Goal: Information Seeking & Learning: Find specific fact

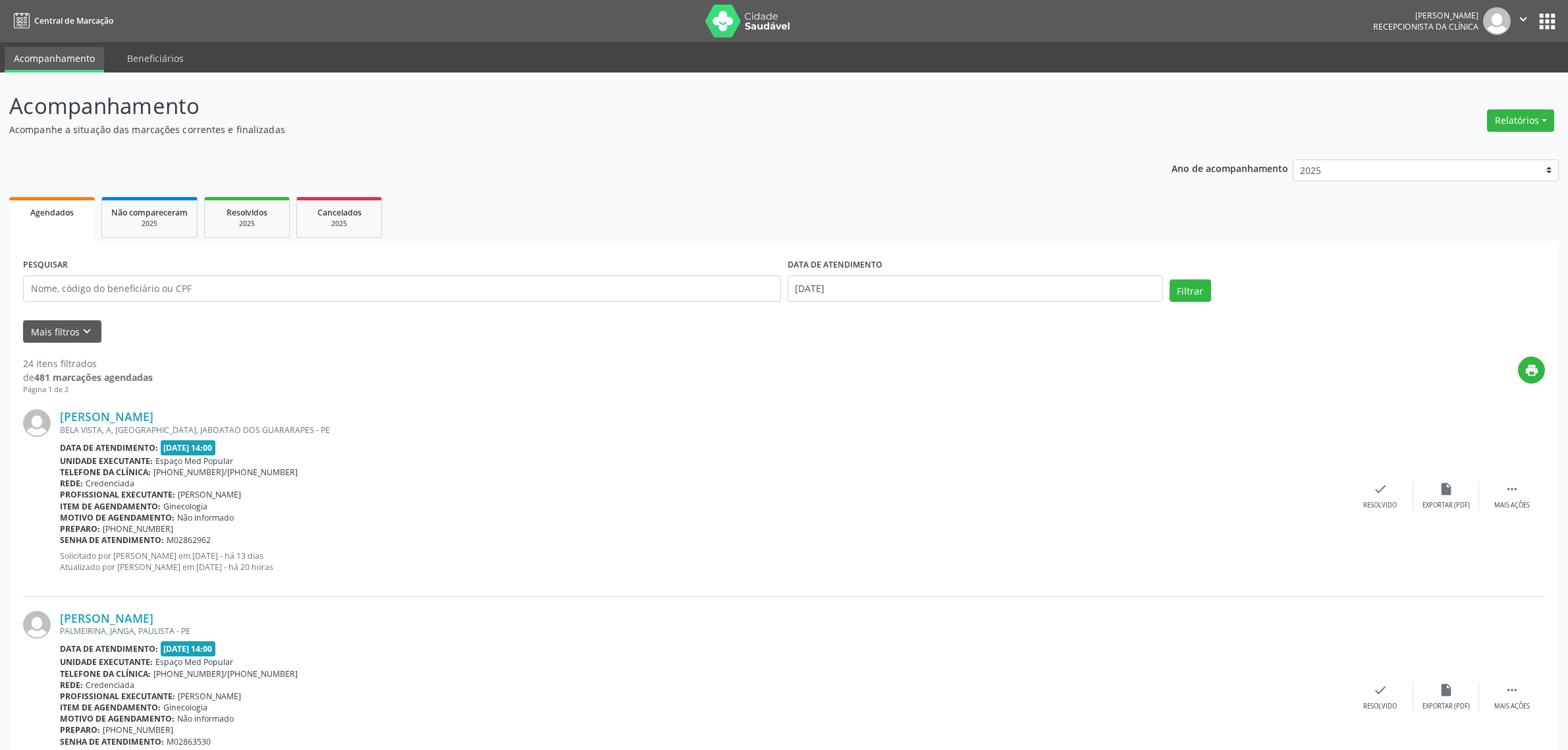
select select "7"
click at [976, 286] on input "[DATE]" at bounding box center [976, 288] width 375 height 26
click at [884, 466] on span "27" at bounding box center [888, 462] width 25 height 25
type input "[DATE]"
click at [884, 466] on span "27" at bounding box center [888, 462] width 25 height 25
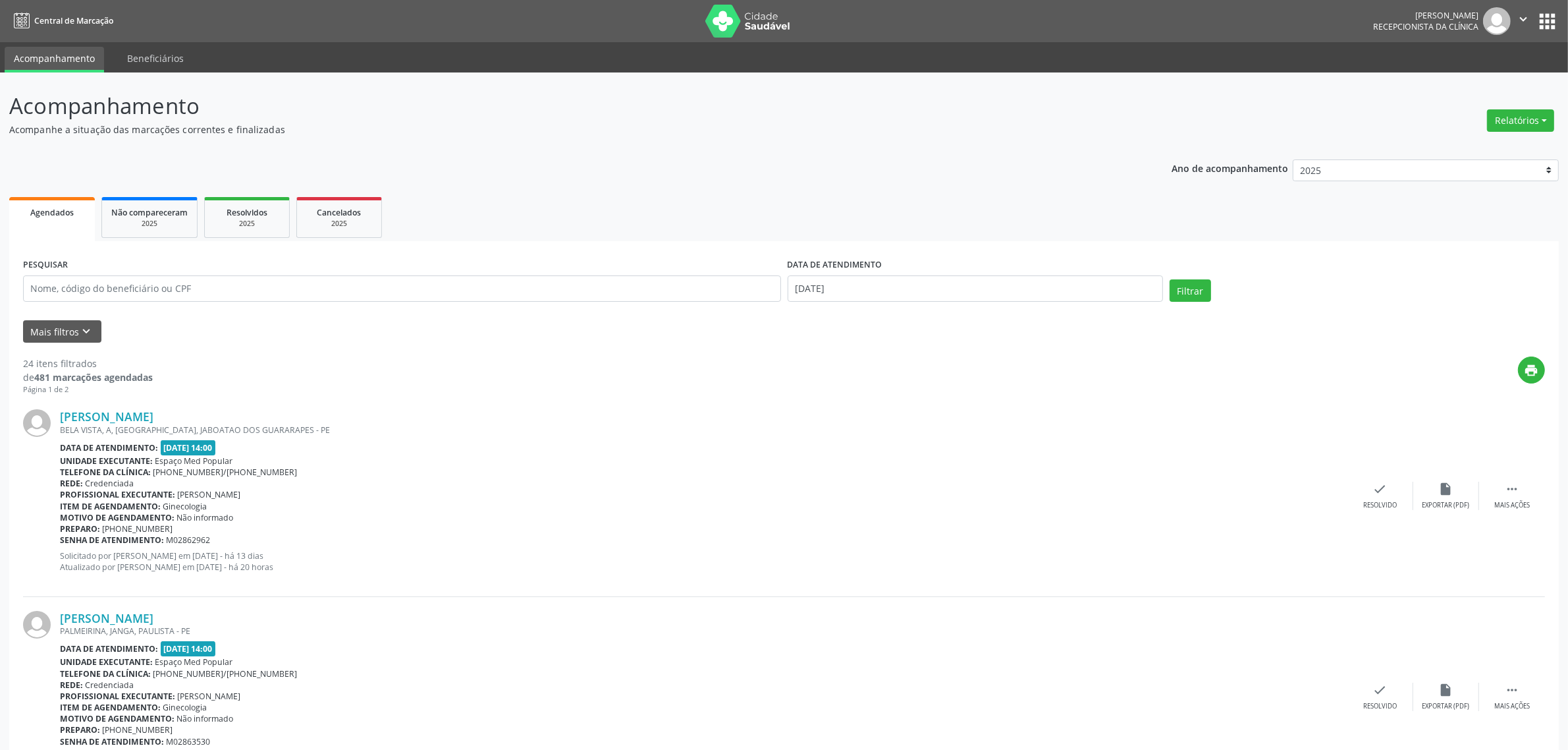
drag, startPoint x: 1210, startPoint y: 271, endPoint x: 1201, endPoint y: 286, distance: 17.5
click at [1210, 272] on div "PESQUISAR DATA DE ATENDIMENTO [DATE] Filtrar" at bounding box center [784, 282] width 1529 height 56
click at [1197, 289] on button "Filtrar" at bounding box center [1190, 290] width 42 height 22
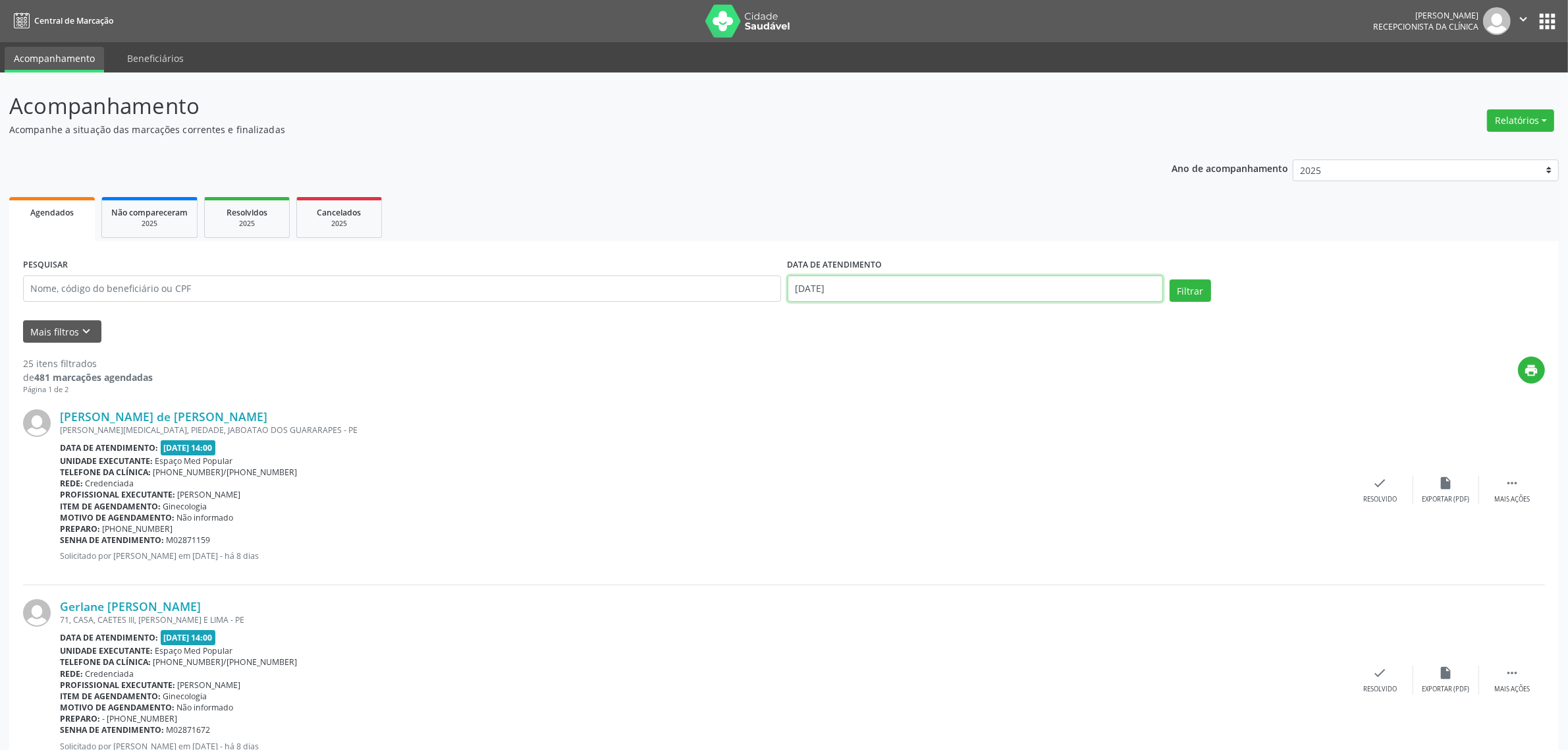
click at [1079, 281] on input "[DATE]" at bounding box center [976, 288] width 375 height 26
click at [884, 439] on span "20" at bounding box center [888, 435] width 25 height 25
type input "[DATE]"
click at [884, 439] on span "20" at bounding box center [888, 435] width 25 height 25
click at [1188, 284] on button "Filtrar" at bounding box center [1190, 290] width 42 height 22
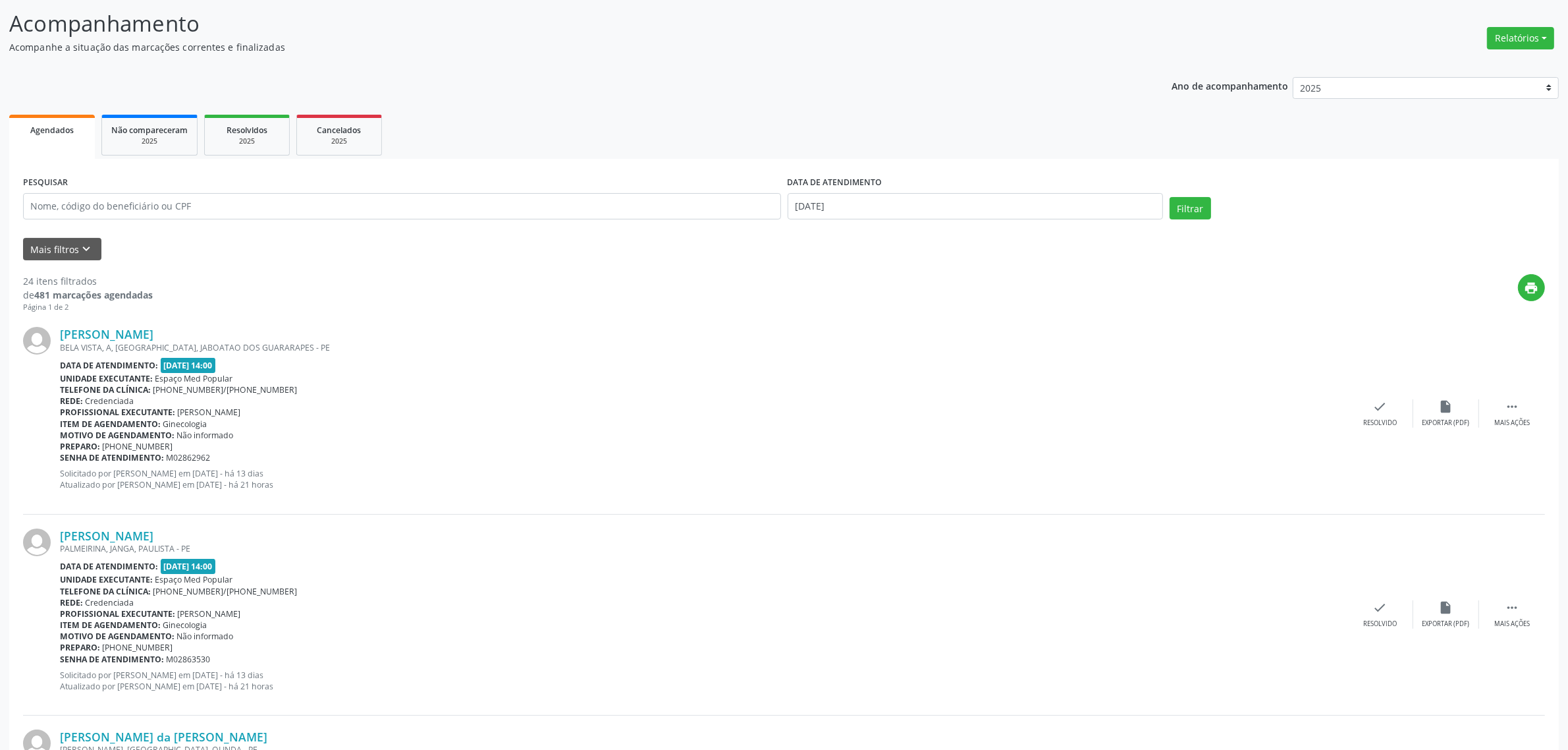
scroll to position [165, 0]
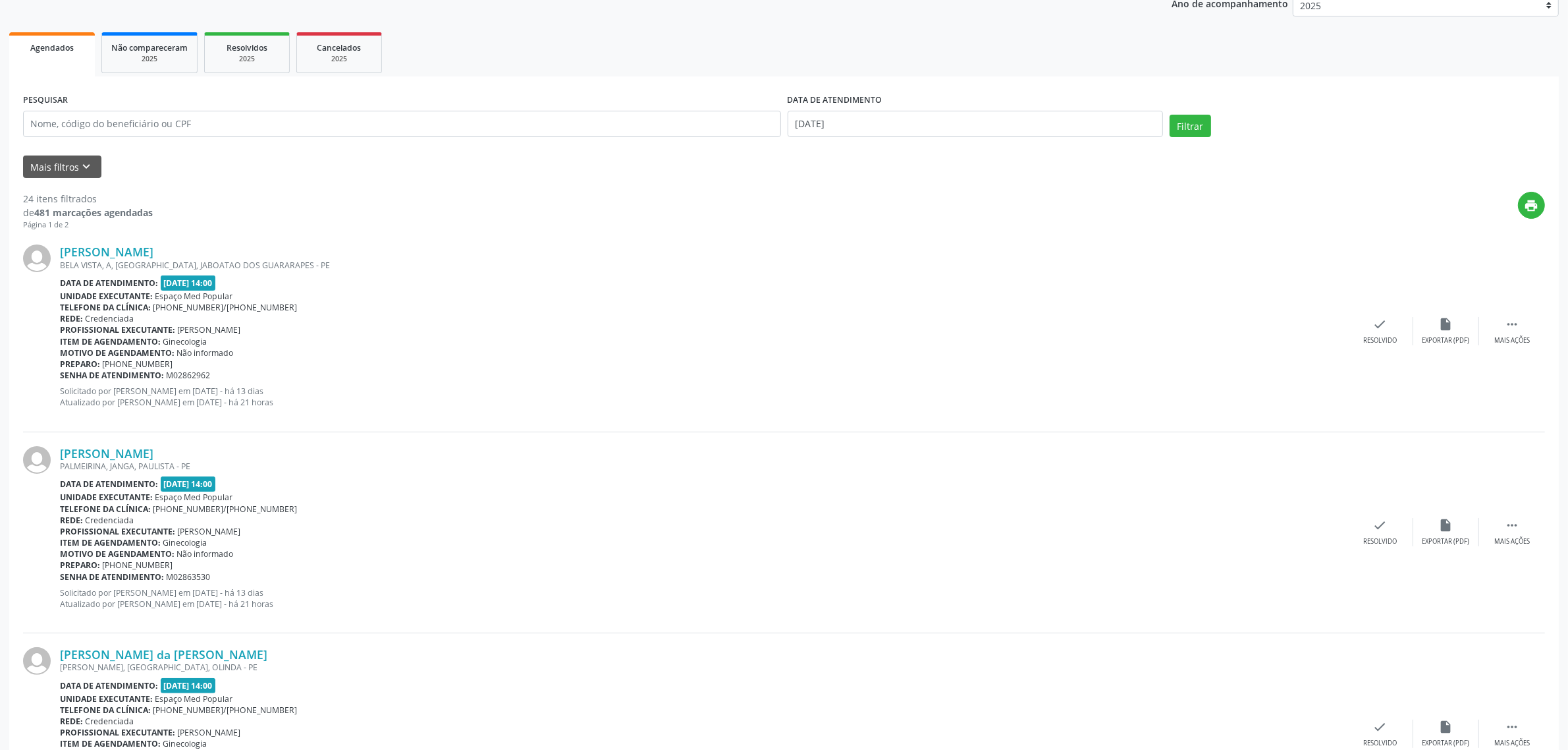
drag, startPoint x: 229, startPoint y: 254, endPoint x: 56, endPoint y: 258, distance: 173.0
click at [56, 258] on div "[PERSON_NAME] [GEOGRAPHIC_DATA], A, [GEOGRAPHIC_DATA], [GEOGRAPHIC_DATA] - PE D…" at bounding box center [784, 331] width 1522 height 201
copy div "[PERSON_NAME]"
click at [139, 251] on link "[PERSON_NAME]" at bounding box center [106, 252] width 94 height 15
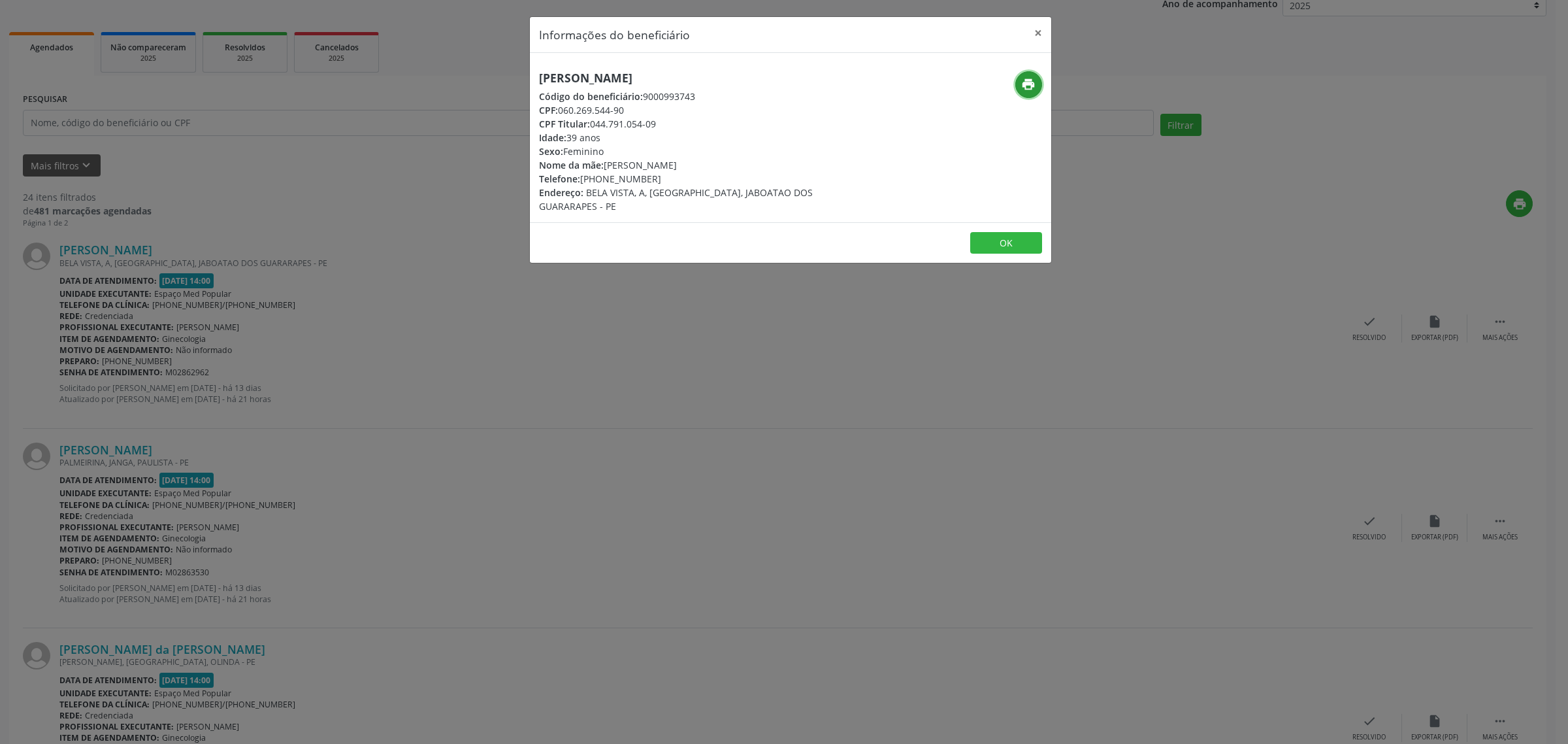
click at [1026, 87] on icon "print" at bounding box center [1028, 84] width 15 height 15
drag, startPoint x: 589, startPoint y: 321, endPoint x: 574, endPoint y: 322, distance: 15.0
click at [589, 321] on div "Informações do beneficiário × [PERSON_NAME] Código do beneficiário: 9000993743 …" at bounding box center [784, 372] width 1568 height 744
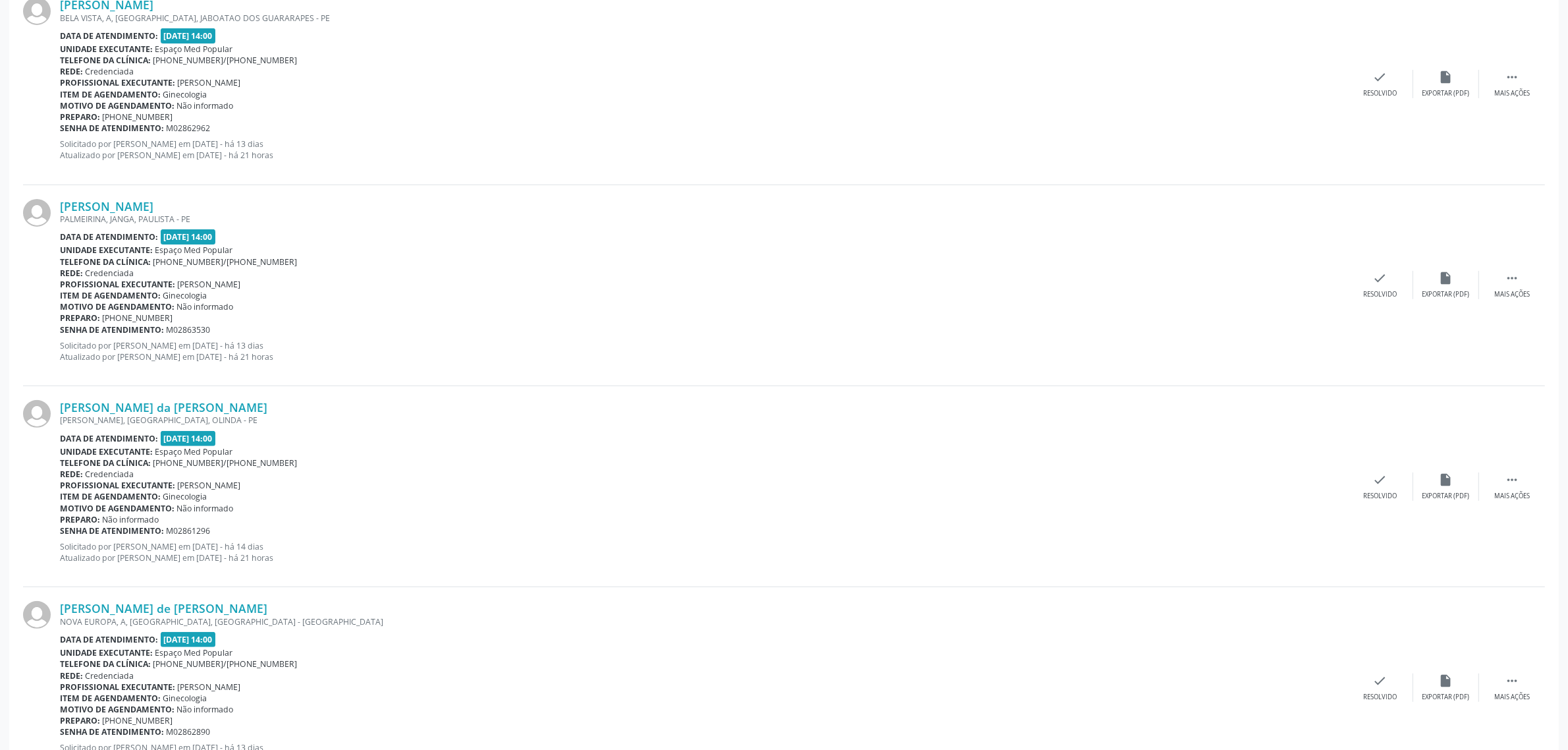
scroll to position [495, 0]
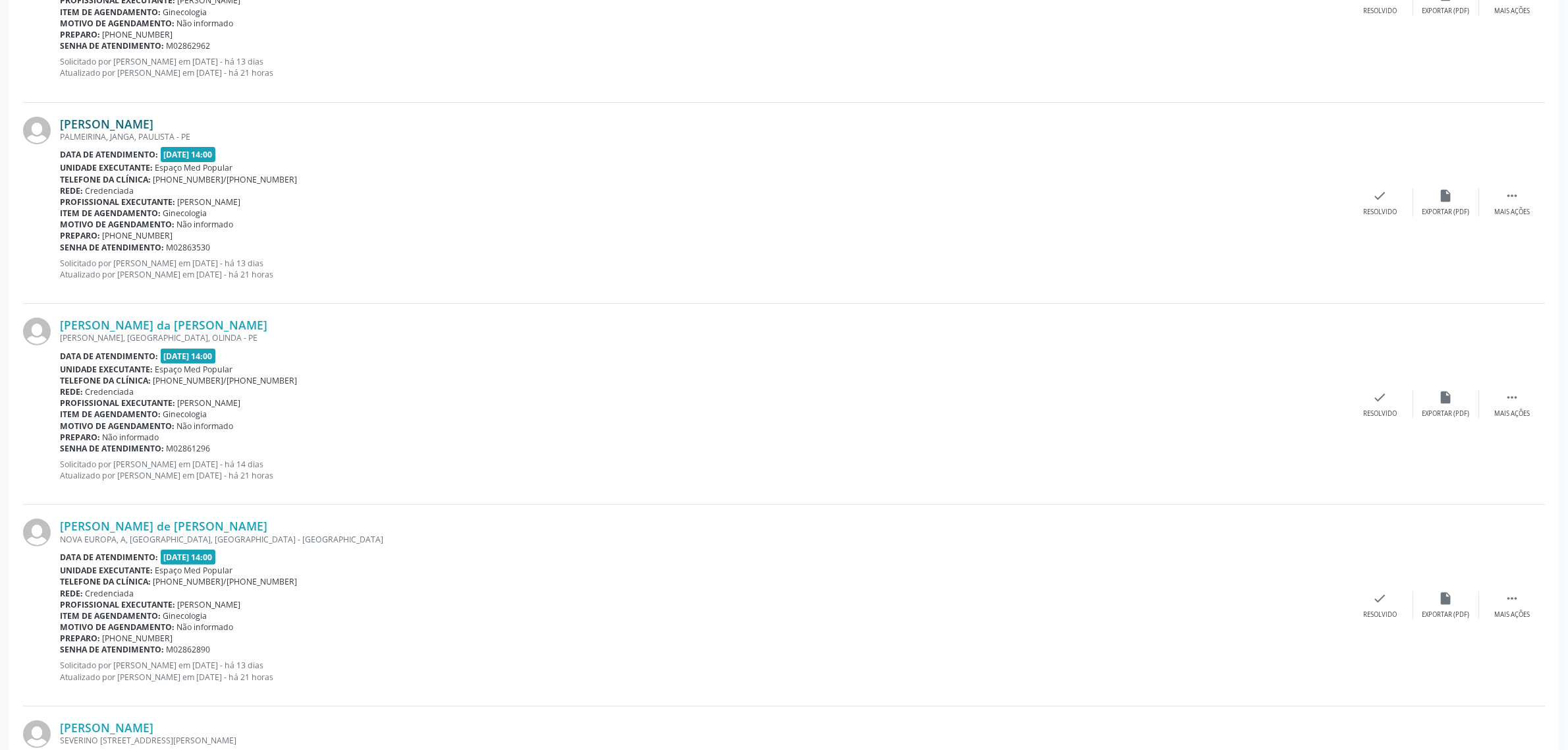
click at [153, 124] on link "[PERSON_NAME]" at bounding box center [106, 124] width 94 height 15
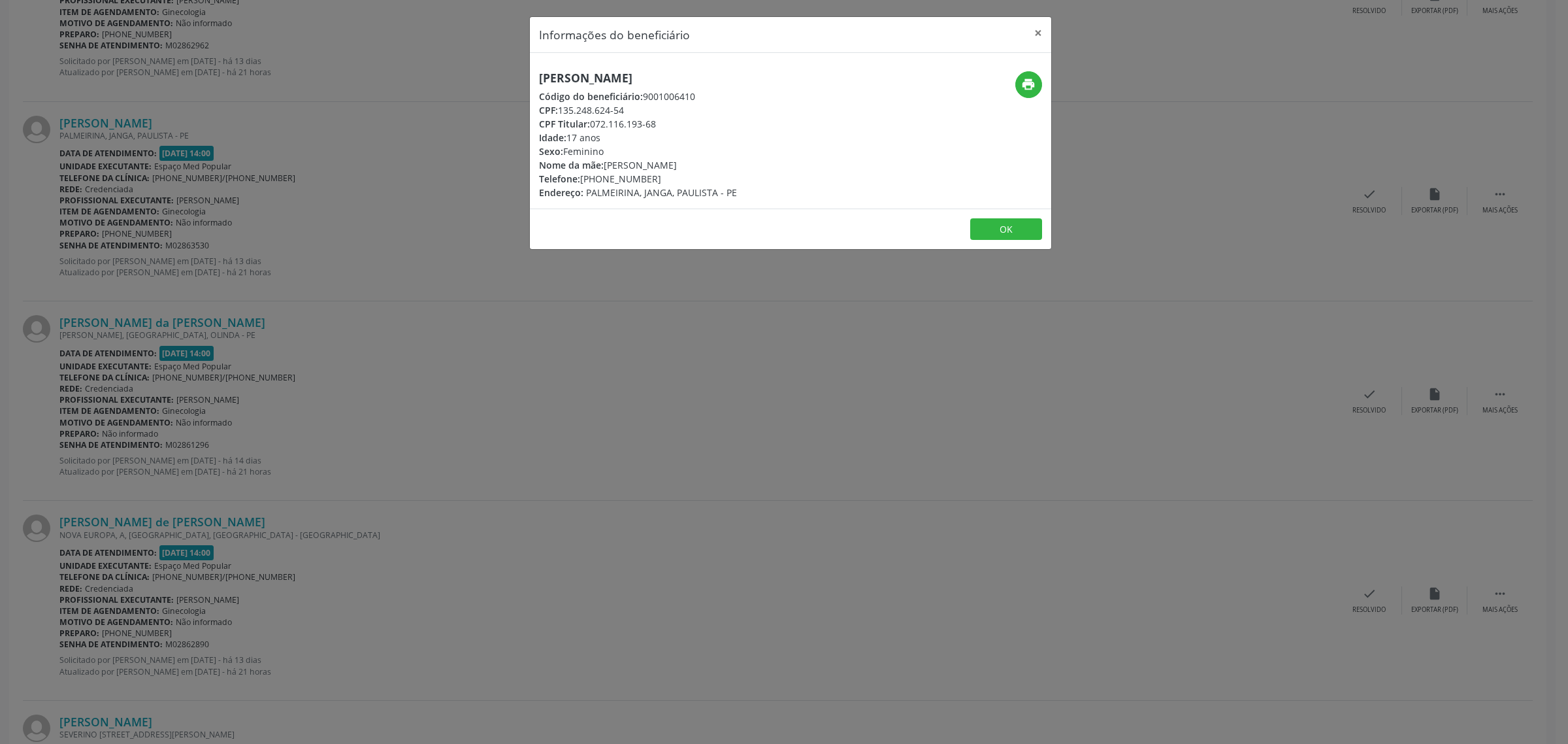
drag, startPoint x: 717, startPoint y: 76, endPoint x: 533, endPoint y: 76, distance: 184.0
click at [533, 76] on div "[PERSON_NAME] Código do beneficiário: 9001006410 CPF: 135.248.624-54 CPF Titula…" at bounding box center [704, 135] width 348 height 128
copy h5 "[PERSON_NAME]"
drag, startPoint x: 627, startPoint y: 109, endPoint x: 558, endPoint y: 110, distance: 69.0
click at [558, 110] on div "CPF: 135.248.624-54" at bounding box center [638, 110] width 198 height 14
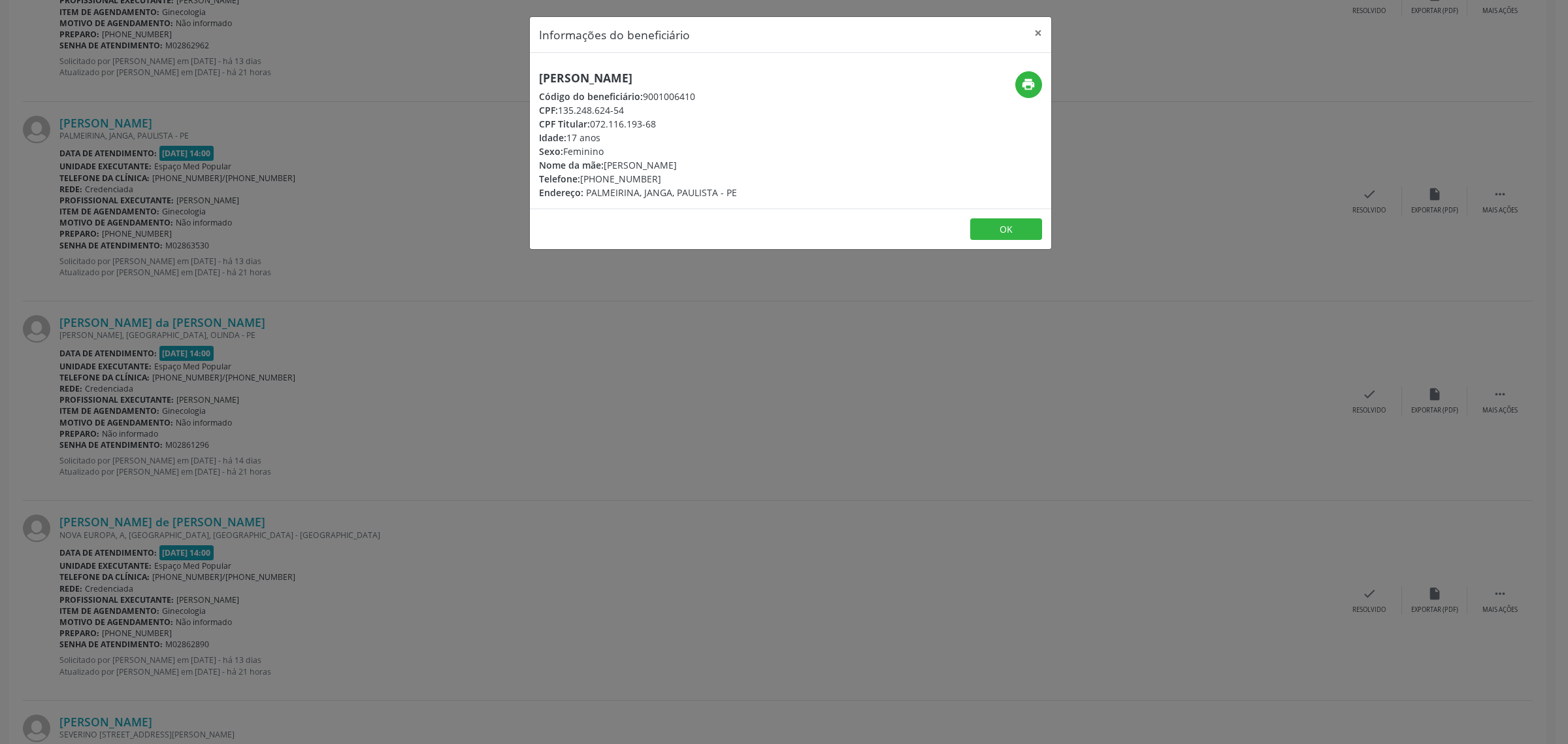
copy div "135.248.624-54"
drag, startPoint x: 647, startPoint y: 176, endPoint x: 582, endPoint y: 184, distance: 65.5
click at [582, 184] on div "Telefone: [PHONE_NUMBER]" at bounding box center [638, 178] width 198 height 14
copy div "[PHONE_NUMBER]"
click at [530, 348] on div "Informações do beneficiário × [PERSON_NAME] Código do beneficiário: 9001006410 …" at bounding box center [784, 372] width 1568 height 744
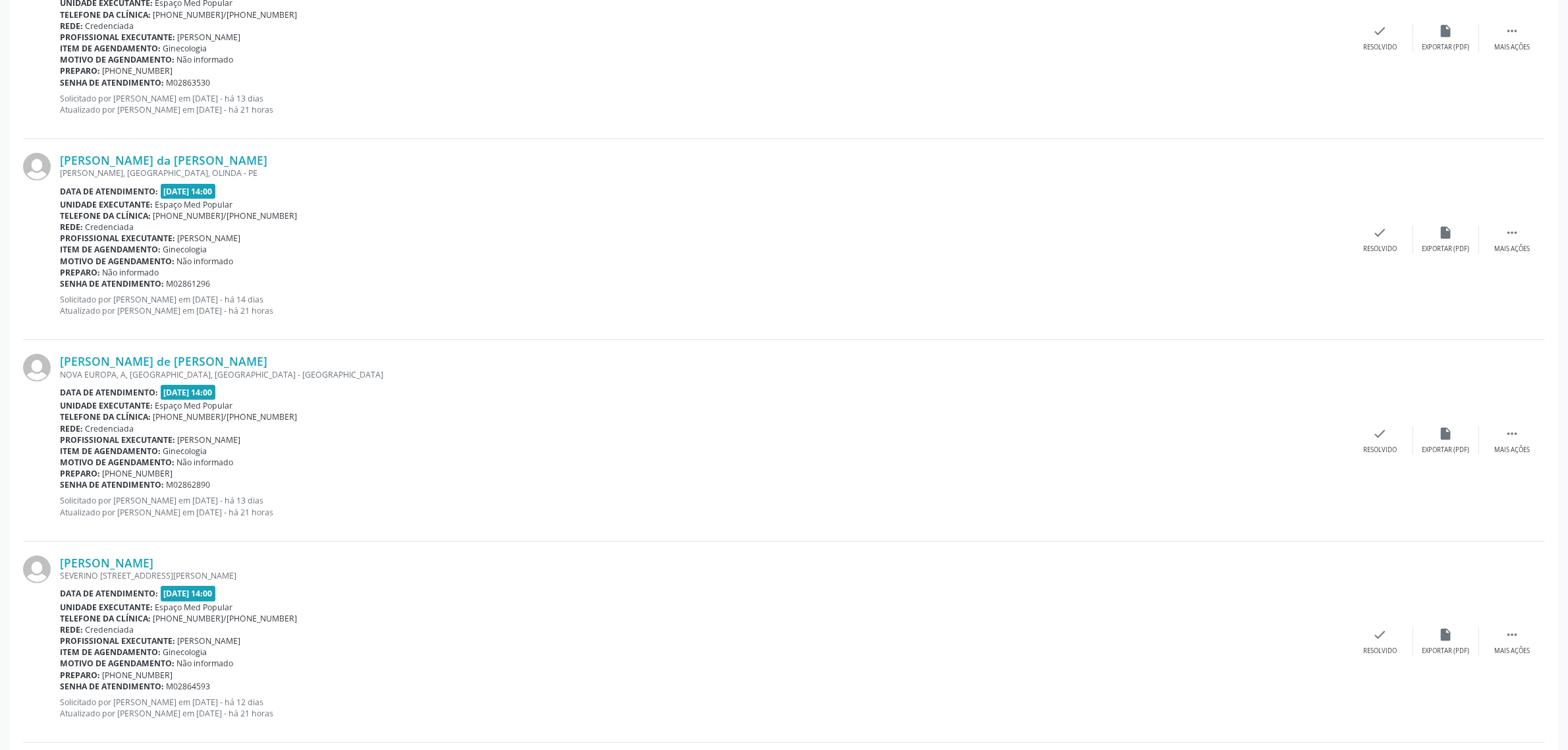
scroll to position [741, 0]
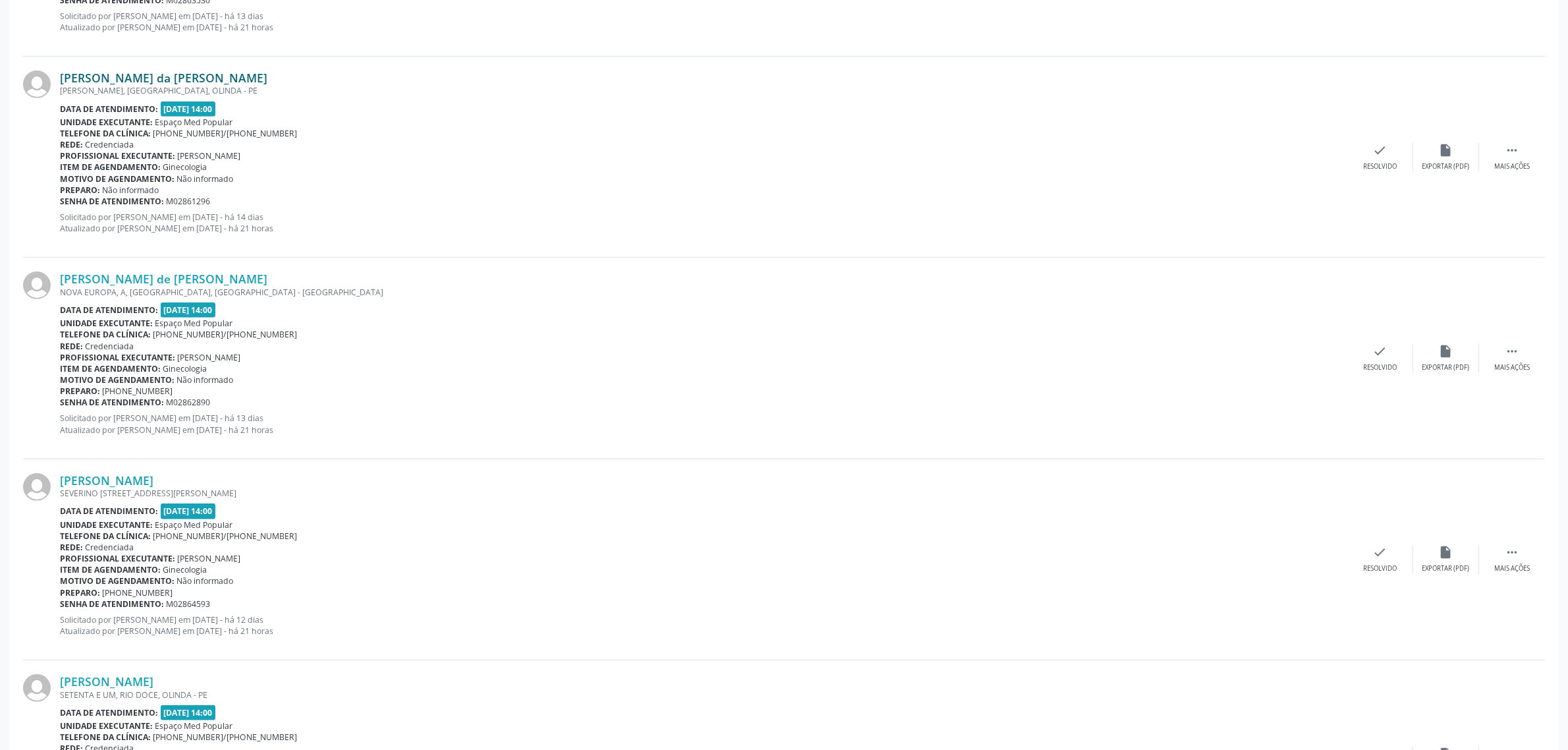
click at [234, 80] on link "[PERSON_NAME] da [PERSON_NAME]" at bounding box center [163, 78] width 207 height 15
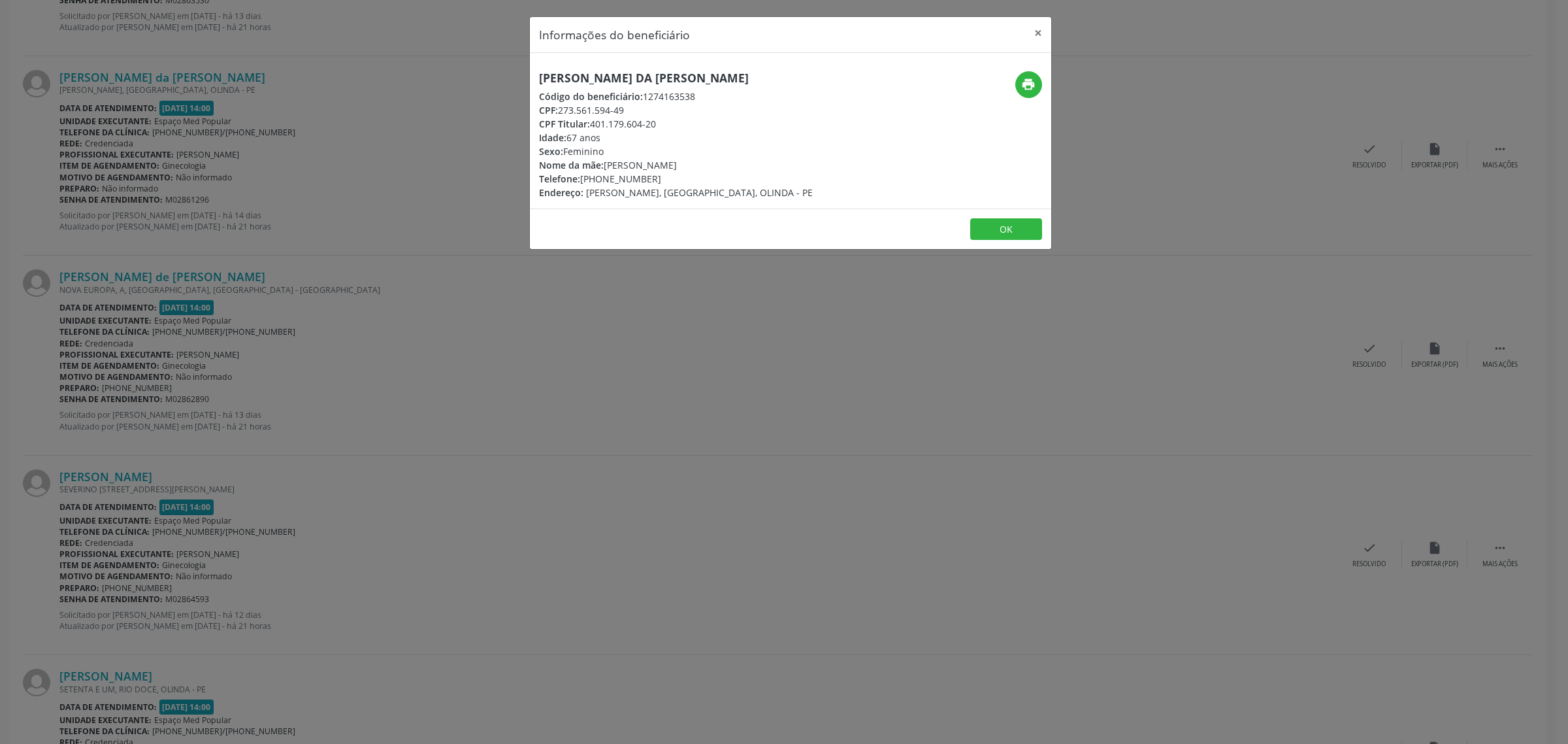
drag, startPoint x: 812, startPoint y: 80, endPoint x: 542, endPoint y: 76, distance: 270.0
click at [542, 76] on h5 "[PERSON_NAME] da [PERSON_NAME]" at bounding box center [676, 78] width 273 height 14
copy h5 "[PERSON_NAME] da [PERSON_NAME]"
drag, startPoint x: 644, startPoint y: 180, endPoint x: 583, endPoint y: 180, distance: 61.0
click at [583, 180] on div "Telefone: [PHONE_NUMBER]" at bounding box center [676, 178] width 273 height 14
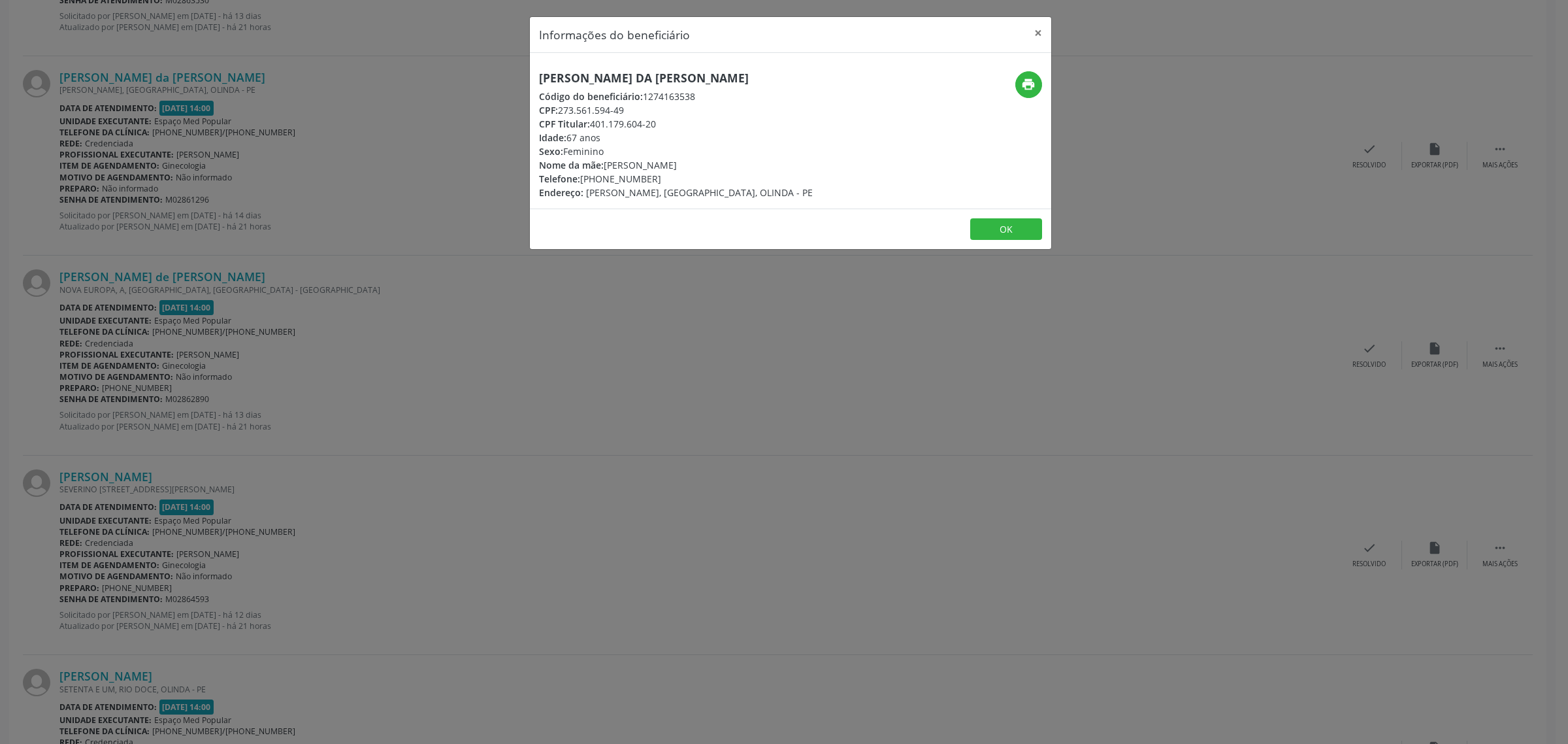
copy div "81) 98476-6330"
click at [536, 306] on div "Informações do beneficiário × Maria da [PERSON_NAME] Código do beneficiário: 12…" at bounding box center [784, 372] width 1568 height 744
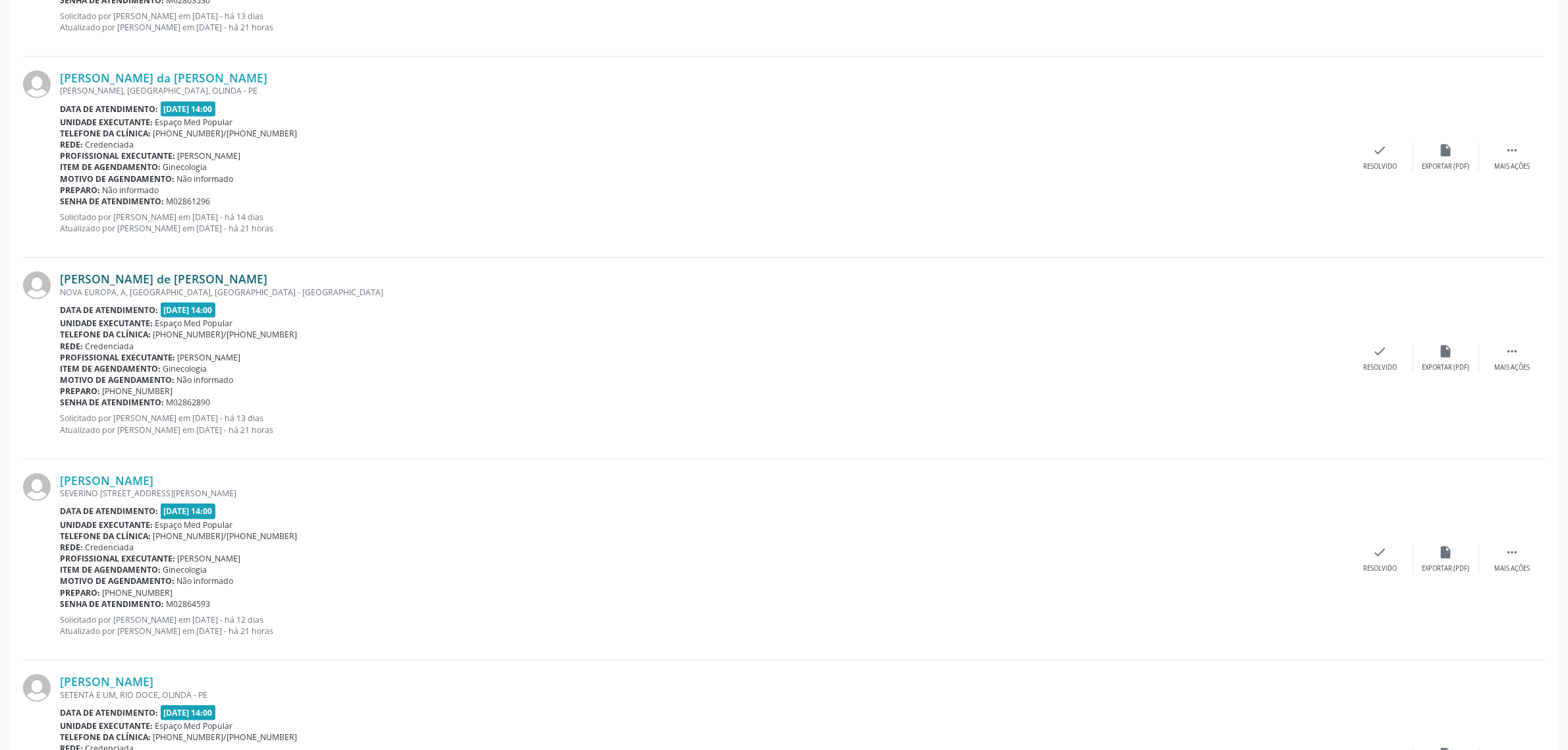
click at [165, 277] on link "[PERSON_NAME] de [PERSON_NAME]" at bounding box center [163, 279] width 207 height 15
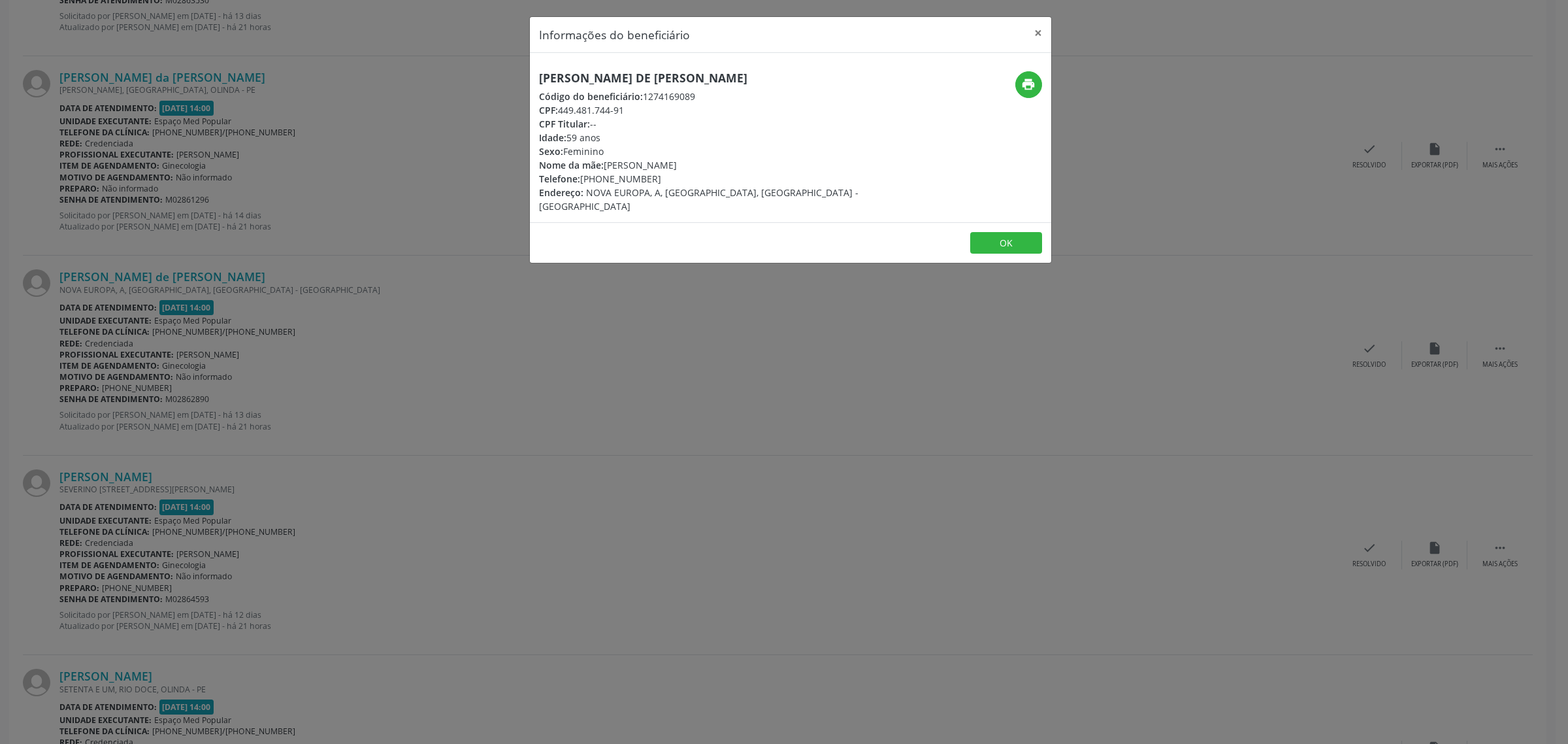
drag, startPoint x: 803, startPoint y: 79, endPoint x: 539, endPoint y: 83, distance: 264.0
click at [539, 83] on div "[PERSON_NAME] de [PERSON_NAME] Código do beneficiário: 1274169089 CPF: 449.481.…" at bounding box center [704, 142] width 348 height 142
copy h5 "[PERSON_NAME] de [PERSON_NAME]"
drag, startPoint x: 646, startPoint y: 183, endPoint x: 582, endPoint y: 185, distance: 64.0
click at [582, 185] on div "Telefone: [PHONE_NUMBER]" at bounding box center [703, 178] width 329 height 14
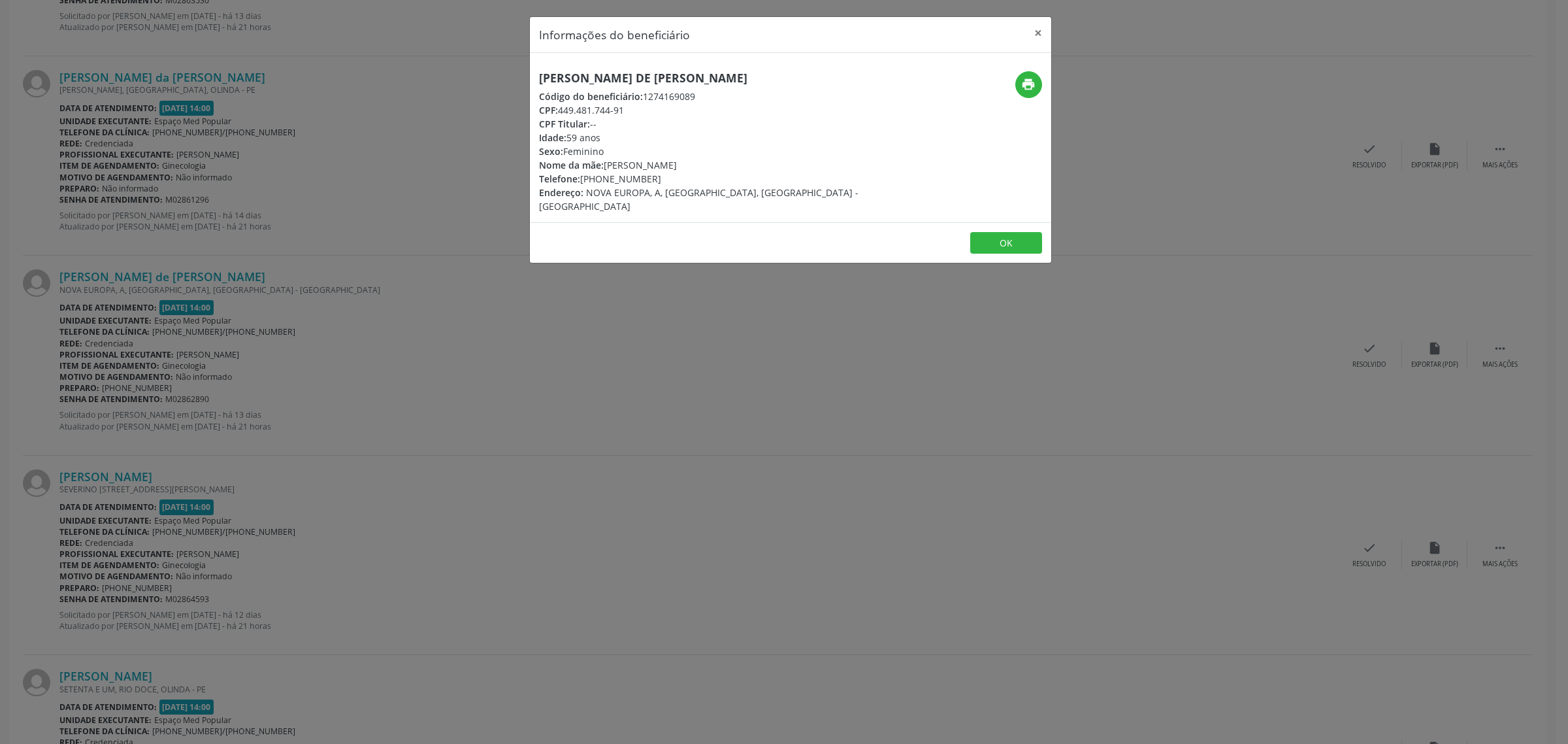
copy div "81) 98811-5769"
click at [465, 372] on div "Informações do beneficiário × [PERSON_NAME] de [PERSON_NAME] Código do benefici…" at bounding box center [784, 372] width 1568 height 744
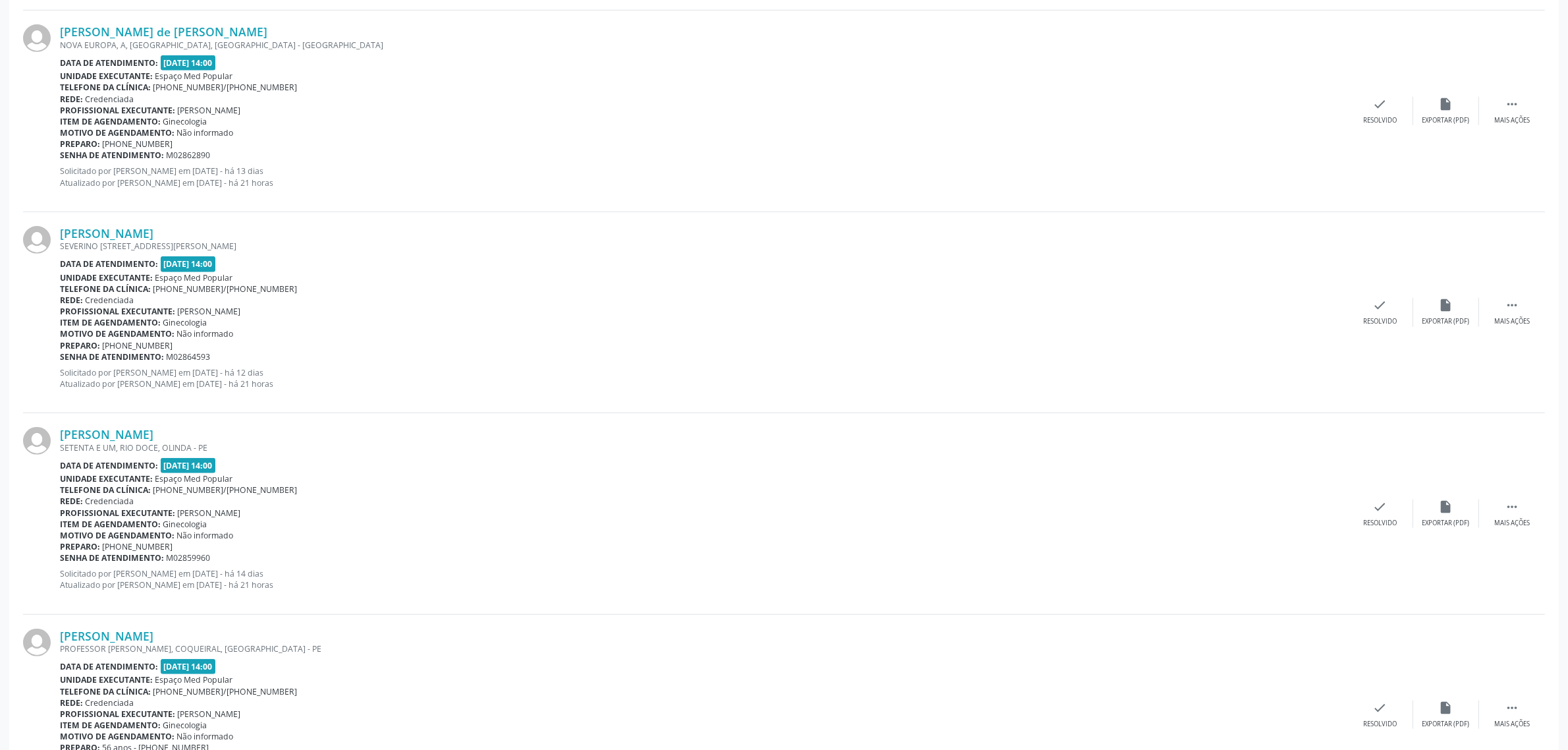
scroll to position [1071, 0]
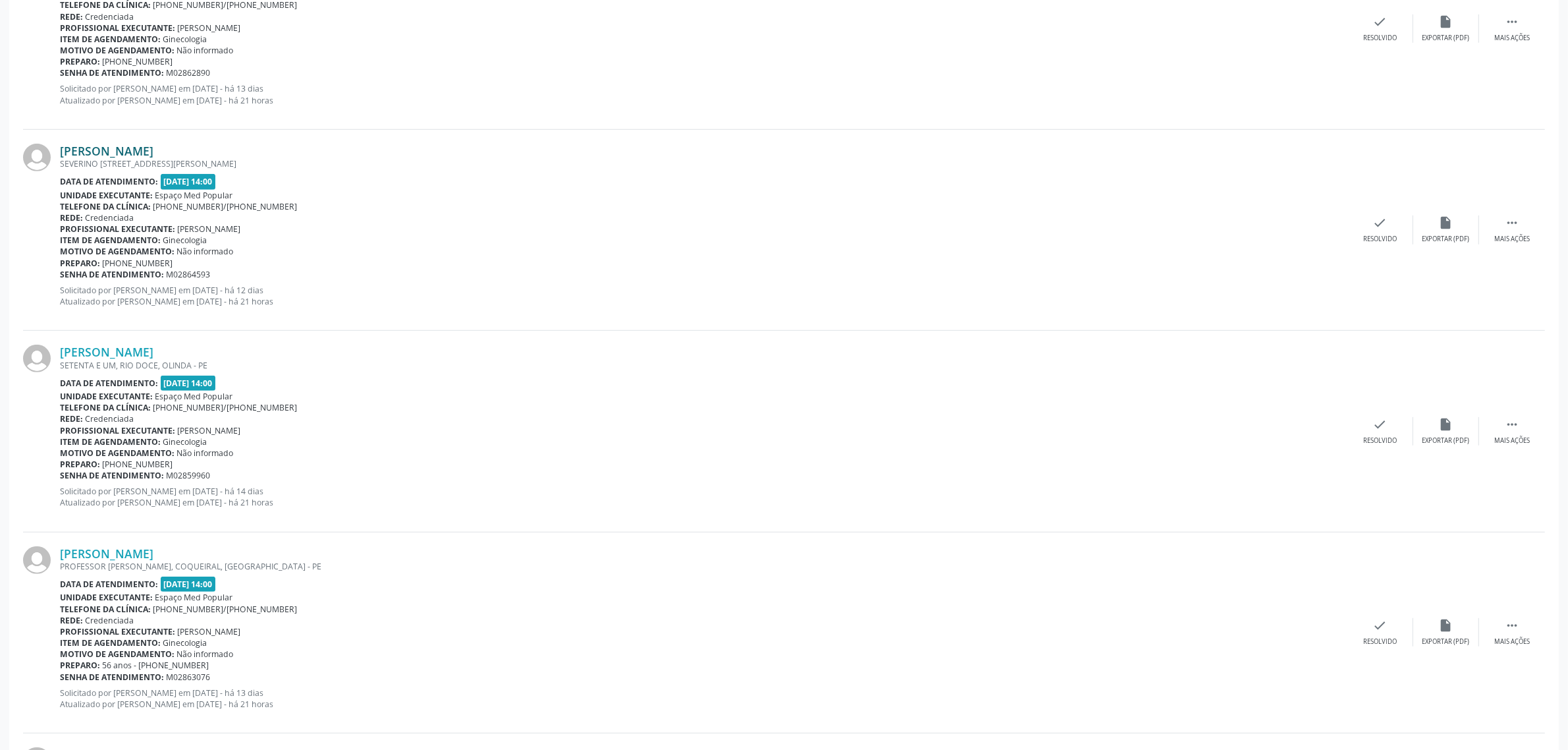
click at [131, 147] on link "[PERSON_NAME]" at bounding box center [106, 151] width 94 height 15
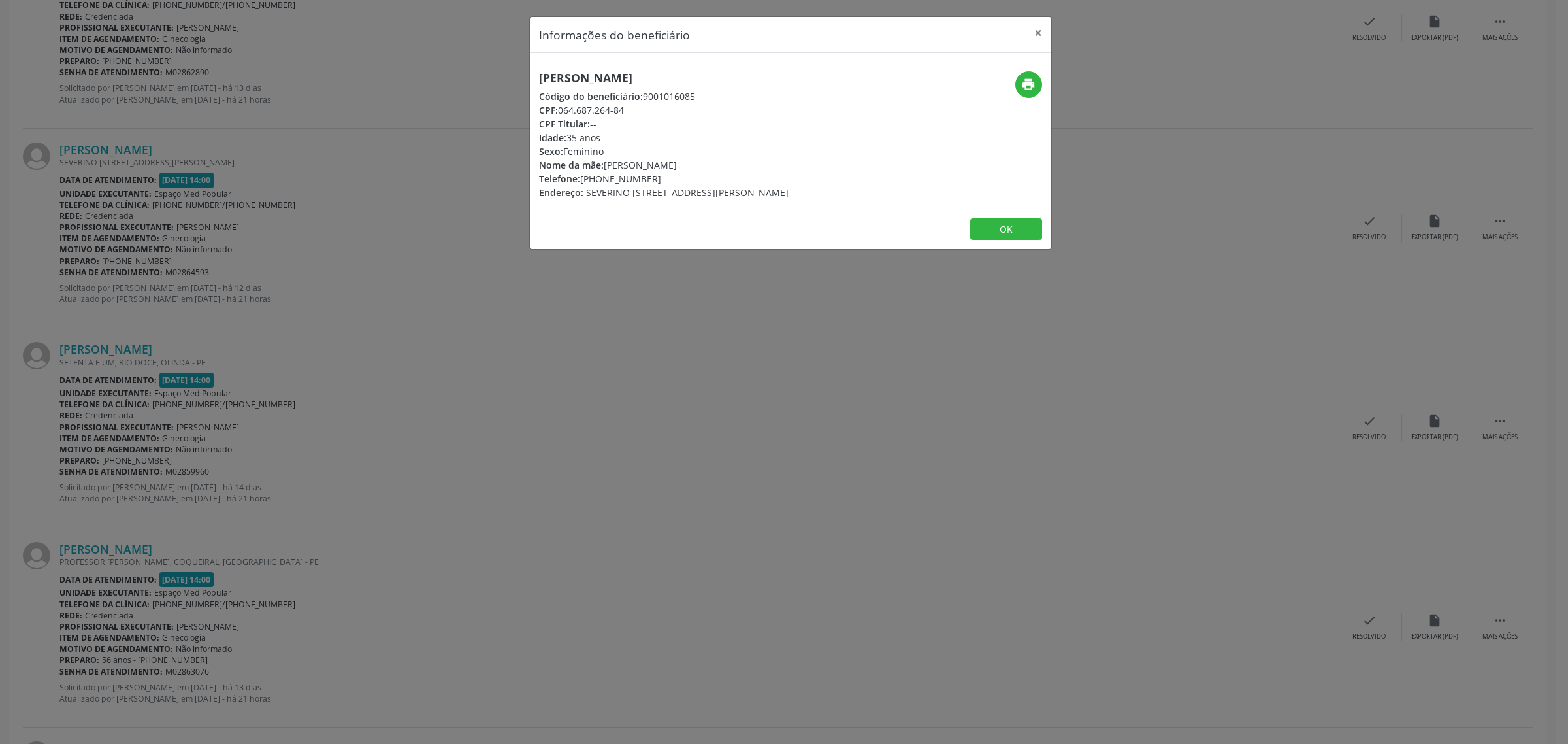
drag, startPoint x: 775, startPoint y: 76, endPoint x: 545, endPoint y: 79, distance: 230.0
click at [545, 79] on h5 "[PERSON_NAME]" at bounding box center [663, 78] width 249 height 14
click at [761, 77] on h5 "[PERSON_NAME]" at bounding box center [663, 78] width 249 height 14
drag, startPoint x: 769, startPoint y: 76, endPoint x: 536, endPoint y: 76, distance: 233.0
click at [536, 76] on div "[PERSON_NAME] Código do beneficiário: 9001016085 CPF: 064.687.264-84 CPF Titula…" at bounding box center [704, 135] width 348 height 128
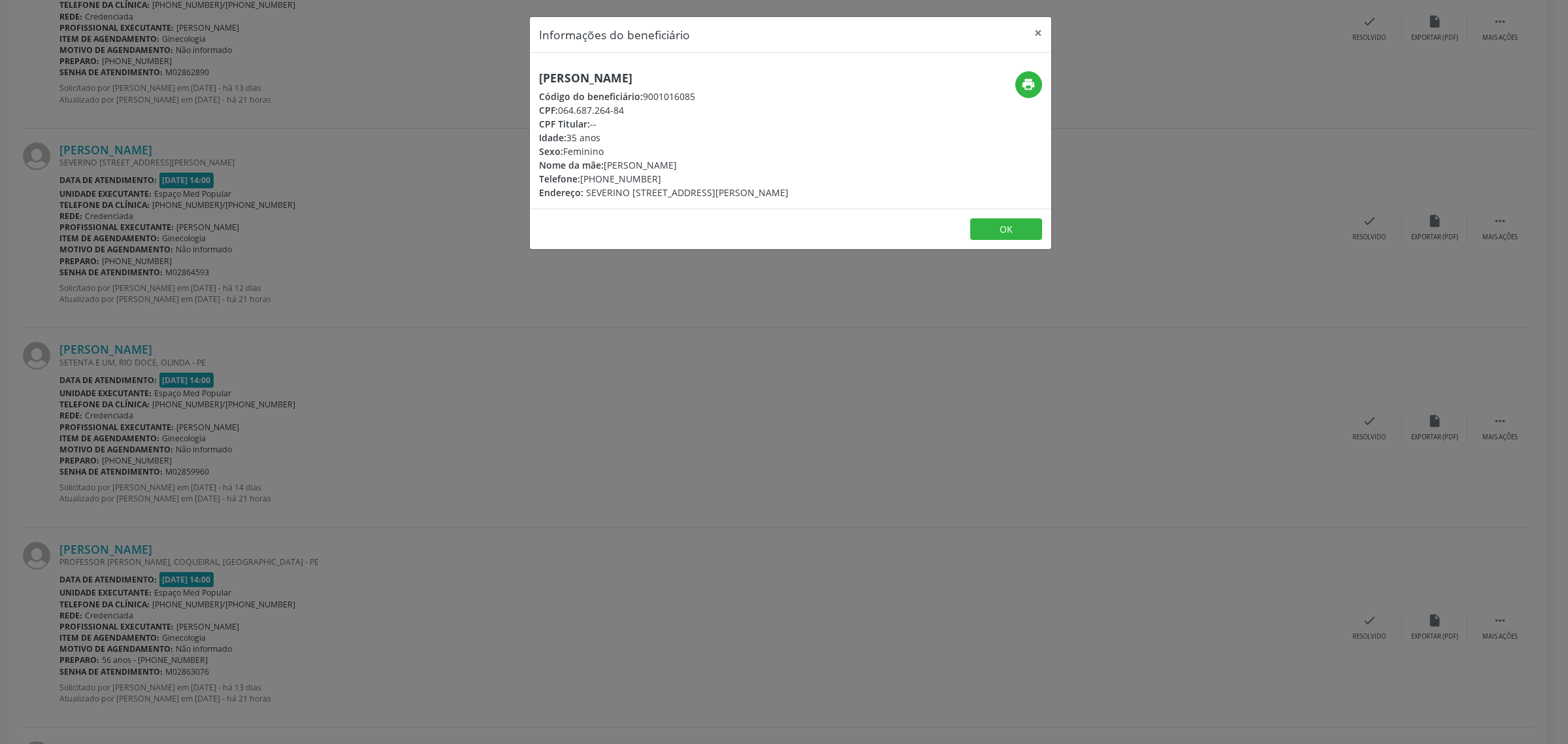
copy h5 "[PERSON_NAME]"
drag, startPoint x: 652, startPoint y: 180, endPoint x: 582, endPoint y: 178, distance: 70.0
click at [582, 178] on div "Telefone: [PHONE_NUMBER]" at bounding box center [663, 178] width 249 height 14
copy div "81) 98785-2589"
click at [596, 298] on div "Informações do beneficiário × [PERSON_NAME] Código do beneficiário: 9001016085 …" at bounding box center [784, 372] width 1568 height 744
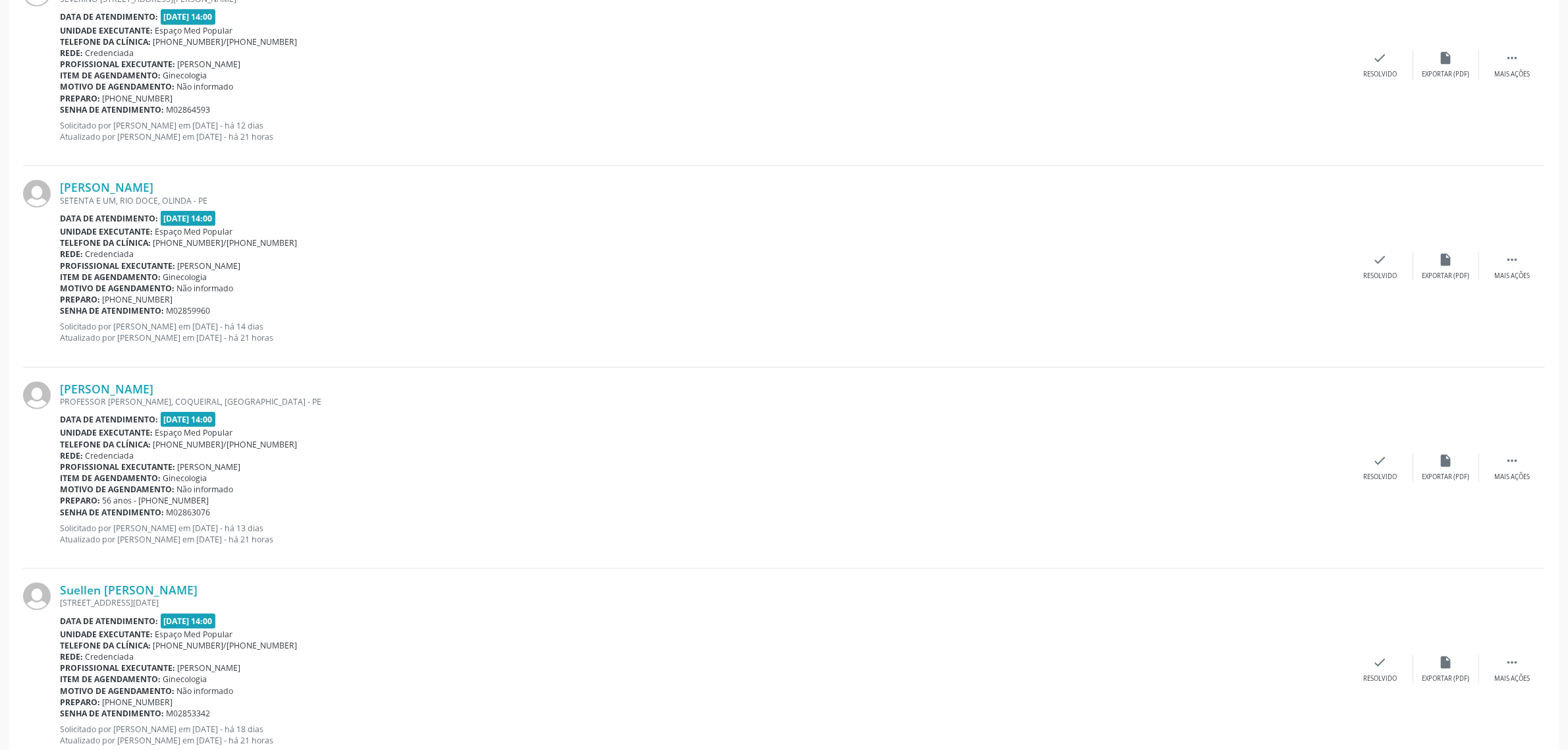
scroll to position [1318, 0]
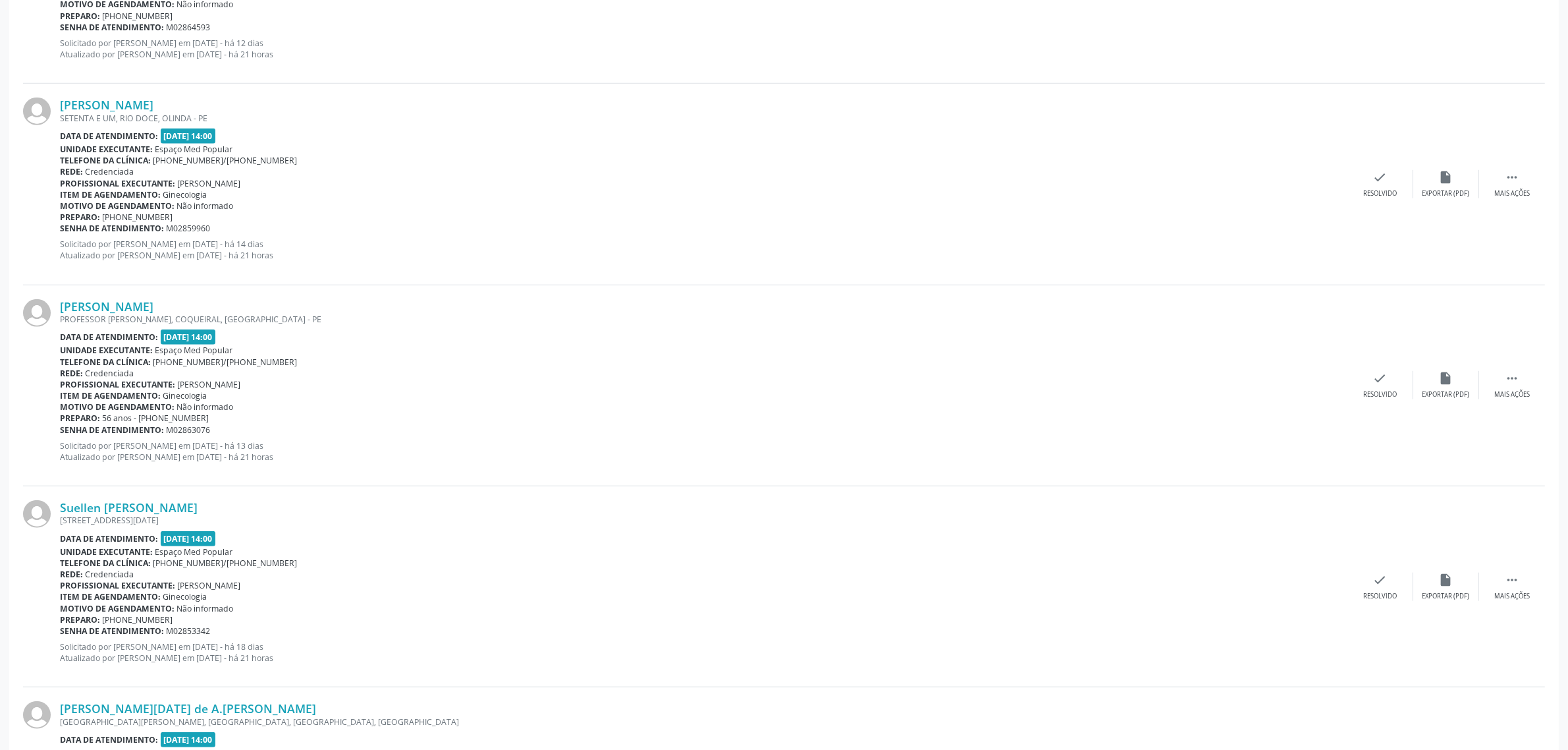
click at [148, 113] on div "SETENTA E UM, RIO DOCE, OLINDA - PE" at bounding box center [703, 118] width 1287 height 11
click at [147, 109] on link "[PERSON_NAME]" at bounding box center [106, 104] width 94 height 15
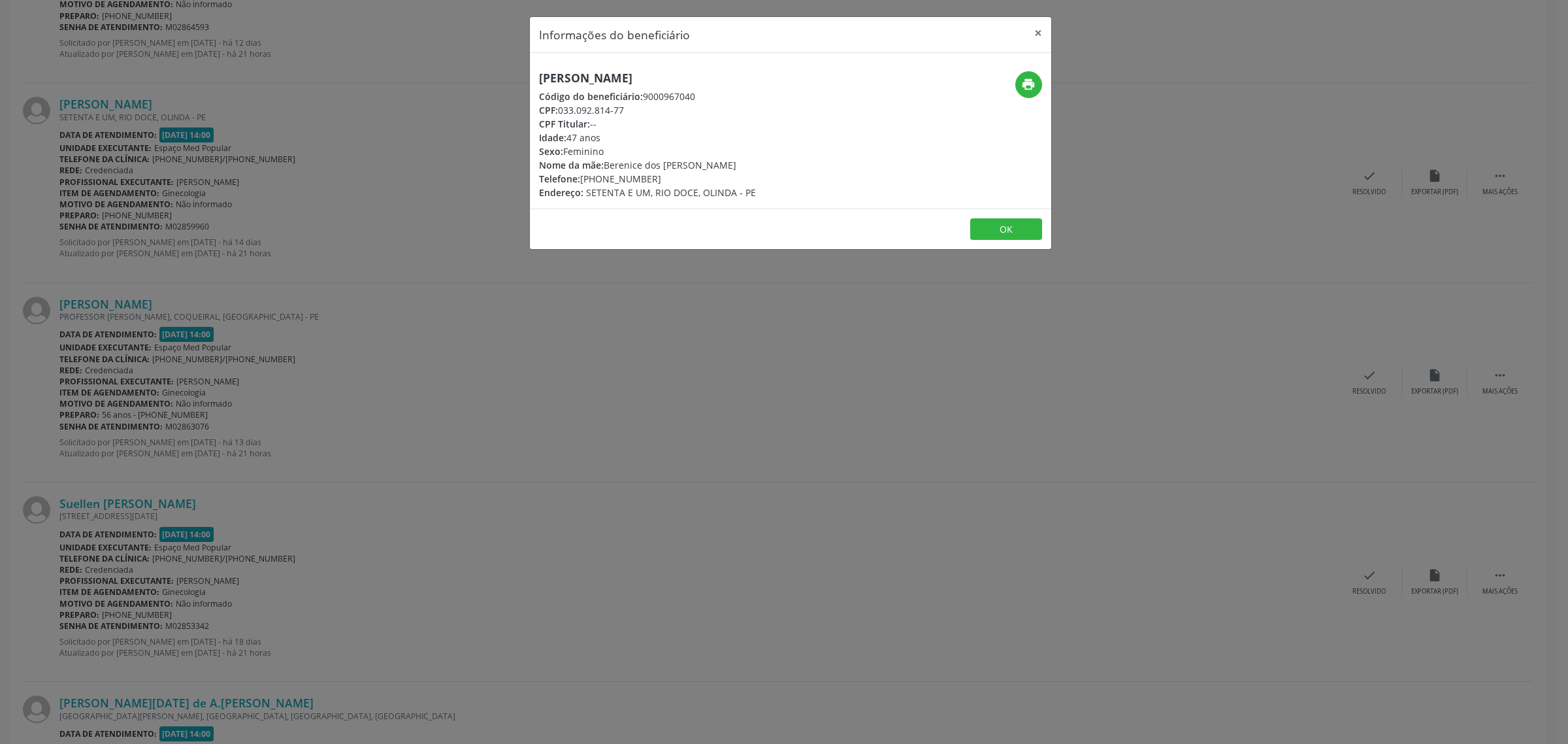
drag, startPoint x: 706, startPoint y: 82, endPoint x: 540, endPoint y: 87, distance: 166.1
click at [540, 87] on div "[PERSON_NAME] Código do beneficiário: 9000967040 CPF: 033.092.814-77 CPF Titula…" at bounding box center [647, 135] width 217 height 128
drag, startPoint x: 649, startPoint y: 175, endPoint x: 583, endPoint y: 183, distance: 66.5
click at [583, 183] on div "Telefone: [PHONE_NUMBER]" at bounding box center [647, 178] width 217 height 14
click at [419, 340] on div "Informações do beneficiário × [PERSON_NAME] Código do beneficiário: 9000967040 …" at bounding box center [784, 372] width 1568 height 744
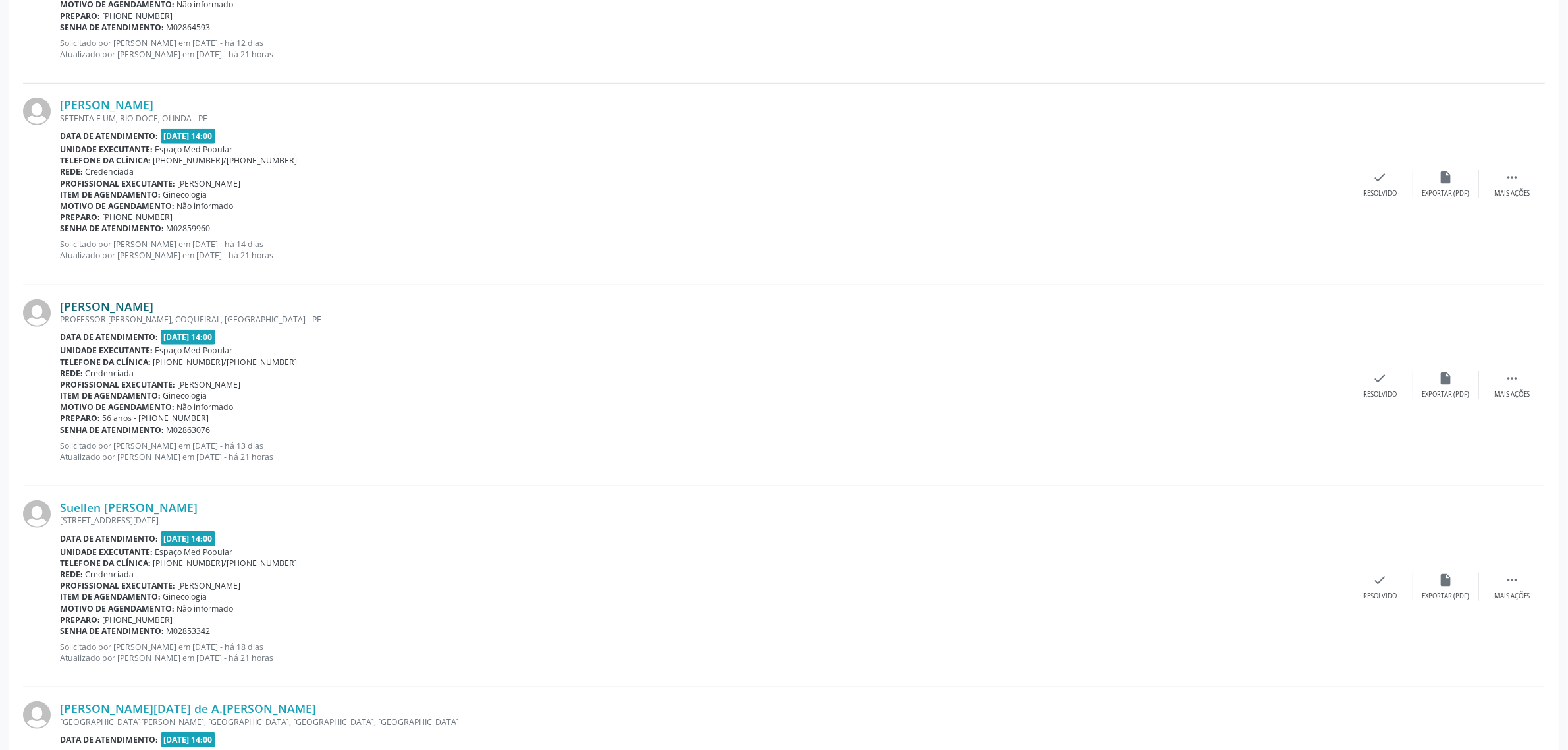
click at [109, 312] on link "[PERSON_NAME]" at bounding box center [106, 307] width 94 height 15
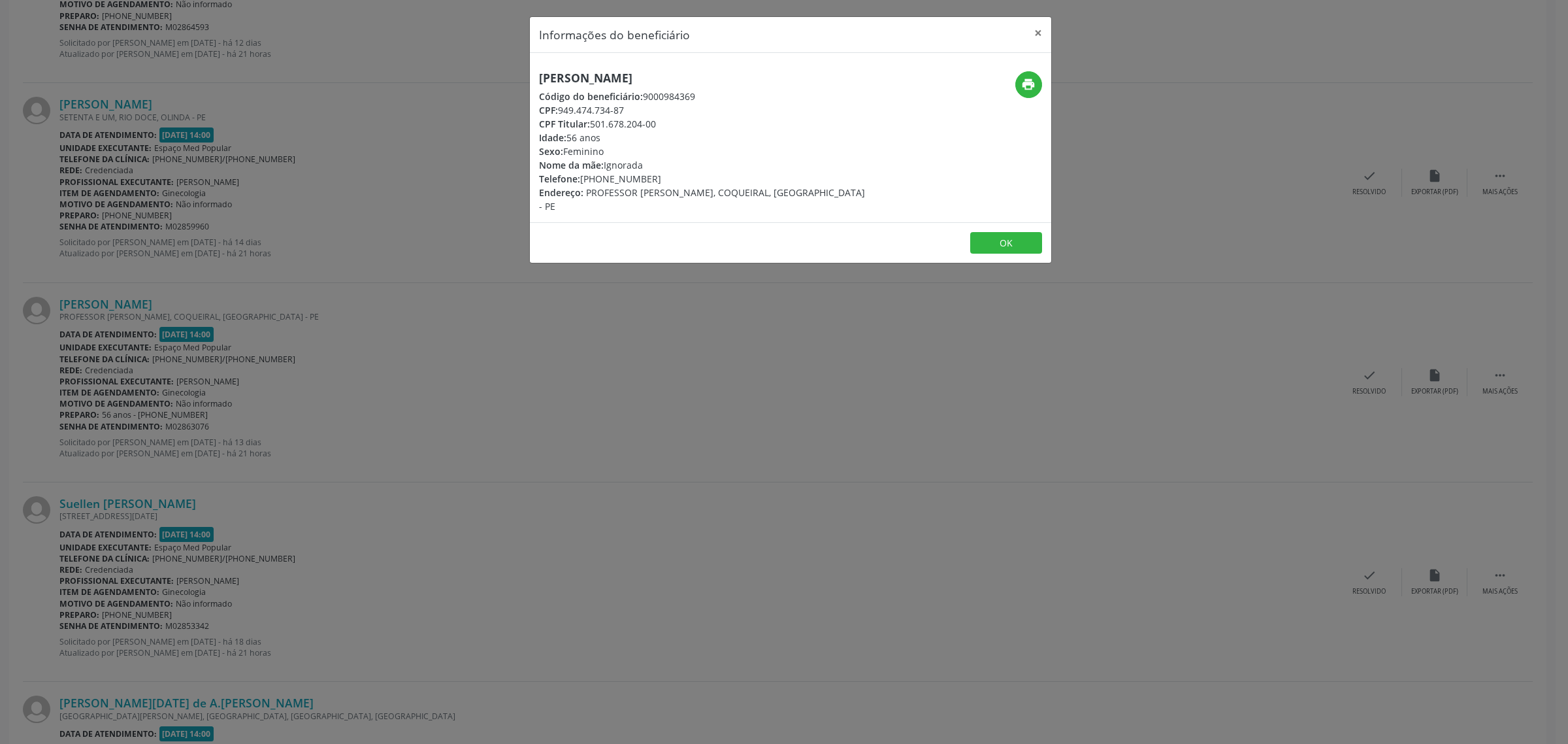
drag, startPoint x: 697, startPoint y: 76, endPoint x: 536, endPoint y: 85, distance: 161.3
click at [536, 85] on div "[PERSON_NAME] Código do beneficiário: 9000984369 CPF: 949.474.734-87 CPF Titula…" at bounding box center [704, 142] width 348 height 142
drag, startPoint x: 650, startPoint y: 178, endPoint x: 583, endPoint y: 177, distance: 67.0
click at [583, 177] on div "Telefone: [PHONE_NUMBER]" at bounding box center [703, 178] width 329 height 14
click at [484, 334] on div "Informações do beneficiário × [PERSON_NAME] Código do beneficiário: 9000984369 …" at bounding box center [784, 372] width 1568 height 744
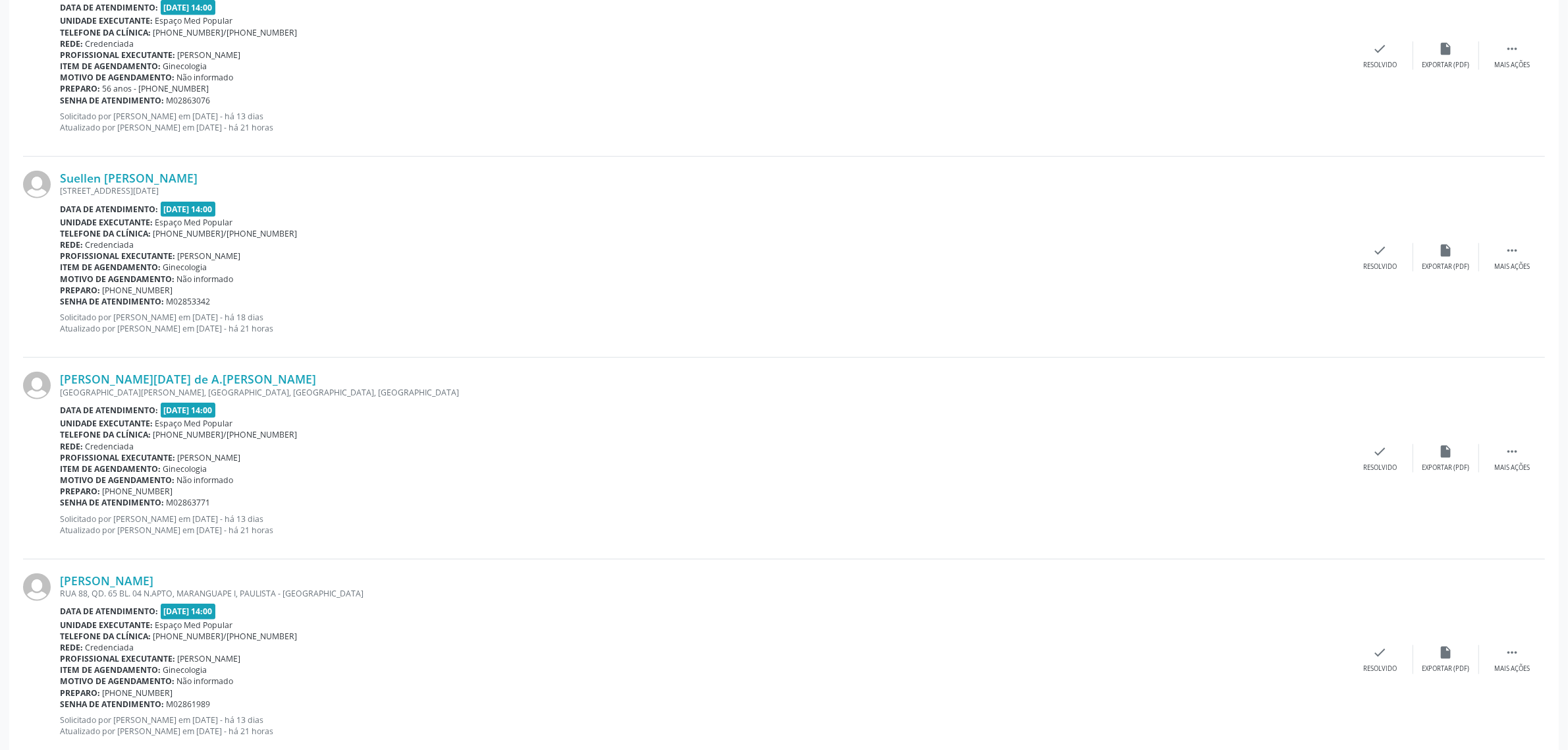
scroll to position [1729, 0]
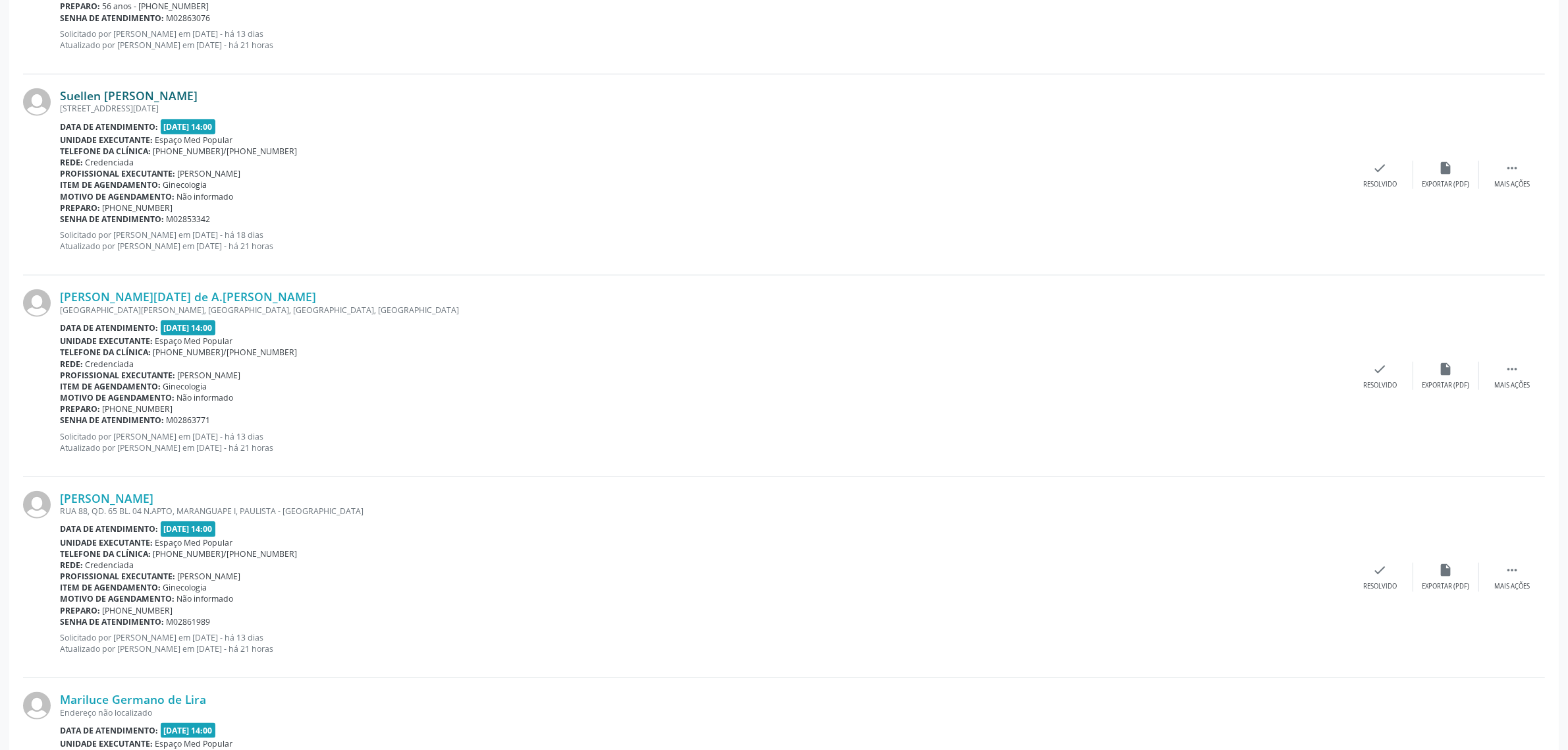
click at [159, 100] on link "Suellen [PERSON_NAME]" at bounding box center [128, 95] width 138 height 15
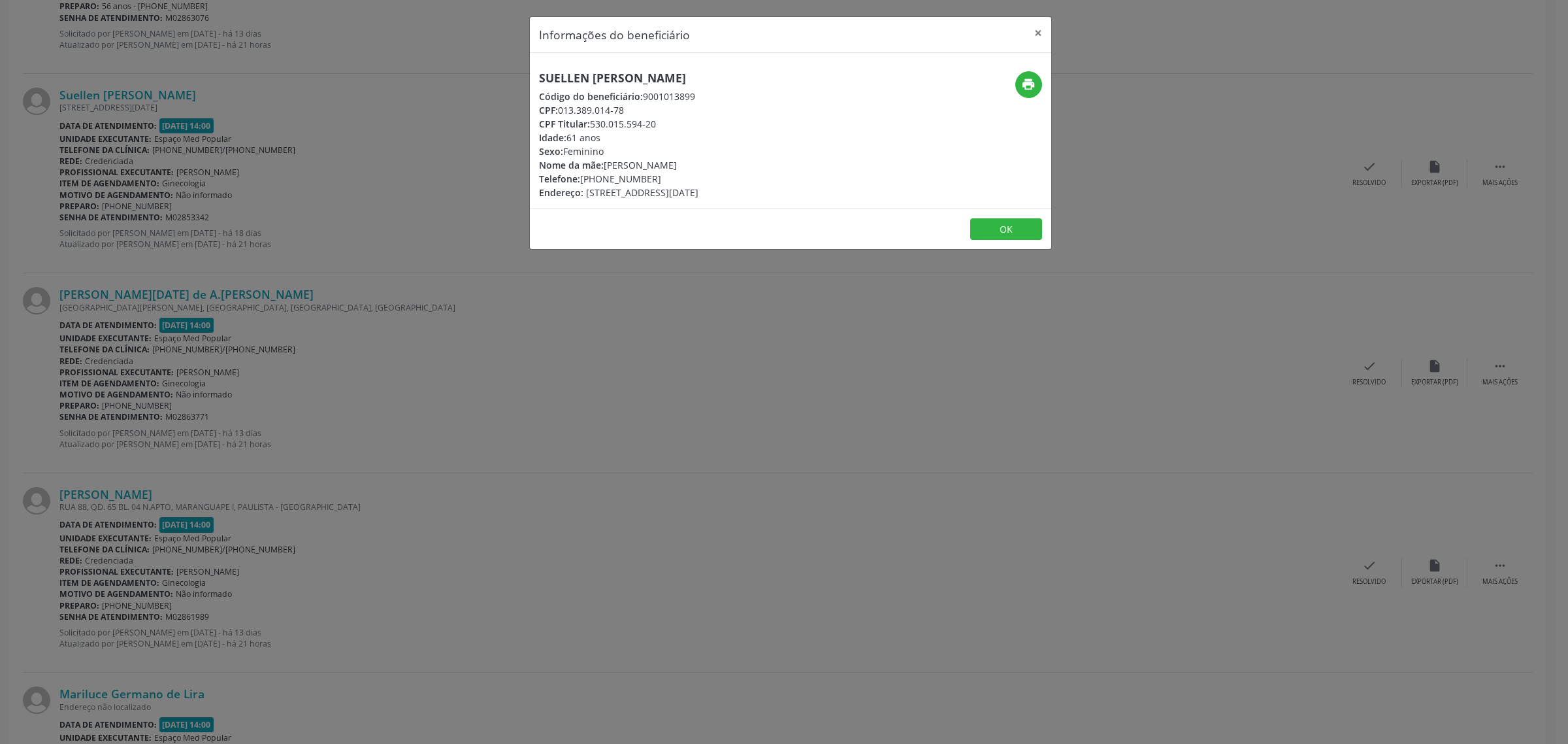
drag, startPoint x: 732, startPoint y: 75, endPoint x: 531, endPoint y: 83, distance: 201.2
click at [531, 83] on div "Suellen [PERSON_NAME] Código do beneficiário: 9001013899 CPF: 013.389.014-78 CP…" at bounding box center [704, 135] width 348 height 128
click at [1026, 85] on icon "print" at bounding box center [1028, 84] width 15 height 15
click at [603, 330] on div "Informações do beneficiário × Suellen [PERSON_NAME] Código do beneficiário: 900…" at bounding box center [784, 372] width 1568 height 744
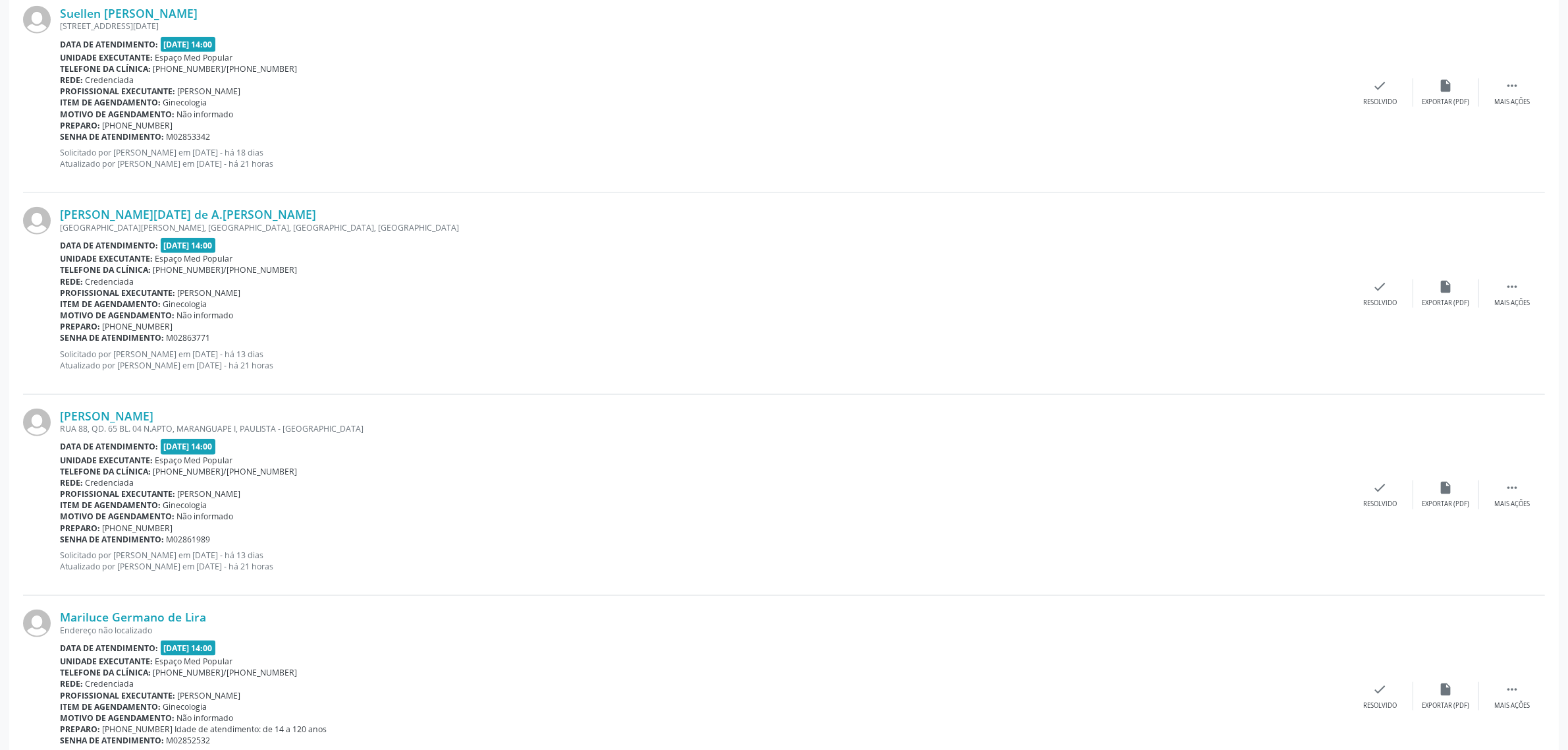
scroll to position [1894, 0]
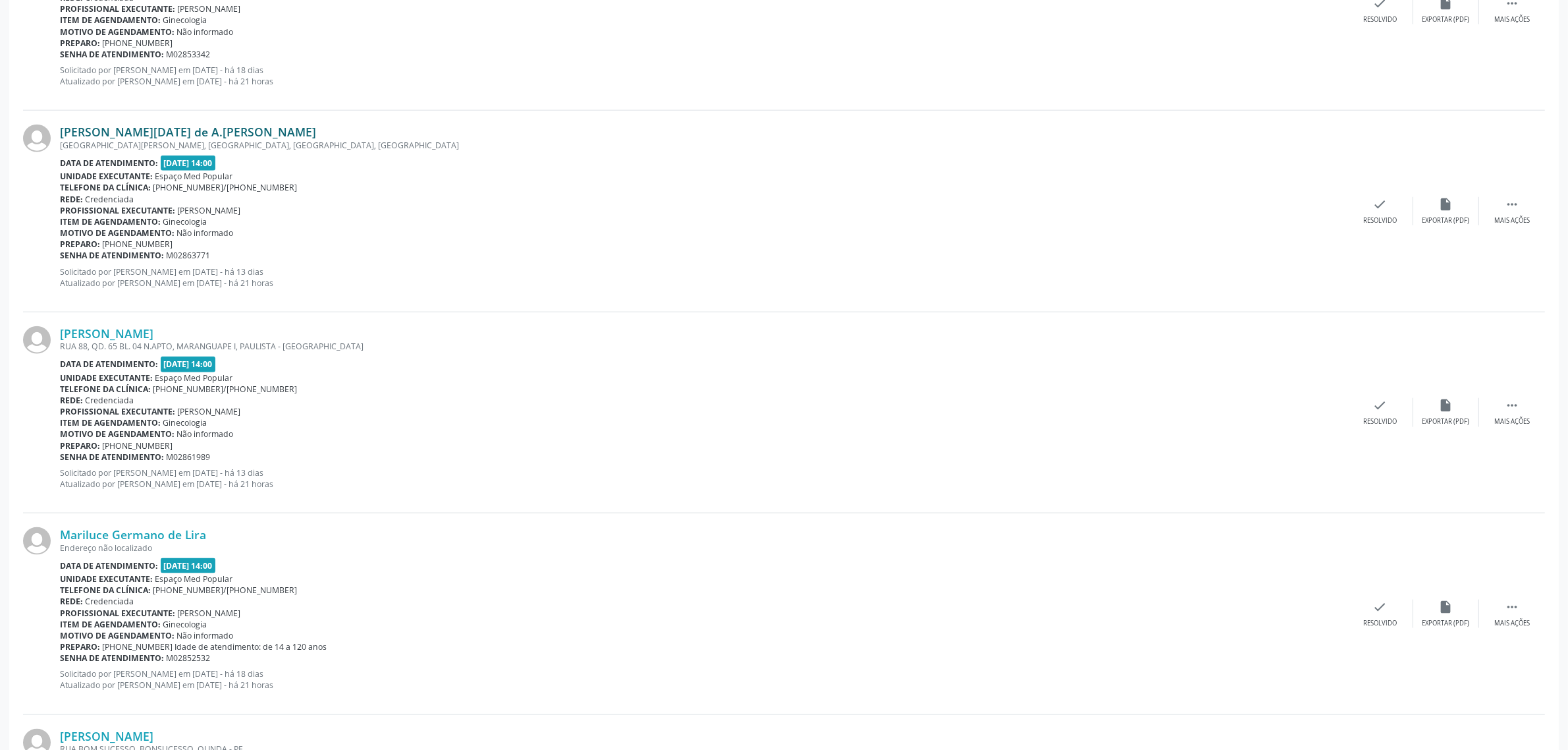
click at [171, 131] on link "[PERSON_NAME][DATE] de A.[PERSON_NAME]" at bounding box center [188, 132] width 256 height 15
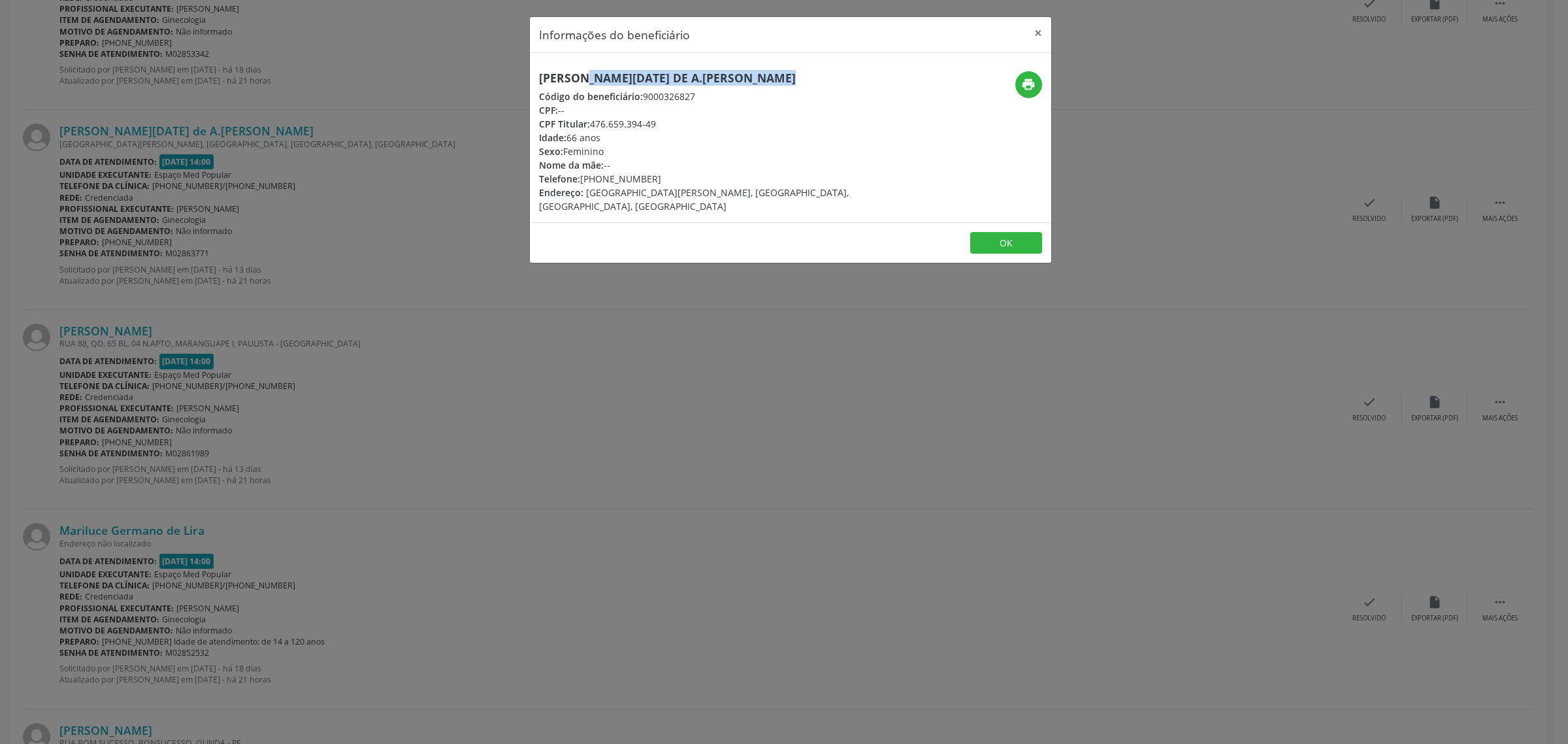
drag, startPoint x: 750, startPoint y: 79, endPoint x: 540, endPoint y: 79, distance: 210.0
click at [540, 79] on h5 "[PERSON_NAME][DATE] de A.[PERSON_NAME]" at bounding box center [703, 78] width 329 height 14
drag, startPoint x: 643, startPoint y: 178, endPoint x: 583, endPoint y: 178, distance: 60.0
click at [583, 178] on div "Telefone: [PHONE_NUMBER]" at bounding box center [703, 178] width 329 height 14
click at [444, 214] on div "Informações do beneficiário × [PERSON_NAME][DATE] de A.[PERSON_NAME] Código do …" at bounding box center [784, 372] width 1568 height 744
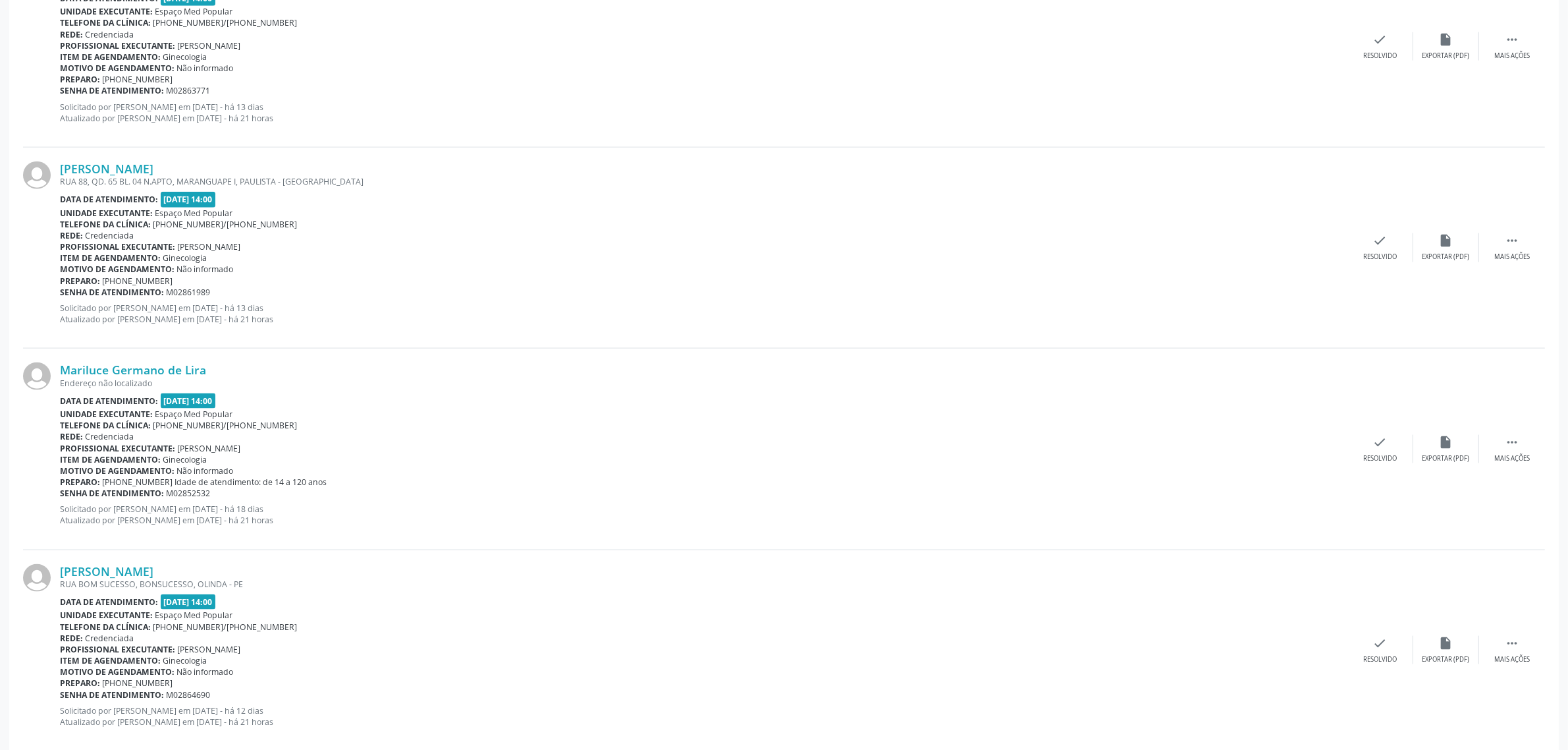
scroll to position [2141, 0]
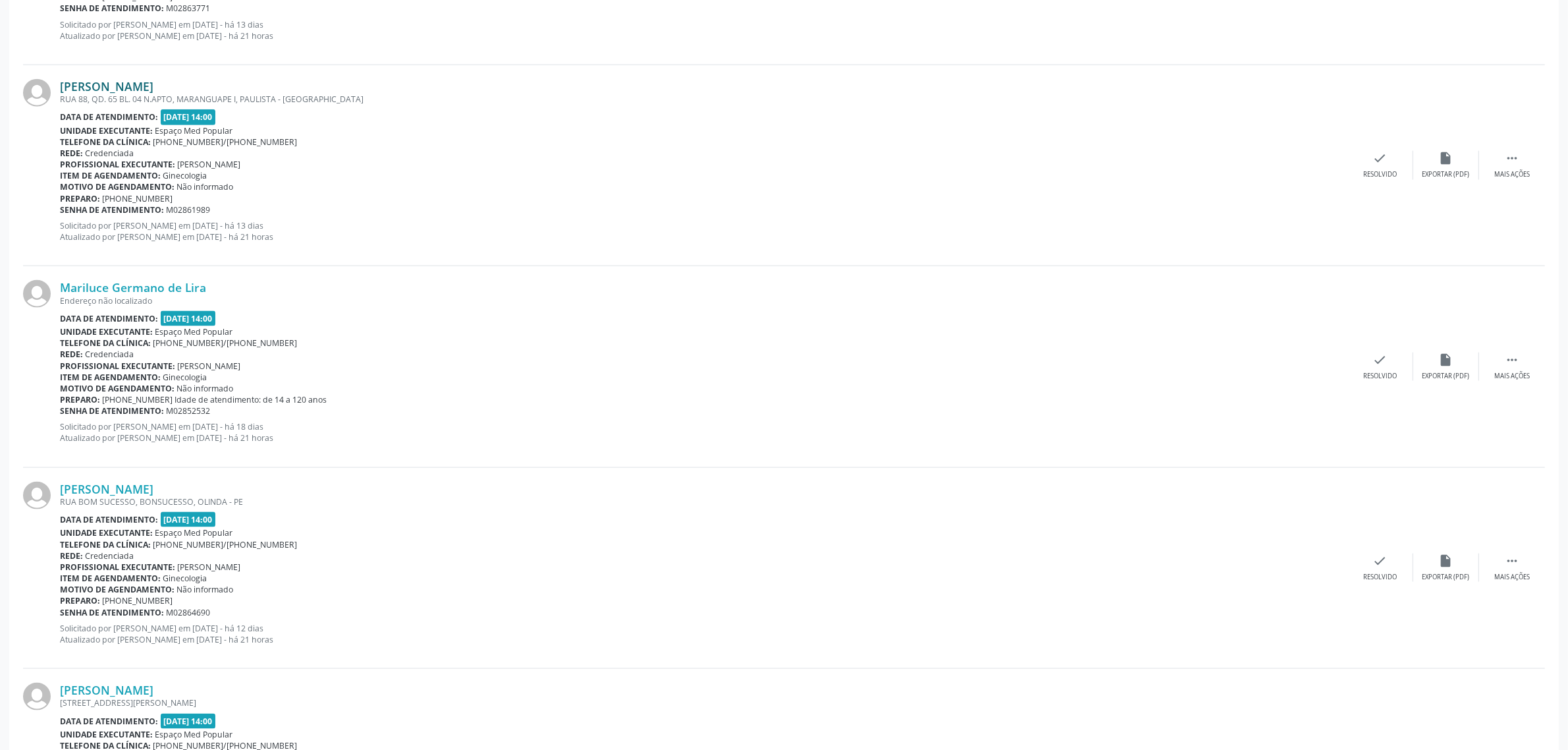
click at [153, 87] on link "[PERSON_NAME]" at bounding box center [106, 87] width 94 height 15
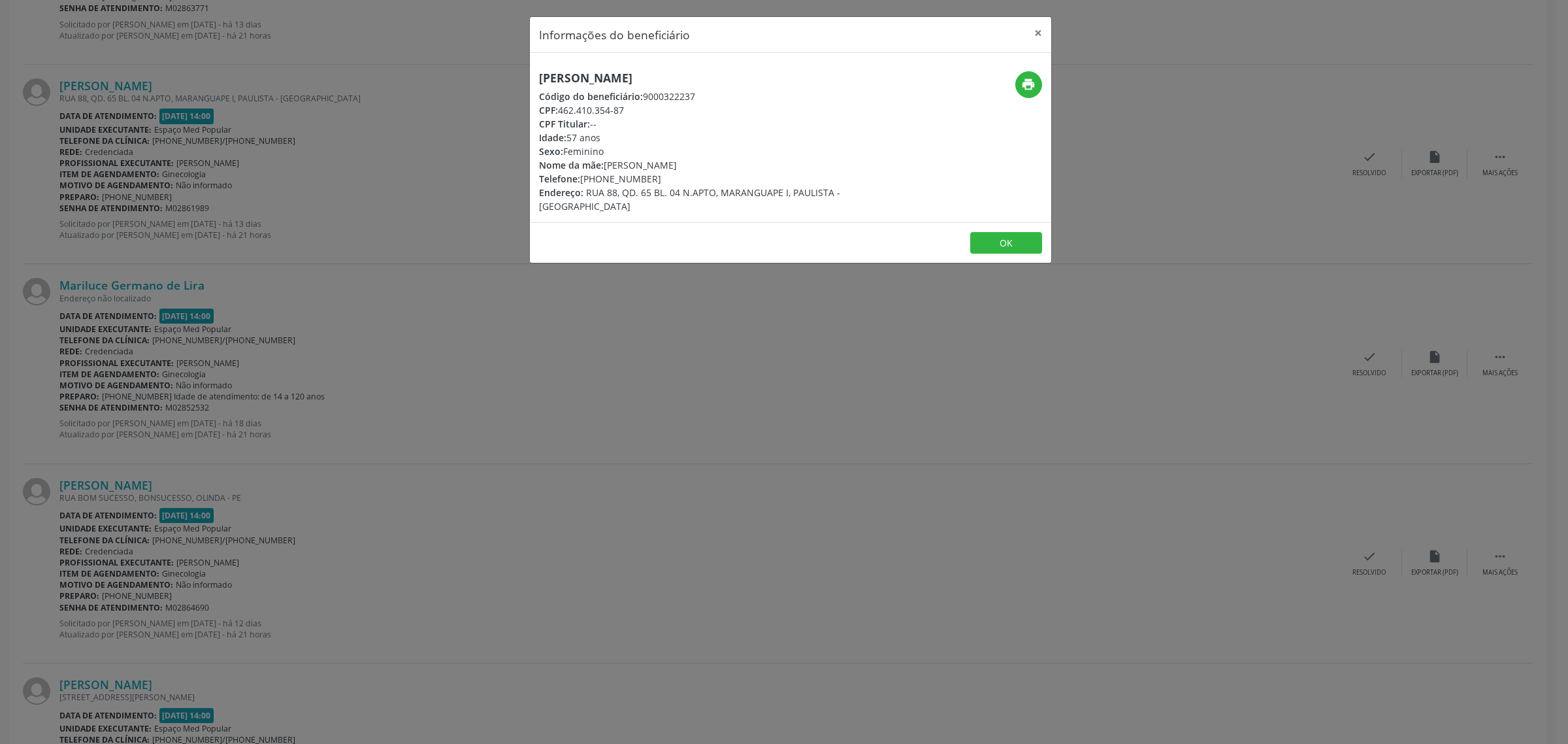
drag, startPoint x: 784, startPoint y: 79, endPoint x: 540, endPoint y: 86, distance: 244.1
click at [540, 86] on div "[PERSON_NAME] Código do beneficiário: 9000322237 CPF: 462.410.354-87 CPF Titula…" at bounding box center [703, 142] width 329 height 142
drag, startPoint x: 646, startPoint y: 181, endPoint x: 582, endPoint y: 185, distance: 64.1
click at [582, 185] on div "Telefone: [PHONE_NUMBER]" at bounding box center [703, 178] width 329 height 14
click at [134, 287] on div "Informações do beneficiário × [PERSON_NAME] Código do beneficiário: 9000322237 …" at bounding box center [784, 372] width 1568 height 744
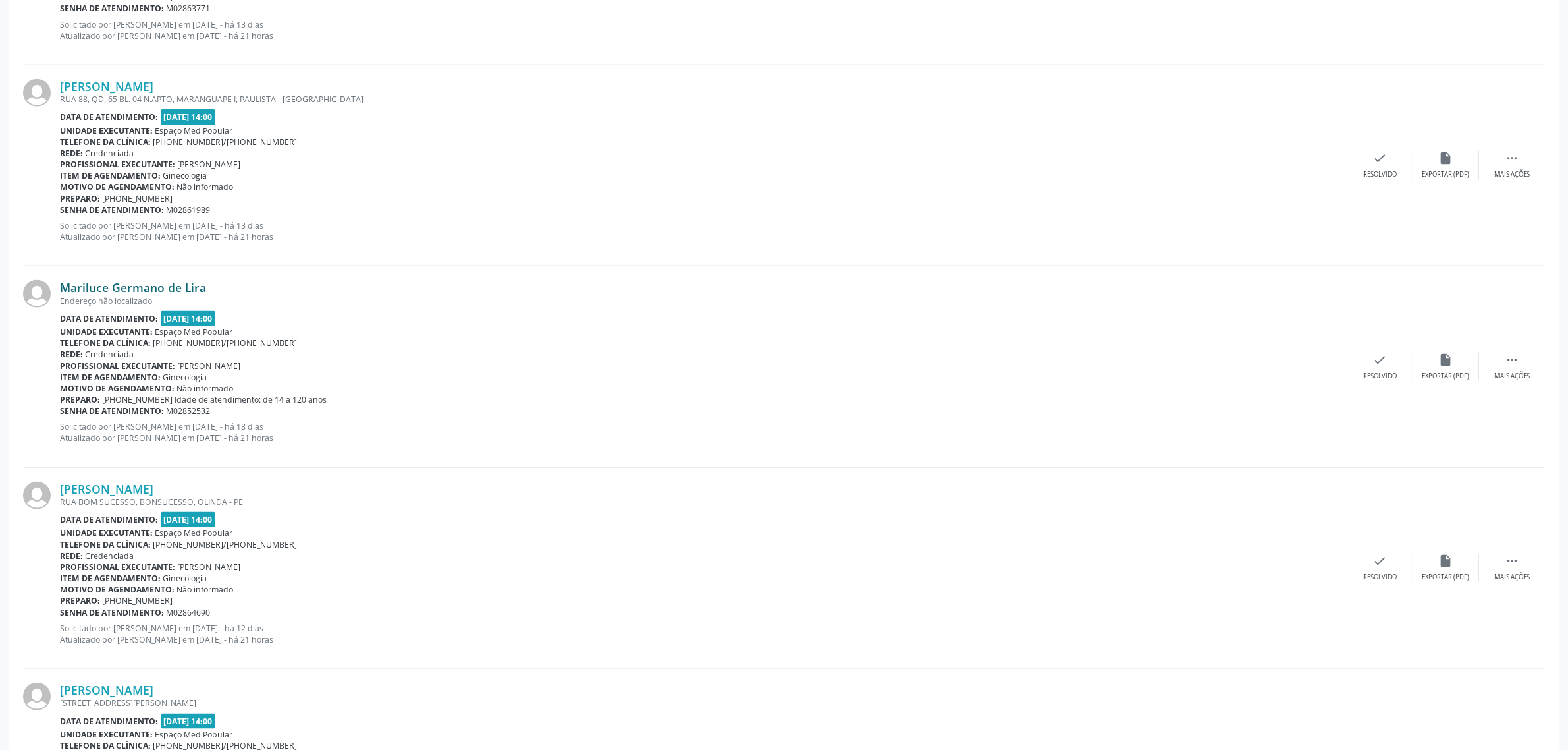
click at [136, 289] on link "Mariluce Germano de Lira" at bounding box center [132, 287] width 146 height 15
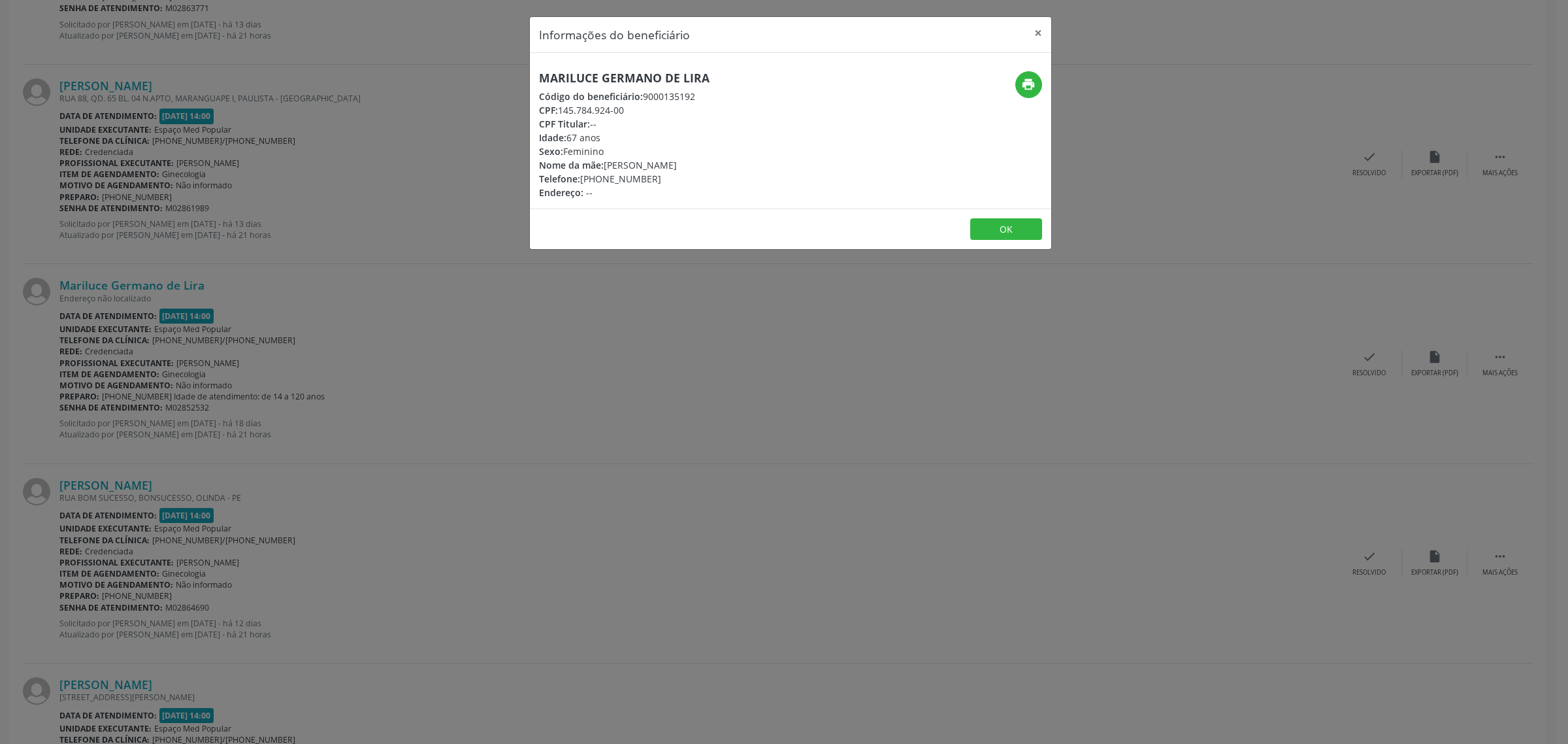
drag, startPoint x: 714, startPoint y: 74, endPoint x: 540, endPoint y: 83, distance: 174.2
click at [540, 83] on h5 "Mariluce Germano de Lira" at bounding box center [624, 78] width 171 height 14
click at [1029, 86] on icon "print" at bounding box center [1028, 84] width 15 height 15
click at [158, 483] on div "Informações do beneficiário × Mariluce Germano de Lira Código do beneficiário: …" at bounding box center [784, 372] width 1568 height 744
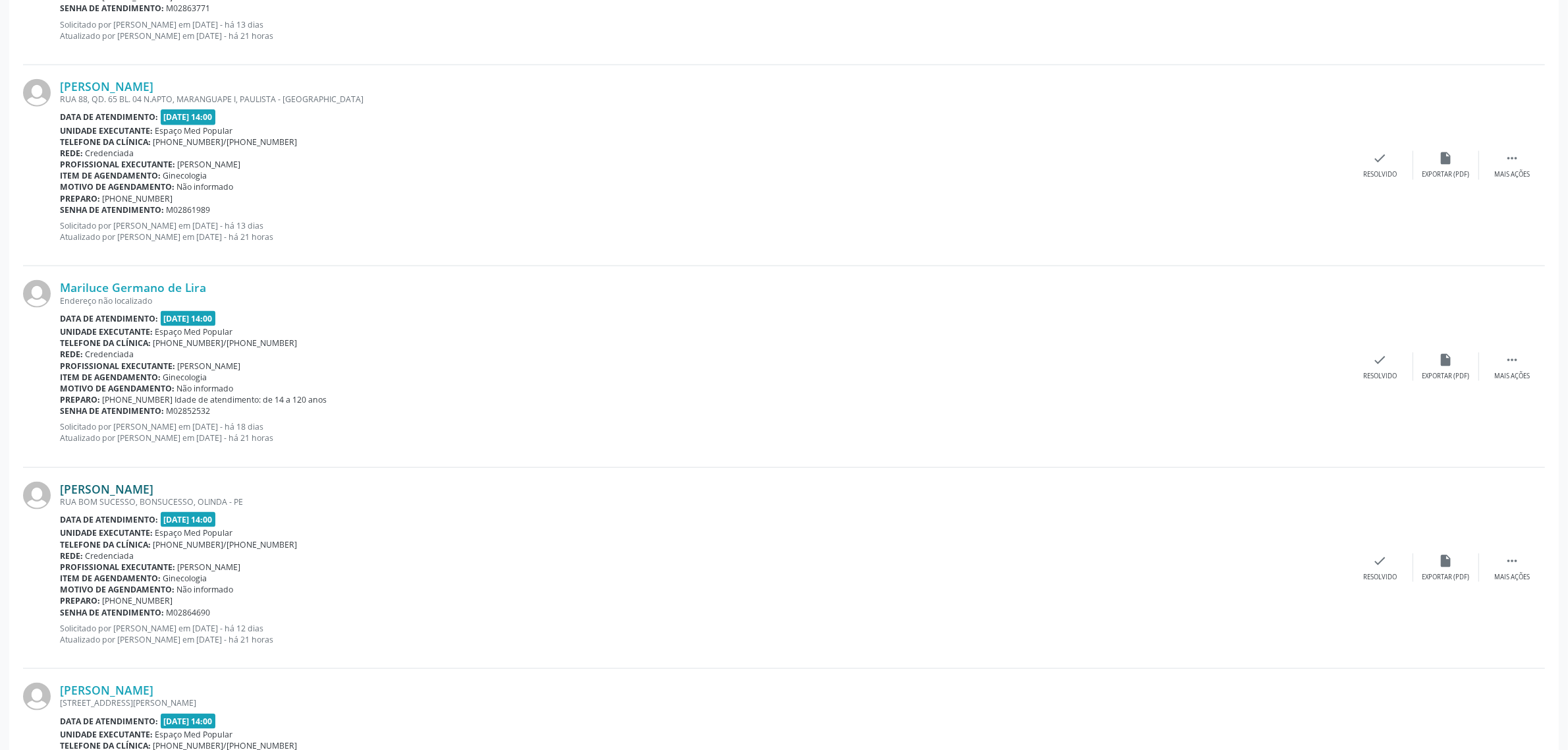
click at [153, 490] on link "[PERSON_NAME]" at bounding box center [106, 489] width 94 height 15
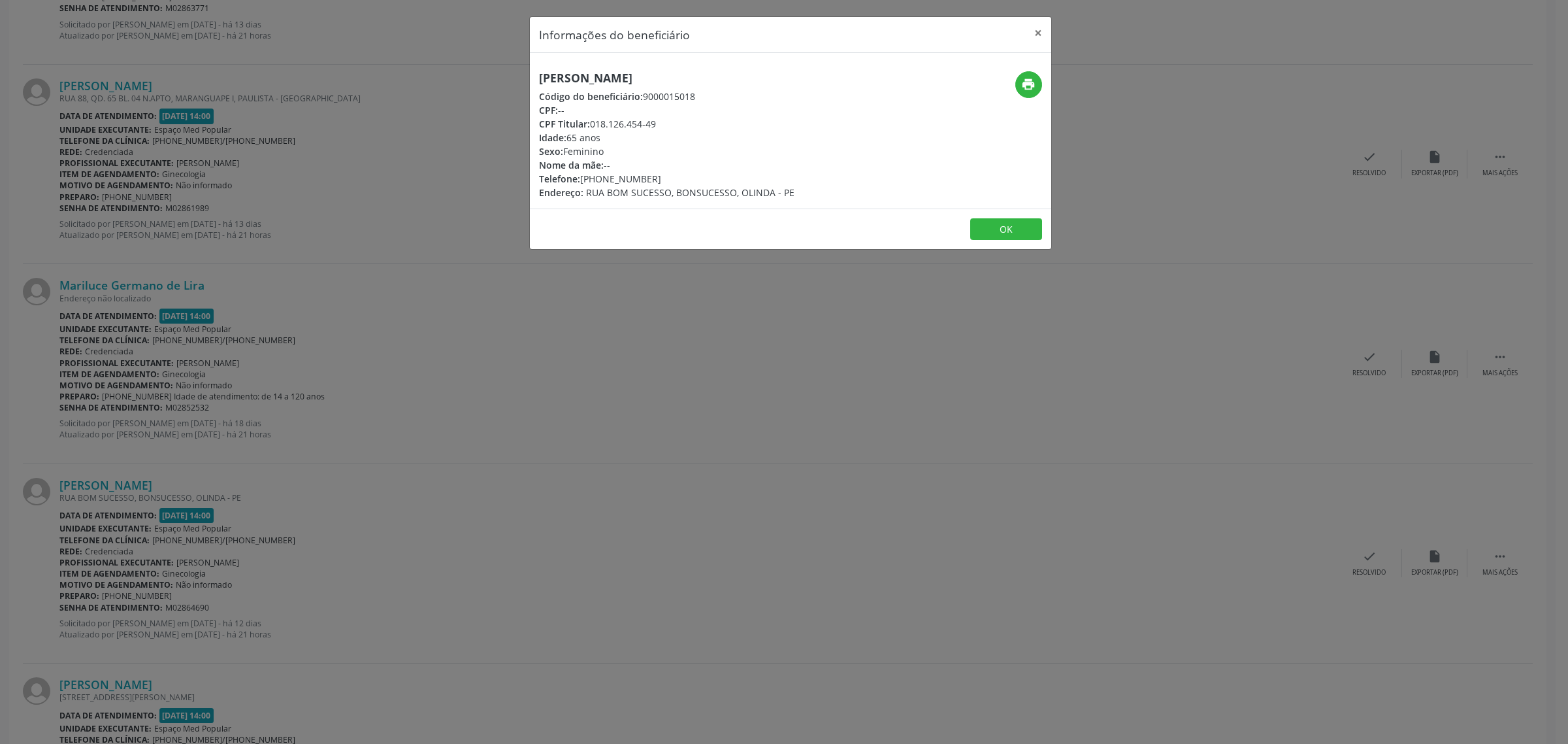
drag, startPoint x: 750, startPoint y: 76, endPoint x: 540, endPoint y: 79, distance: 210.0
click at [540, 79] on h5 "[PERSON_NAME]" at bounding box center [667, 78] width 256 height 14
drag, startPoint x: 649, startPoint y: 178, endPoint x: 583, endPoint y: 178, distance: 66.0
click at [583, 178] on div "Telefone: [PHONE_NUMBER]" at bounding box center [667, 178] width 256 height 14
click at [551, 376] on div "Informações do beneficiário × [PERSON_NAME] Código do beneficiário: 9000015018 …" at bounding box center [784, 372] width 1568 height 744
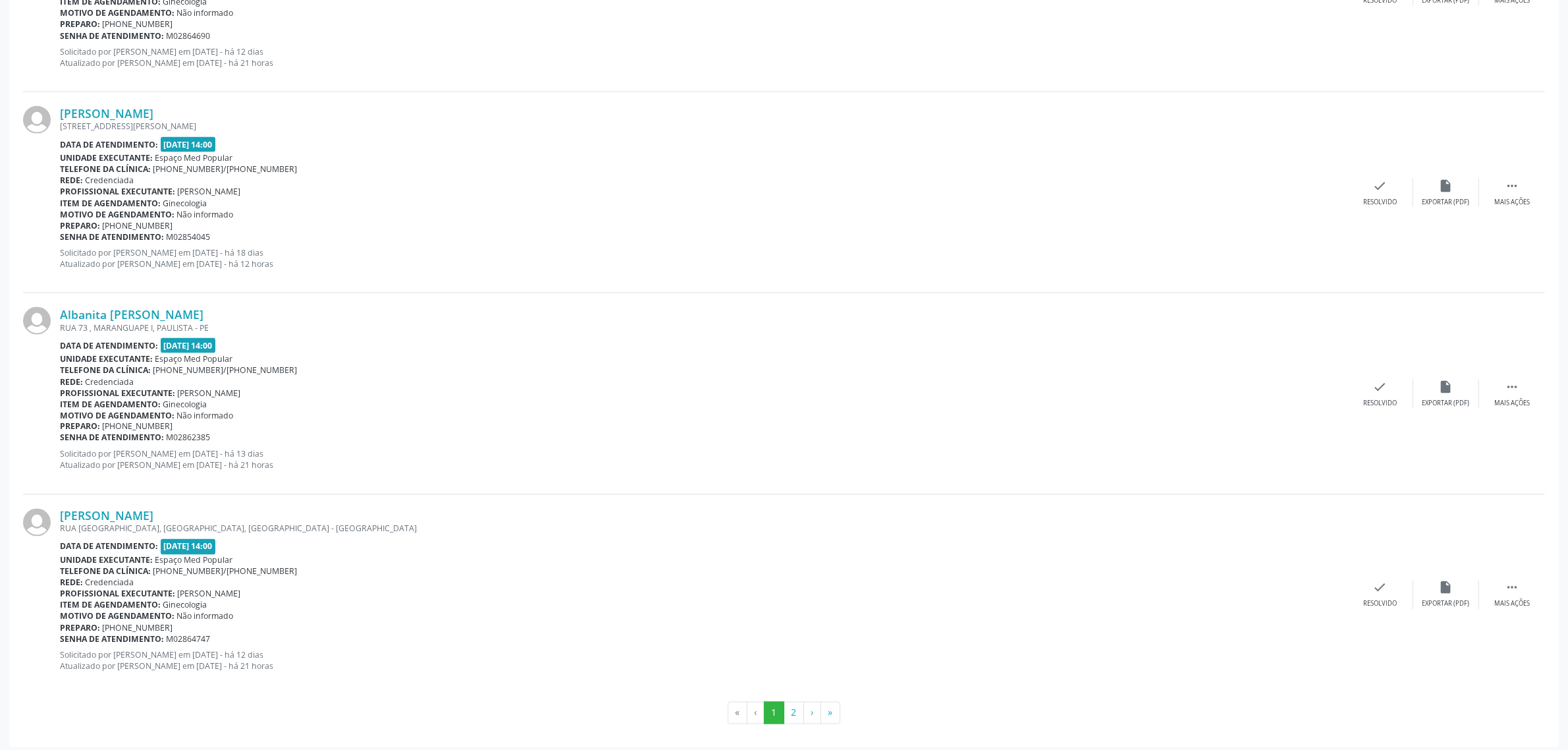
scroll to position [2724, 0]
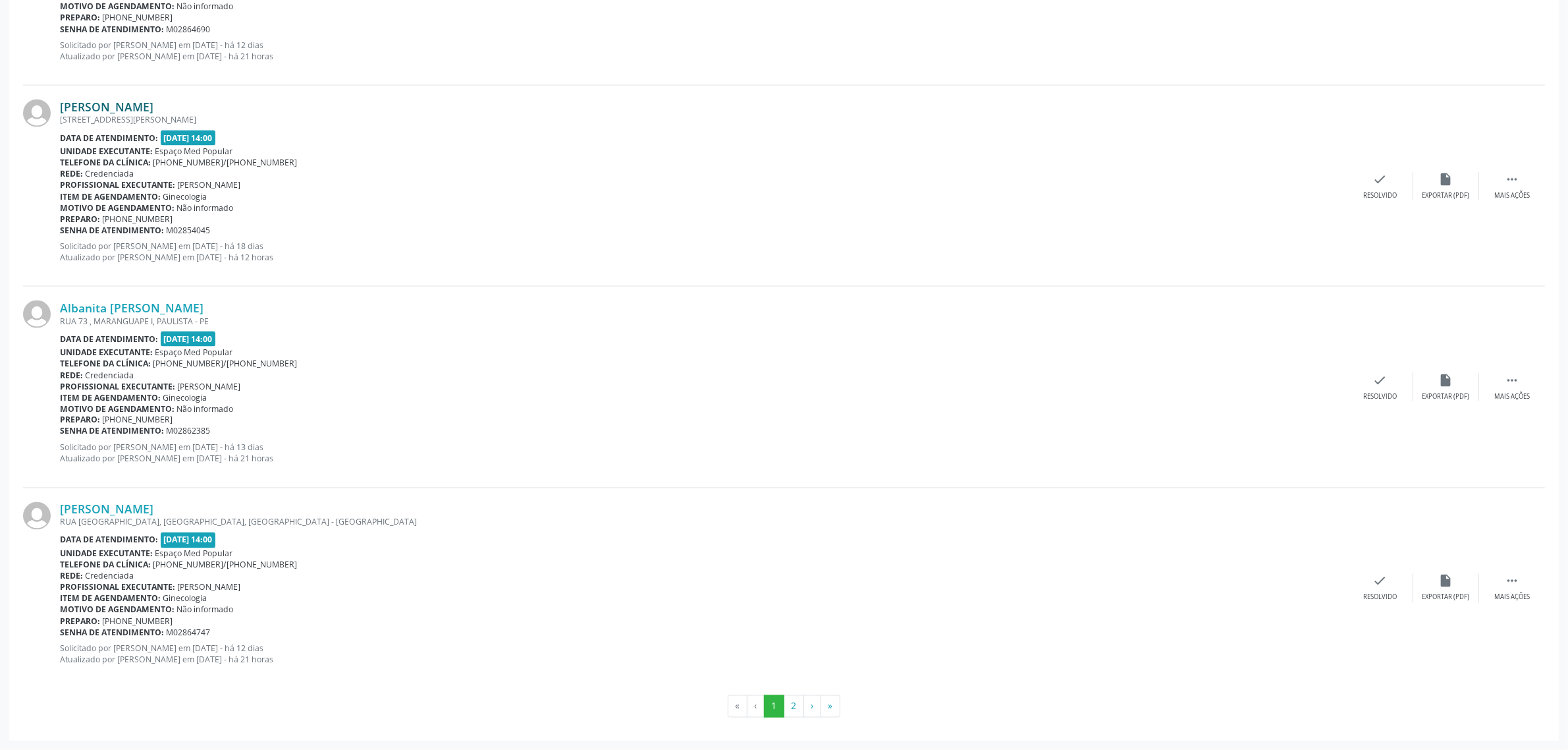
click at [142, 111] on link "[PERSON_NAME]" at bounding box center [106, 107] width 94 height 15
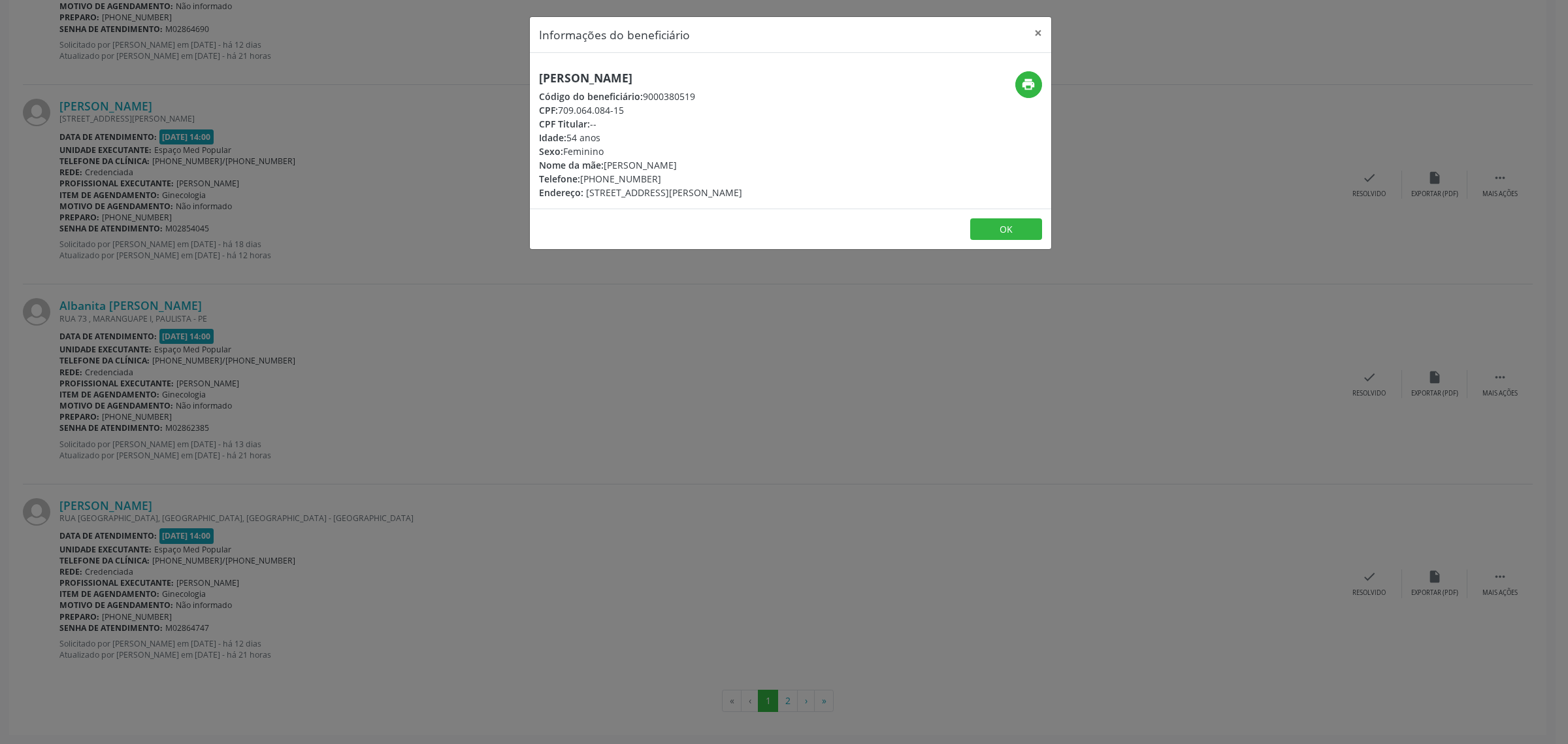
drag, startPoint x: 693, startPoint y: 75, endPoint x: 532, endPoint y: 83, distance: 161.2
click at [532, 83] on div "[PERSON_NAME] Código do beneficiário: 9000380519 CPF: 709.064.084-15 CPF Titula…" at bounding box center [704, 135] width 348 height 128
drag, startPoint x: 649, startPoint y: 181, endPoint x: 580, endPoint y: 181, distance: 69.0
click at [580, 181] on div "Telefone: [PHONE_NUMBER]" at bounding box center [640, 178] width 203 height 14
drag, startPoint x: 384, startPoint y: 432, endPoint x: 371, endPoint y: 416, distance: 20.6
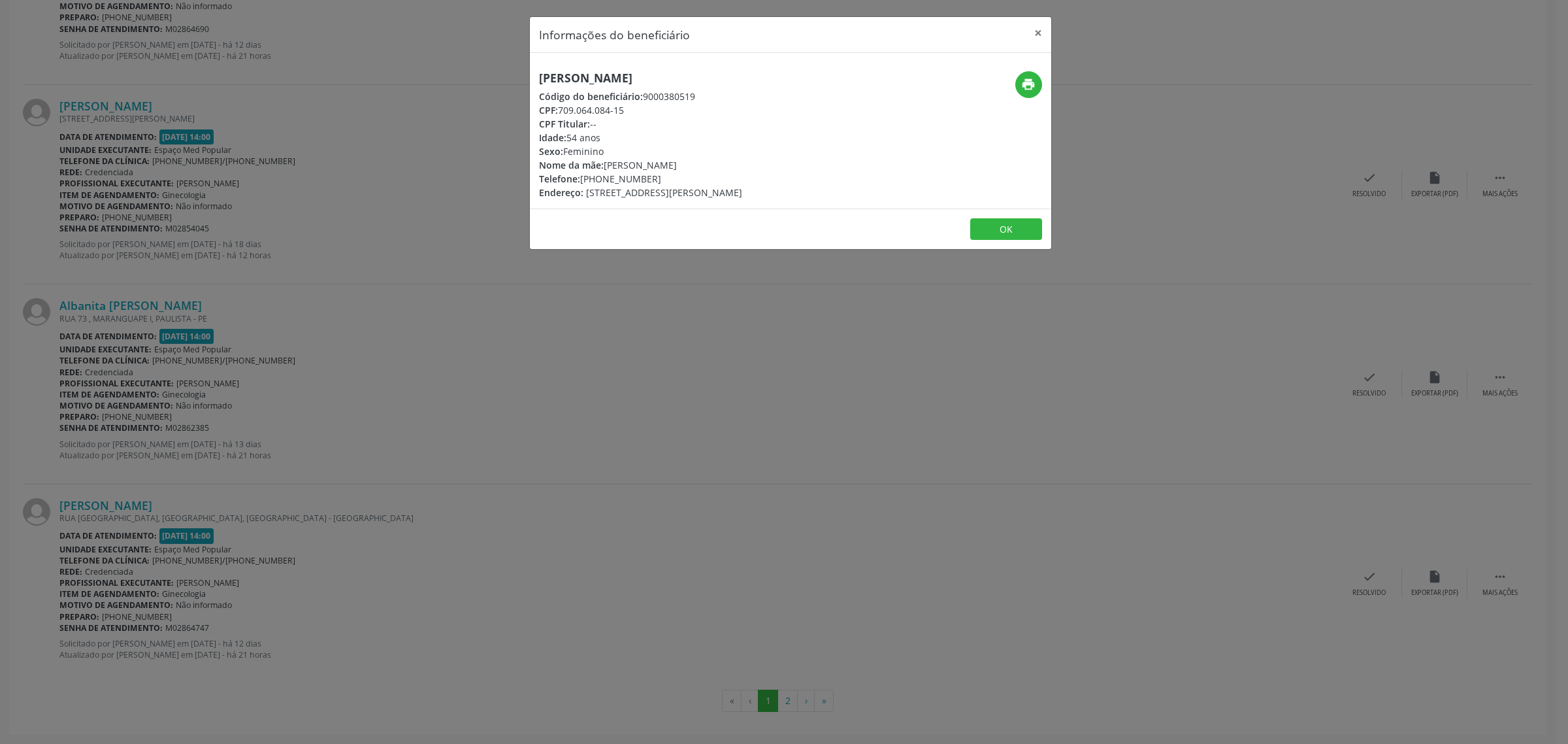
click at [385, 432] on div "Informações do beneficiário × [PERSON_NAME] Código do beneficiário: 9000380519 …" at bounding box center [784, 372] width 1568 height 744
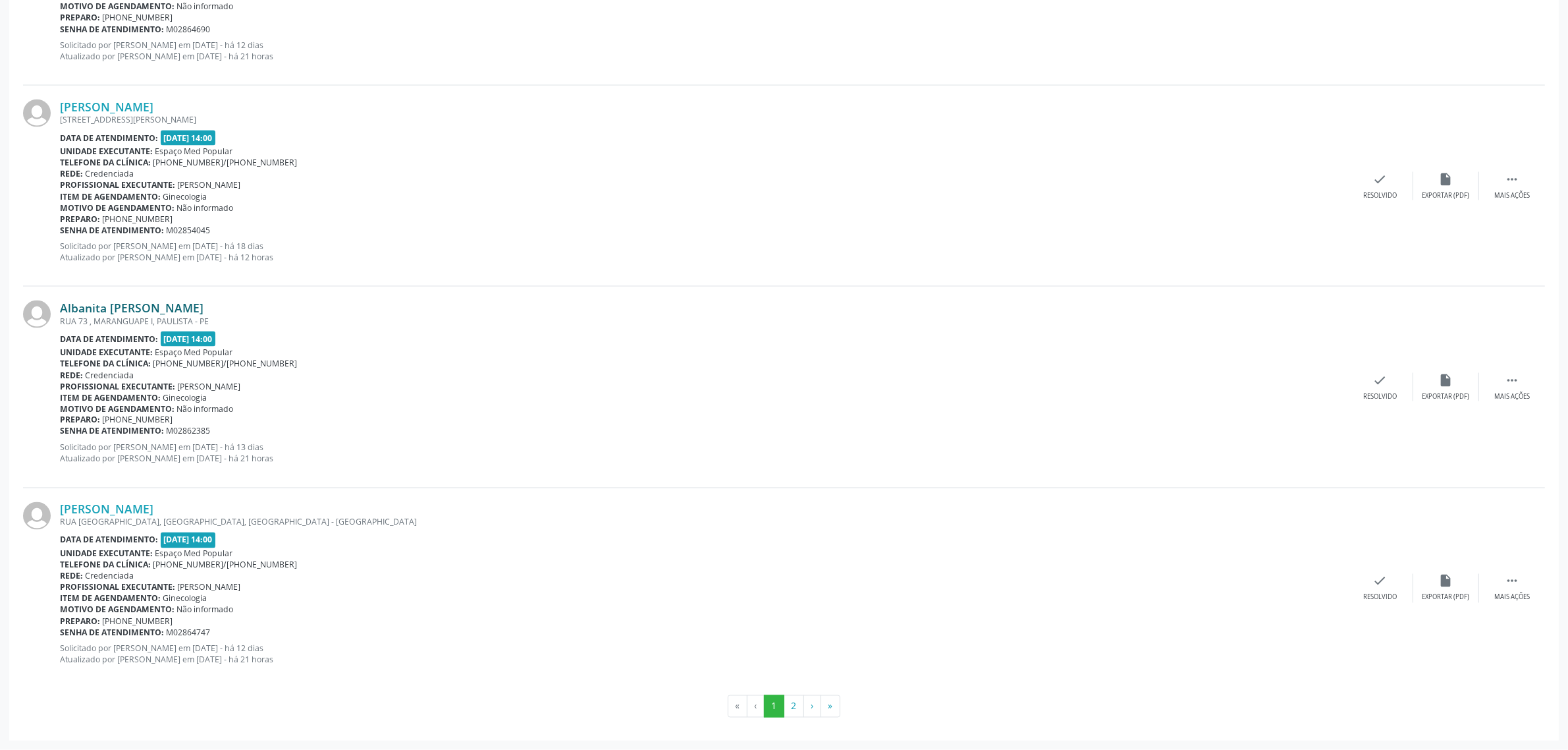
click at [156, 310] on link "Albanita [PERSON_NAME]" at bounding box center [131, 308] width 144 height 15
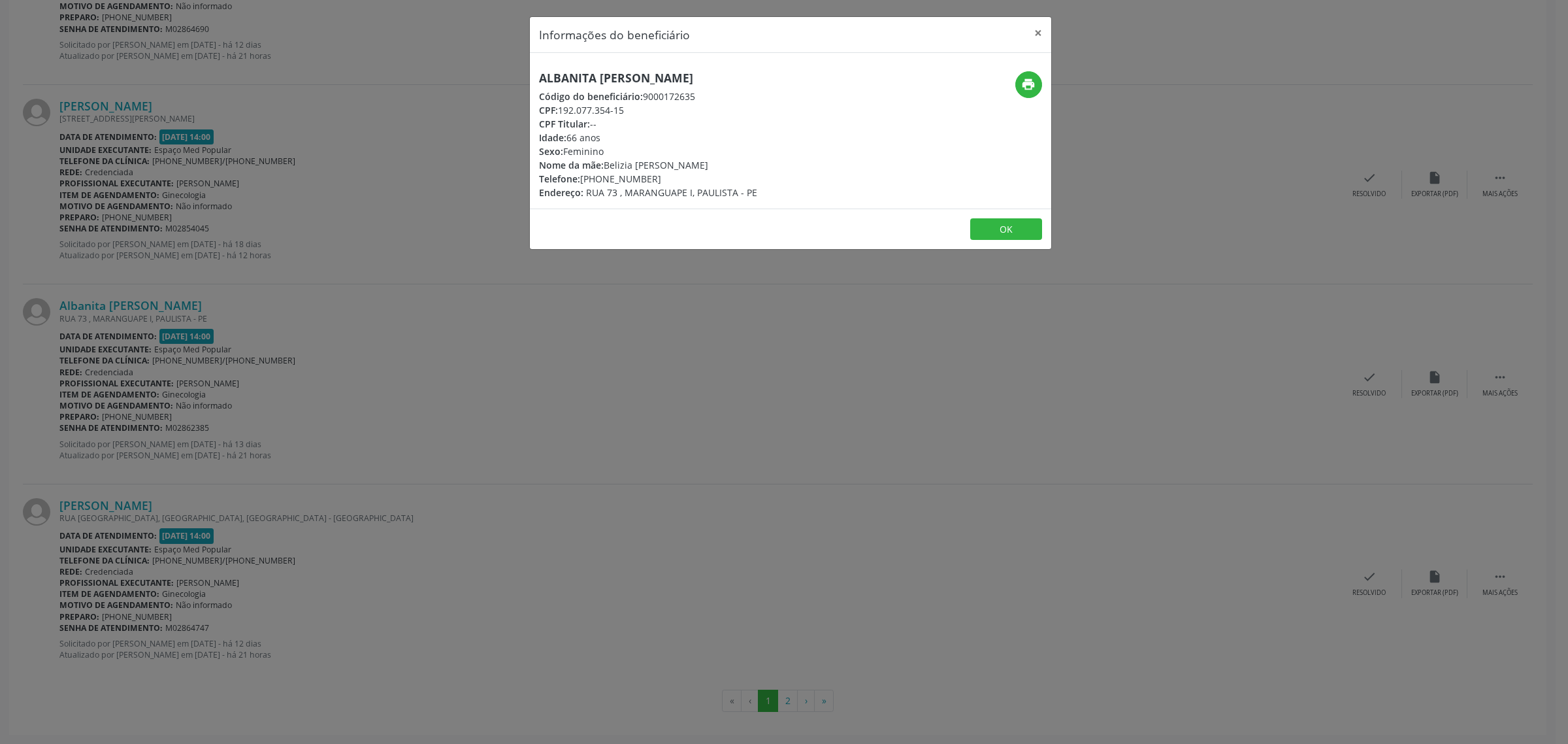
drag, startPoint x: 697, startPoint y: 79, endPoint x: 539, endPoint y: 76, distance: 158.0
click at [539, 76] on h5 "Albanita [PERSON_NAME]" at bounding box center [648, 78] width 218 height 14
drag, startPoint x: 648, startPoint y: 176, endPoint x: 583, endPoint y: 180, distance: 65.1
click at [583, 180] on div "Telefone: [PHONE_NUMBER]" at bounding box center [648, 178] width 218 height 14
click at [582, 376] on div "Informações do beneficiário × Albanita Virgulino Lira Código do beneficiário: 9…" at bounding box center [784, 372] width 1568 height 744
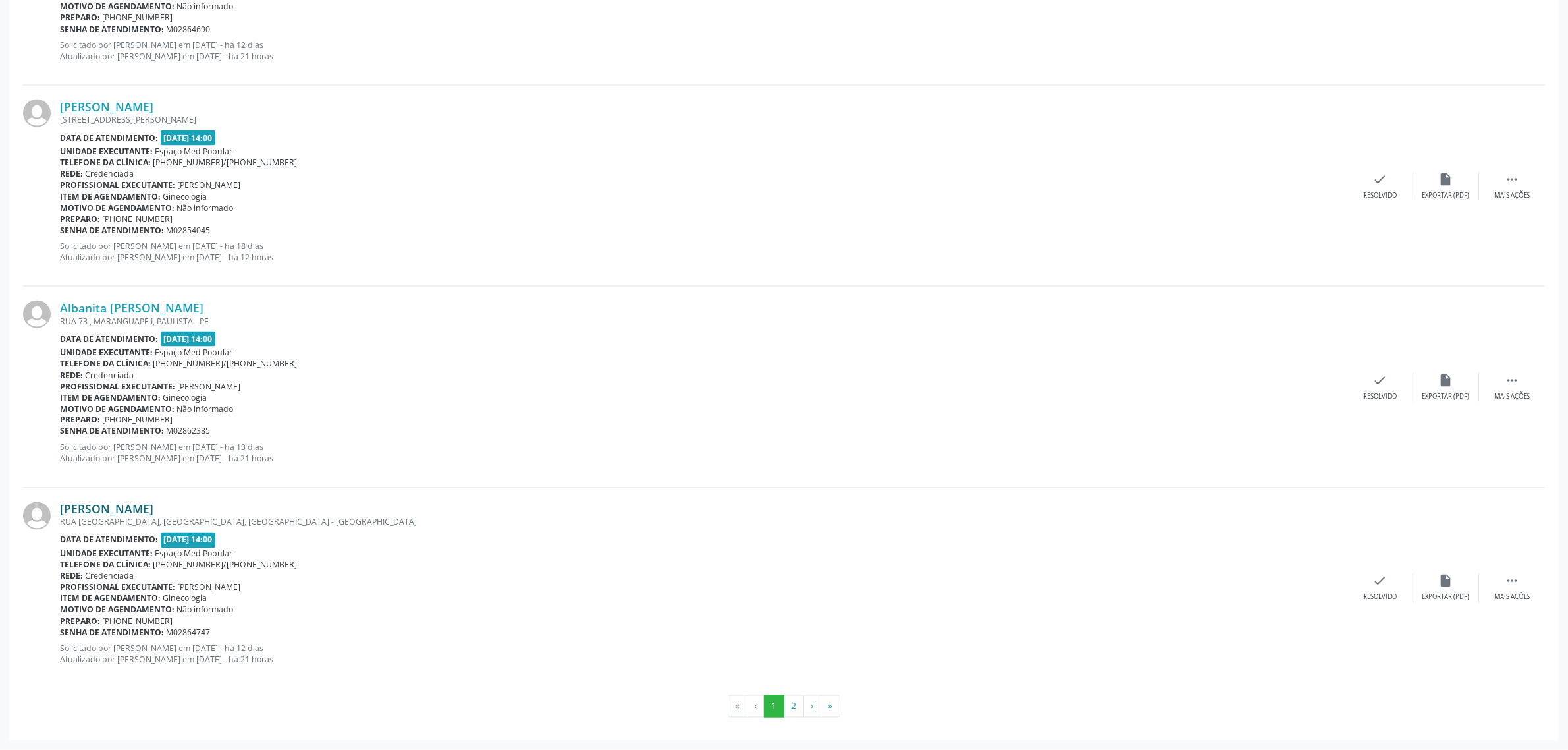
click at [113, 508] on link "[PERSON_NAME]" at bounding box center [106, 509] width 94 height 15
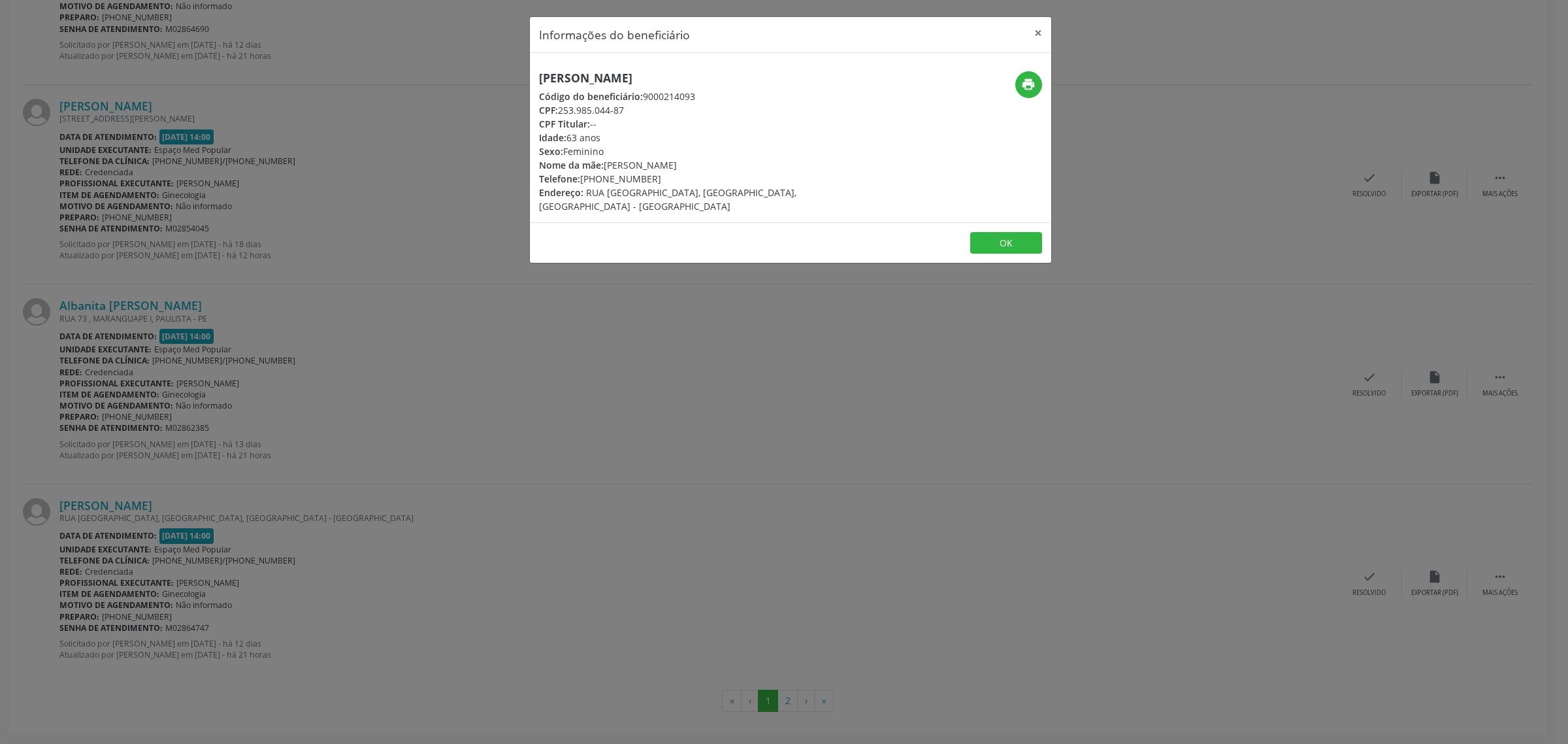
drag, startPoint x: 704, startPoint y: 75, endPoint x: 537, endPoint y: 76, distance: 167.0
click at [537, 76] on div "[PERSON_NAME] Código do beneficiário: 9000214093 CPF: 253.985.044-87 CPF Titula…" at bounding box center [704, 142] width 348 height 142
click at [1033, 80] on icon "print" at bounding box center [1028, 84] width 15 height 15
drag, startPoint x: 739, startPoint y: 584, endPoint x: 766, endPoint y: 631, distance: 54.2
click at [740, 584] on div "Informações do beneficiário × [PERSON_NAME] Código do beneficiário: 9000214093 …" at bounding box center [784, 372] width 1568 height 744
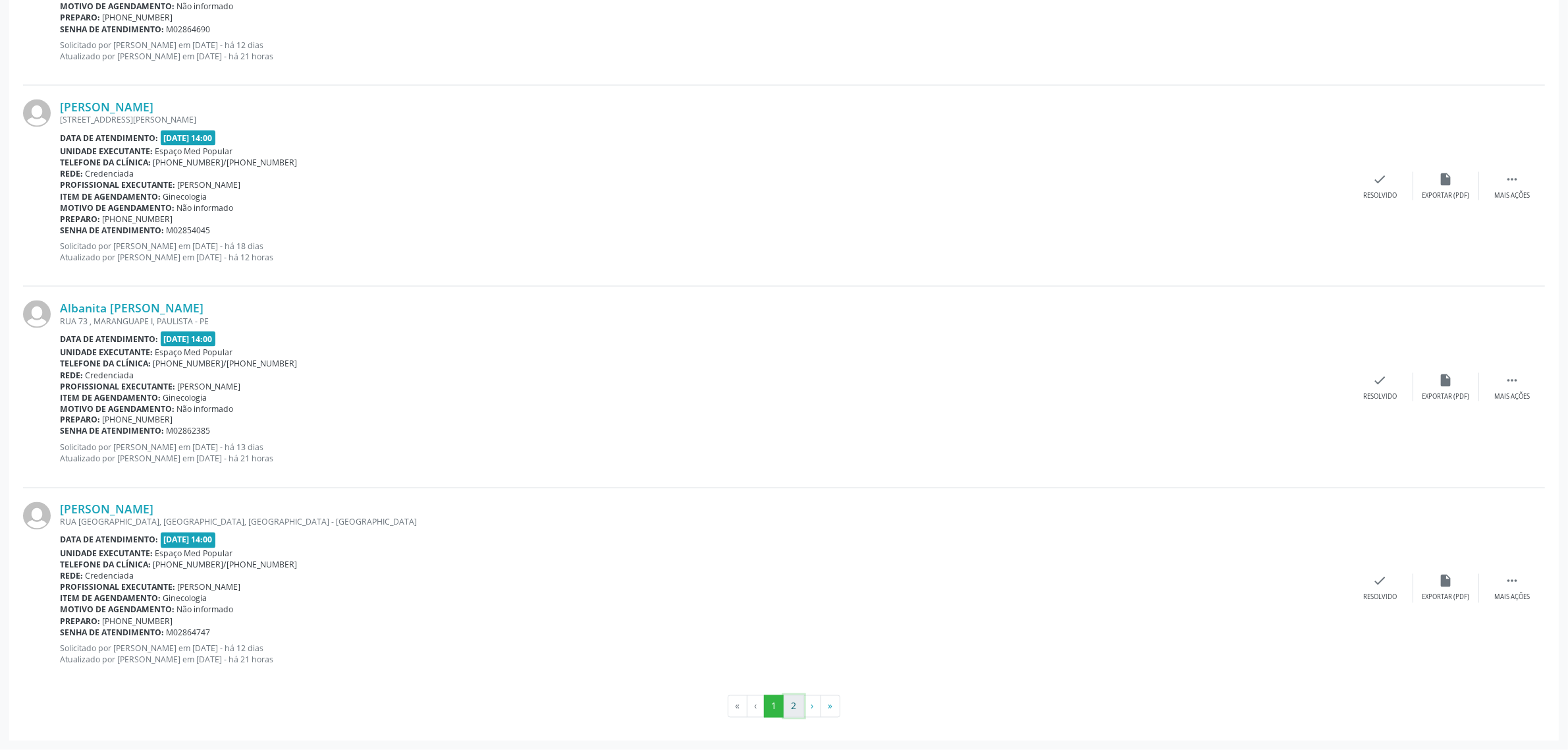
click at [792, 709] on button "2" at bounding box center [794, 706] width 20 height 22
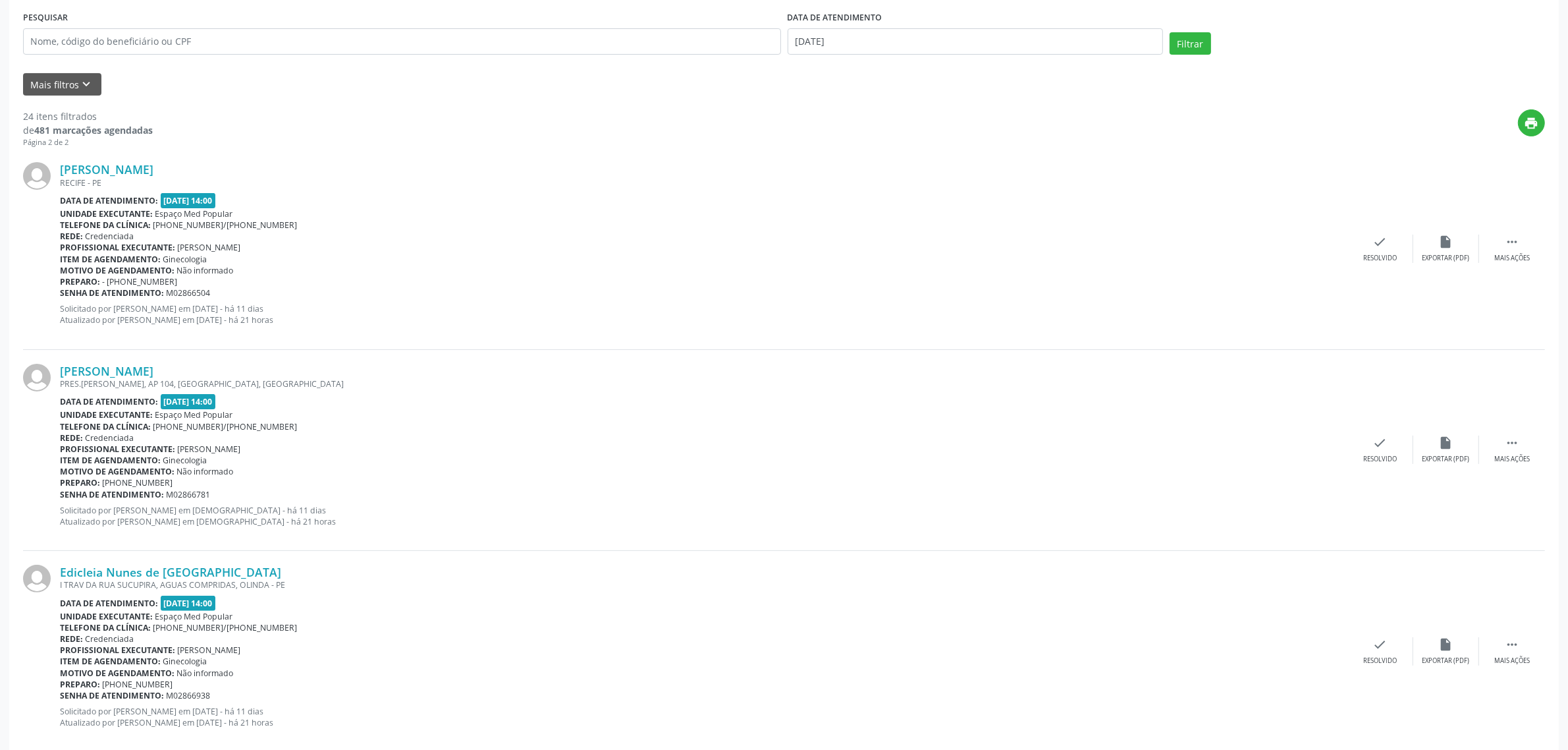
scroll to position [330, 0]
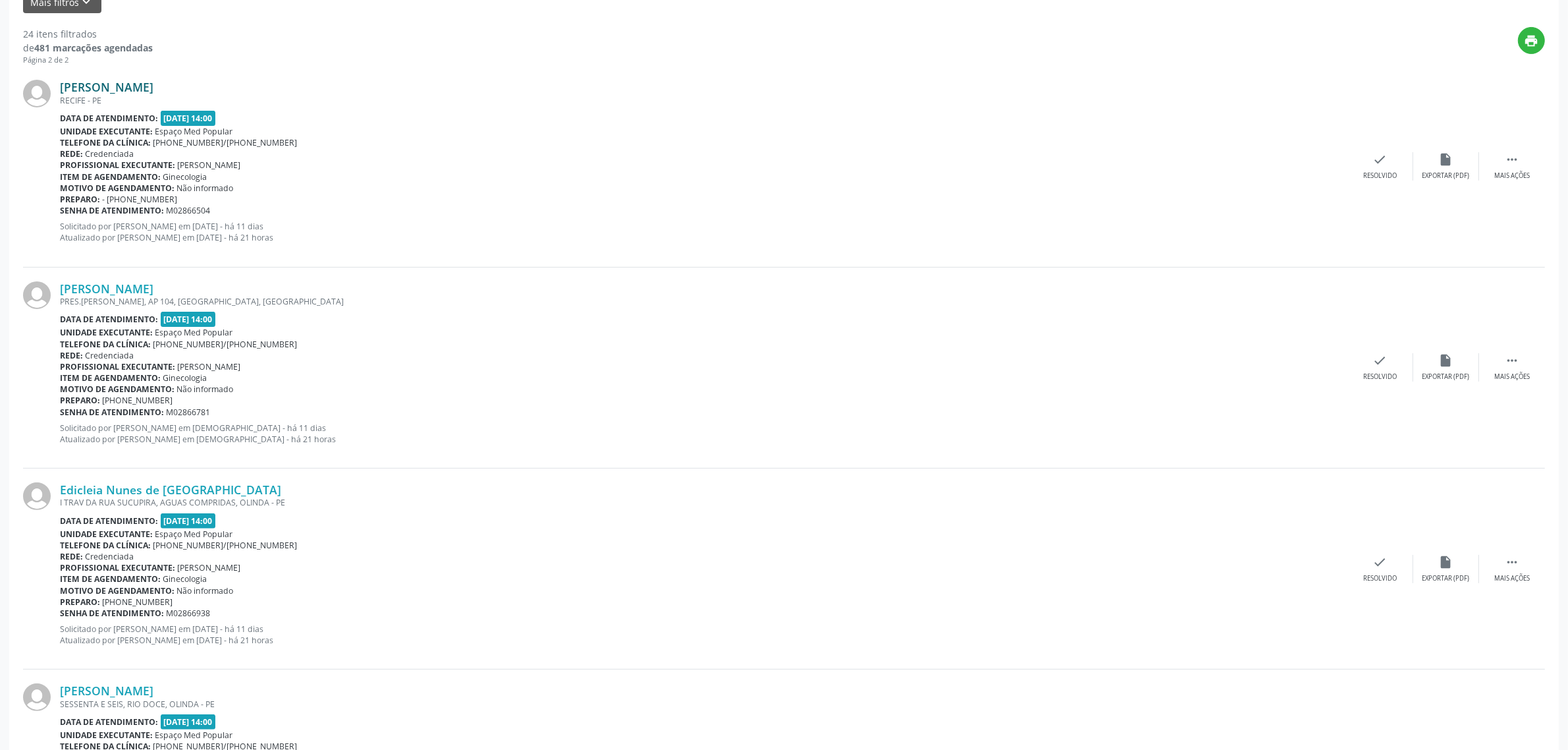
click at [153, 84] on link "[PERSON_NAME]" at bounding box center [106, 87] width 94 height 15
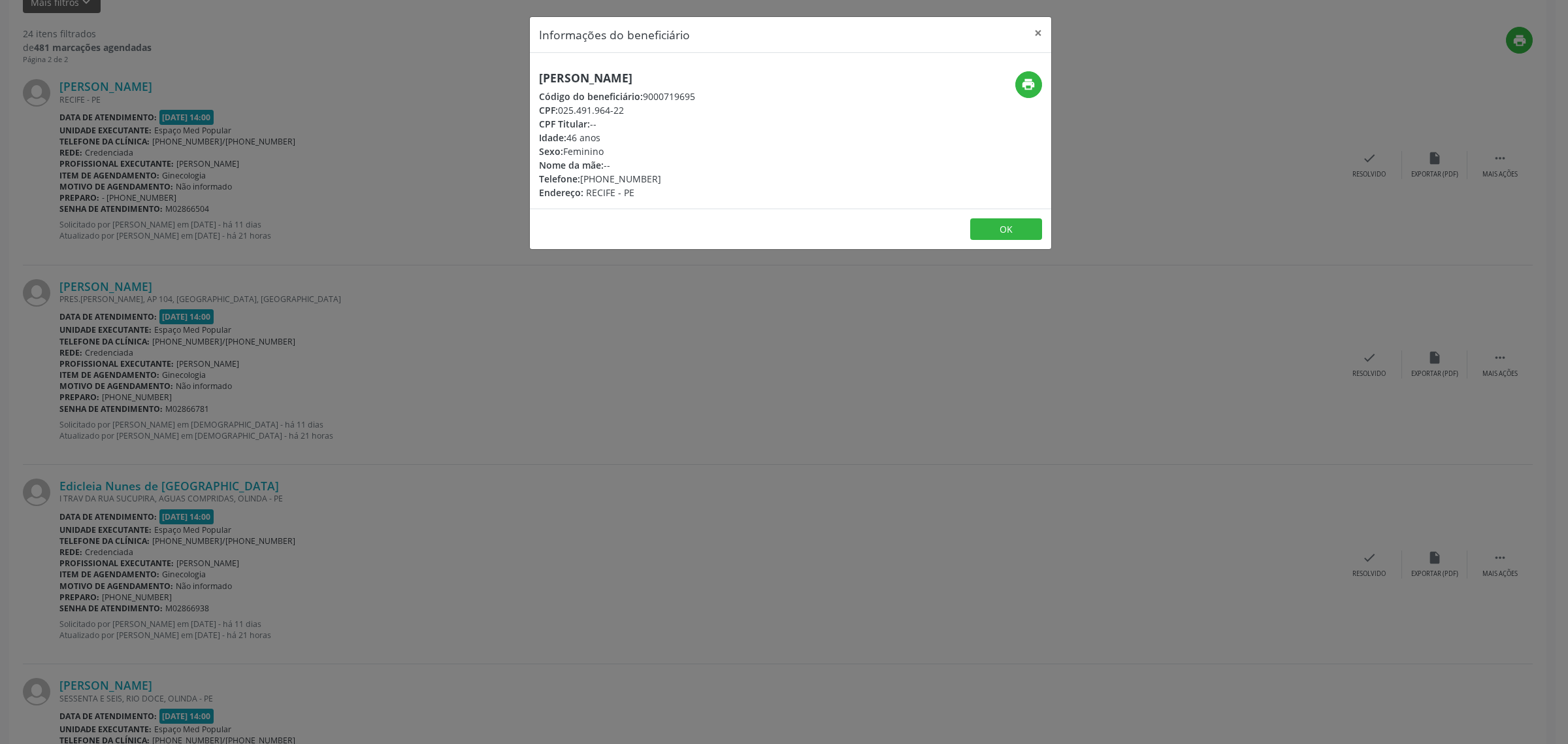
drag, startPoint x: 706, startPoint y: 77, endPoint x: 540, endPoint y: 79, distance: 166.0
click at [540, 79] on div "[PERSON_NAME] Código do beneficiário: 9000719695 CPF: 025.491.964-22 CPF Titula…" at bounding box center [704, 135] width 348 height 128
drag, startPoint x: 446, startPoint y: 412, endPoint x: 161, endPoint y: 282, distance: 313.2
click at [443, 412] on div "Informações do beneficiário × Jakilene [PERSON_NAME] Código do beneficiário: 90…" at bounding box center [784, 372] width 1568 height 744
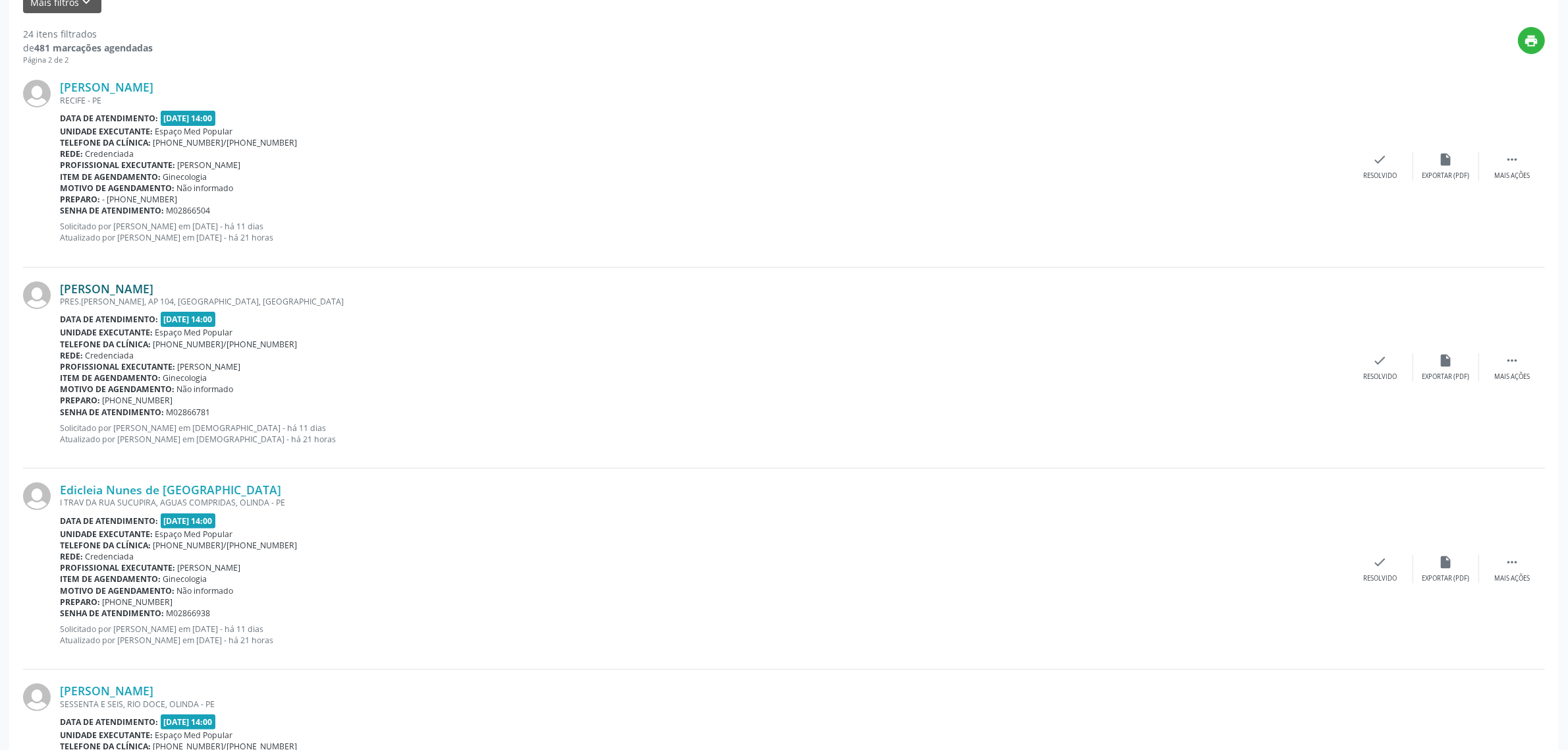
click at [109, 289] on link "[PERSON_NAME]" at bounding box center [106, 289] width 94 height 15
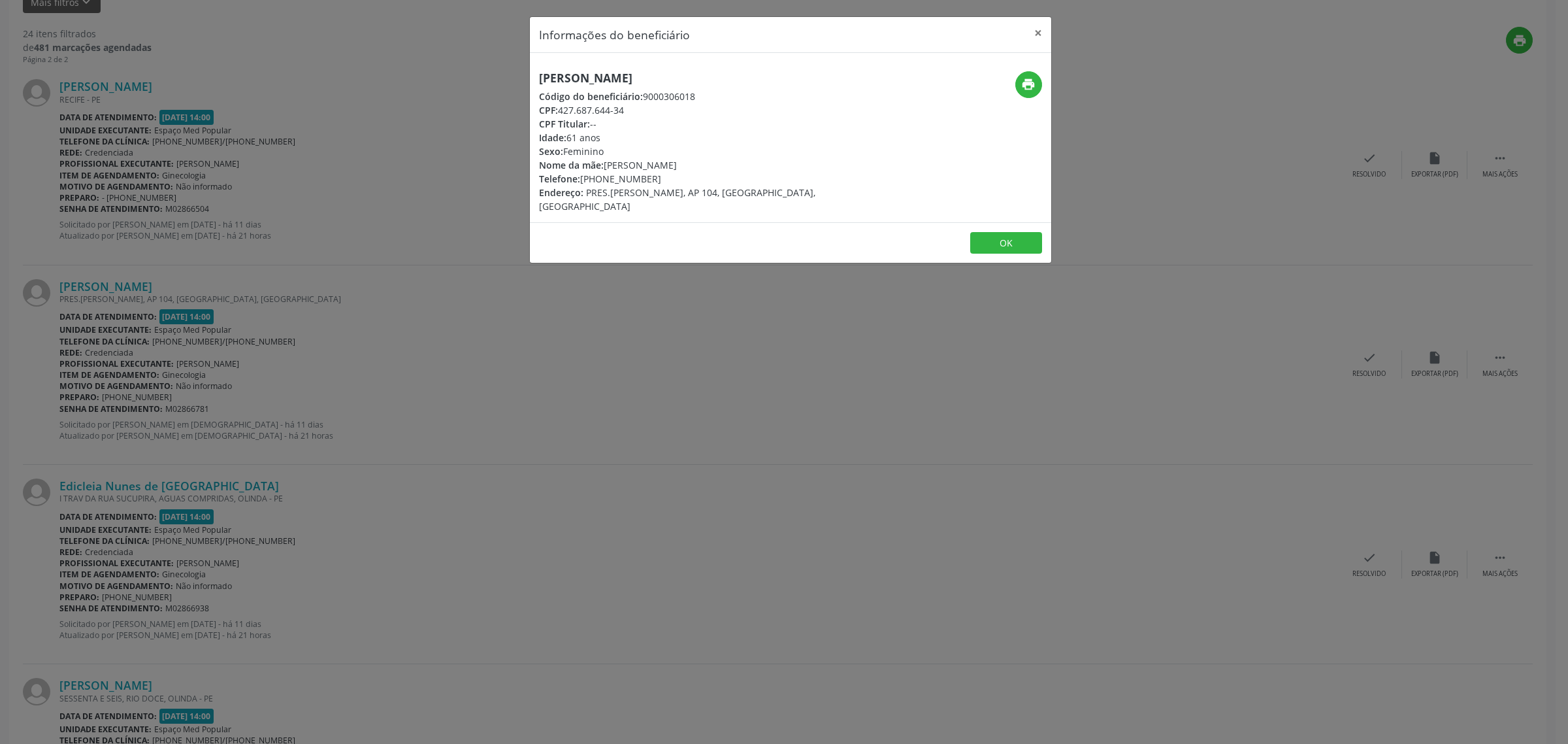
drag, startPoint x: 726, startPoint y: 79, endPoint x: 531, endPoint y: 79, distance: 195.0
click at [531, 79] on div "[PERSON_NAME] Código do beneficiário: 9000306018 CPF: 427.687.644-34 CPF Titula…" at bounding box center [704, 142] width 348 height 142
drag, startPoint x: 647, startPoint y: 181, endPoint x: 583, endPoint y: 177, distance: 64.1
click at [583, 177] on div "Telefone: [PHONE_NUMBER]" at bounding box center [703, 178] width 329 height 14
click at [514, 375] on div "Informações do beneficiário × [PERSON_NAME] Código do beneficiário: 9000306018 …" at bounding box center [784, 372] width 1568 height 744
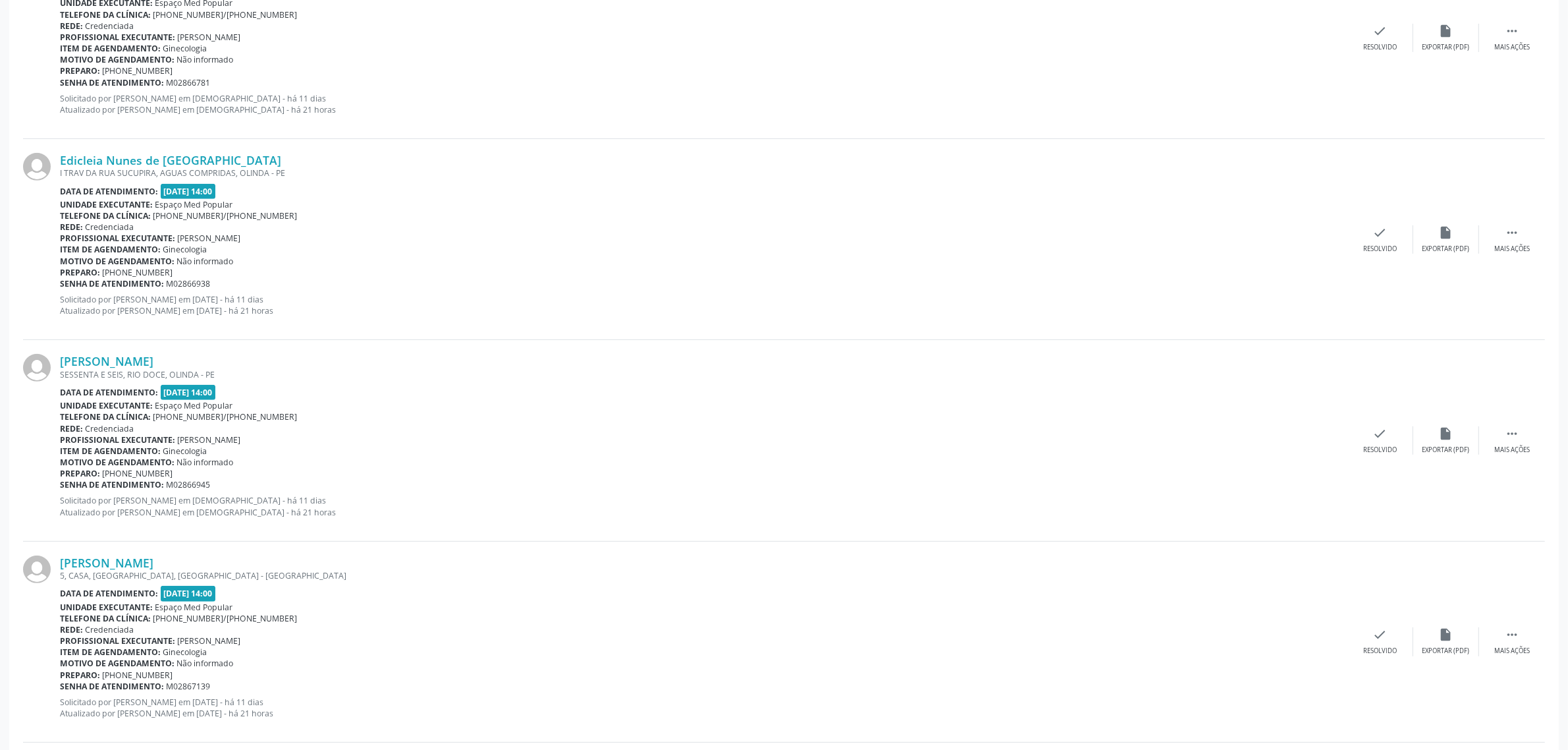
scroll to position [741, 0]
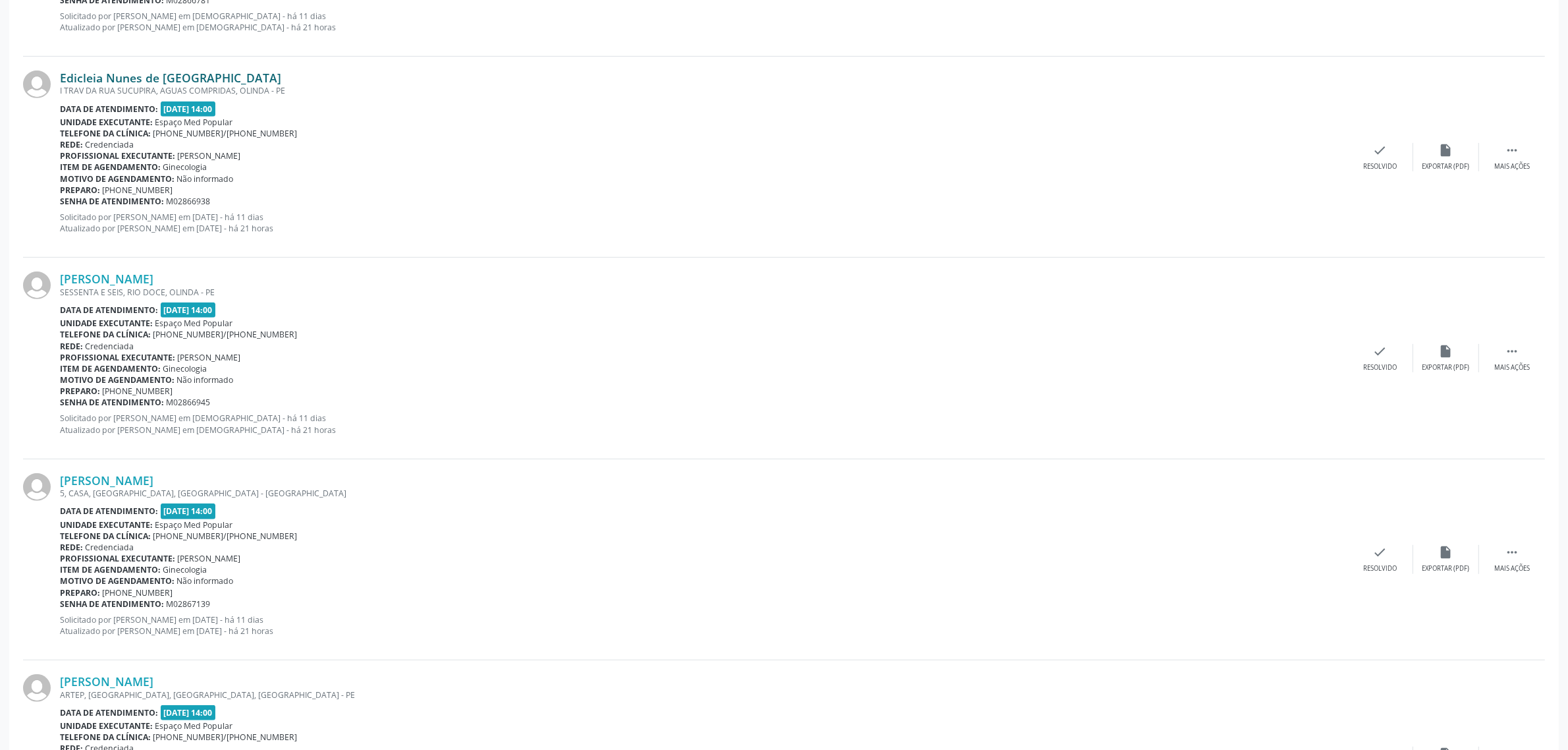
click at [153, 79] on link "Edicleia Nunes de [GEOGRAPHIC_DATA]" at bounding box center [170, 78] width 221 height 15
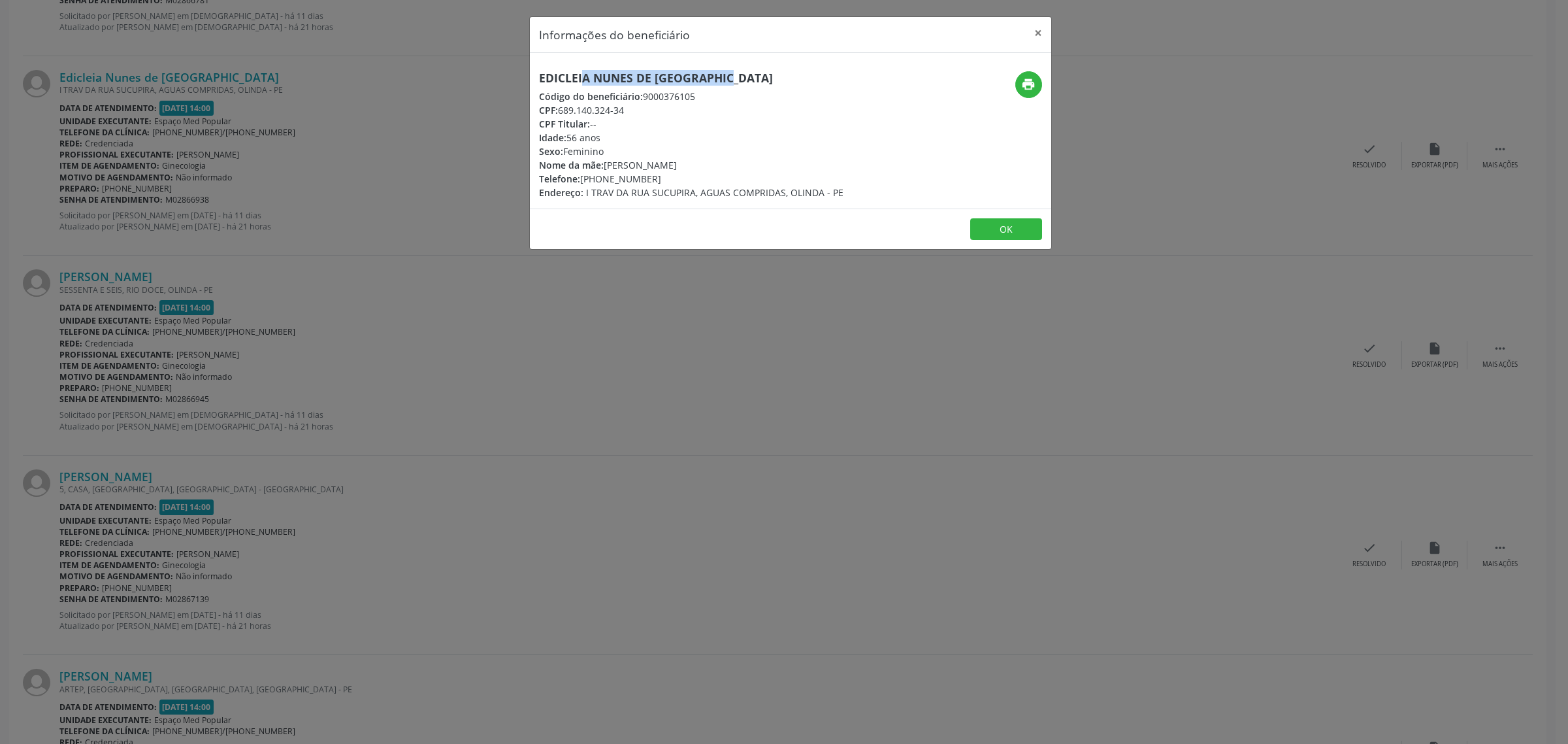
drag, startPoint x: 697, startPoint y: 83, endPoint x: 536, endPoint y: 76, distance: 161.2
click at [536, 76] on div "Edicleia Nunes de [GEOGRAPHIC_DATA] Código do beneficiário: 9000376105 CPF: 689…" at bounding box center [704, 135] width 348 height 128
drag, startPoint x: 651, startPoint y: 177, endPoint x: 583, endPoint y: 178, distance: 68.0
click at [583, 178] on div "Telefone: [PHONE_NUMBER]" at bounding box center [691, 178] width 304 height 14
click at [530, 335] on div "Informações do beneficiário × Edicleia Nunes de [GEOGRAPHIC_DATA] Código do ben…" at bounding box center [784, 372] width 1568 height 744
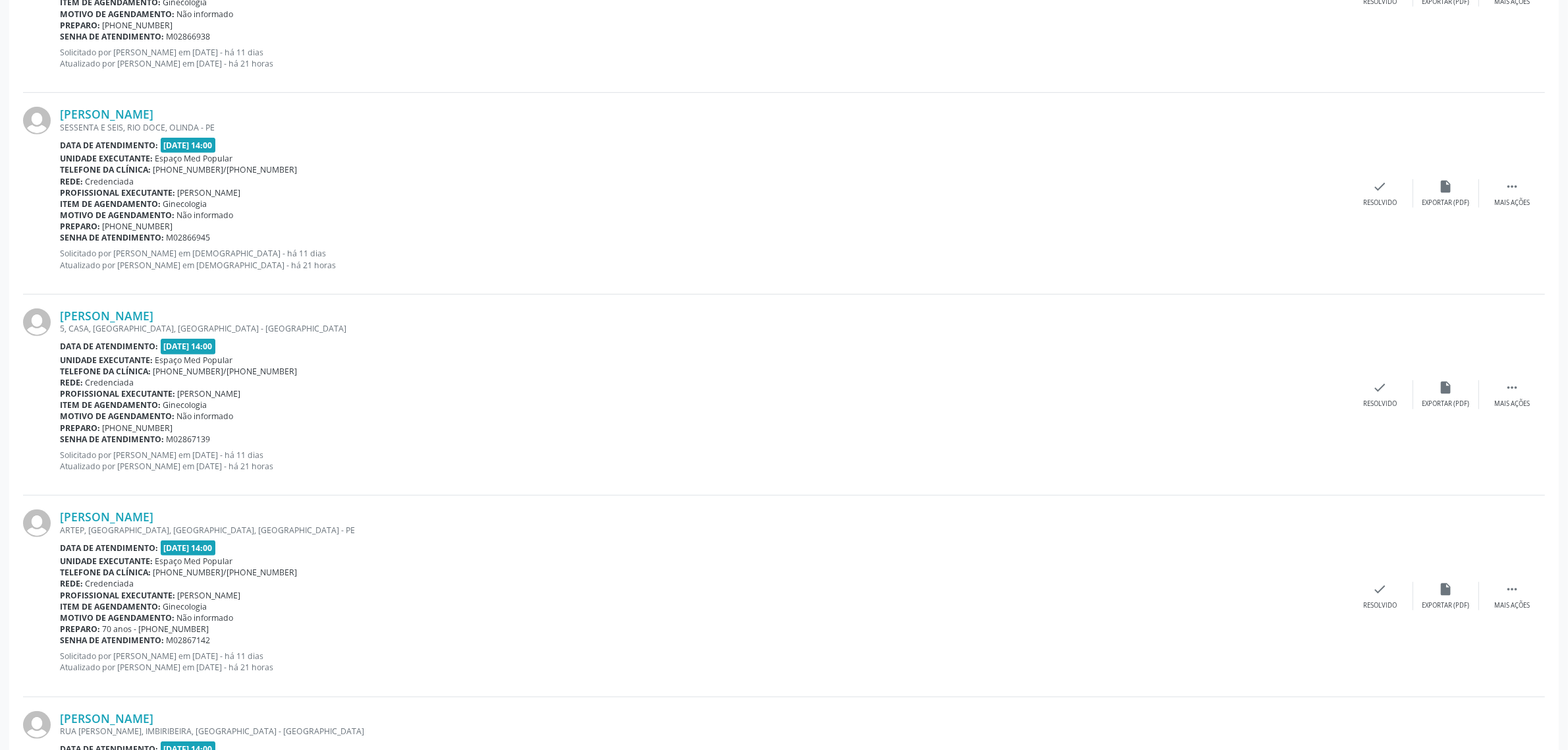
scroll to position [988, 0]
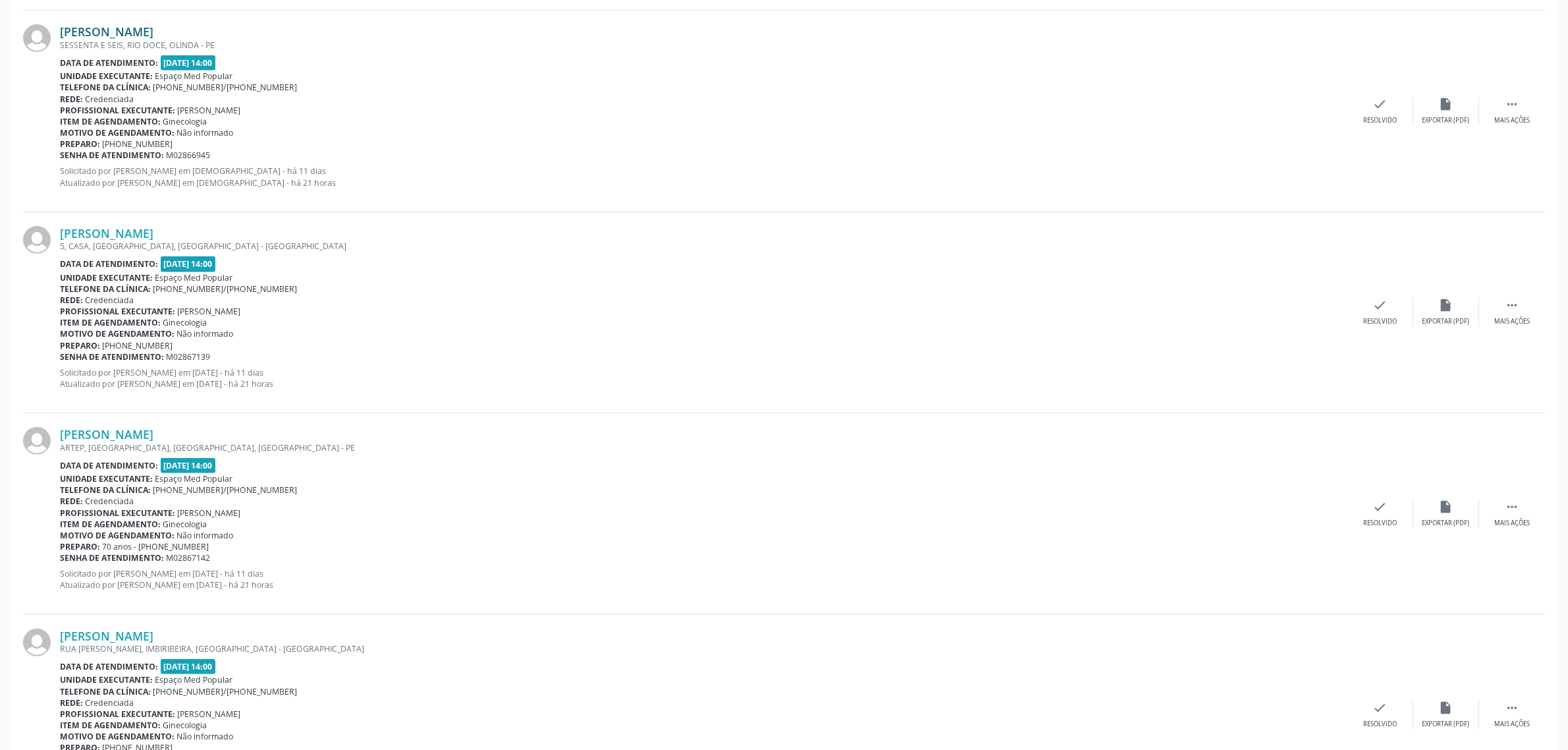
click at [153, 31] on link "[PERSON_NAME]" at bounding box center [106, 32] width 94 height 15
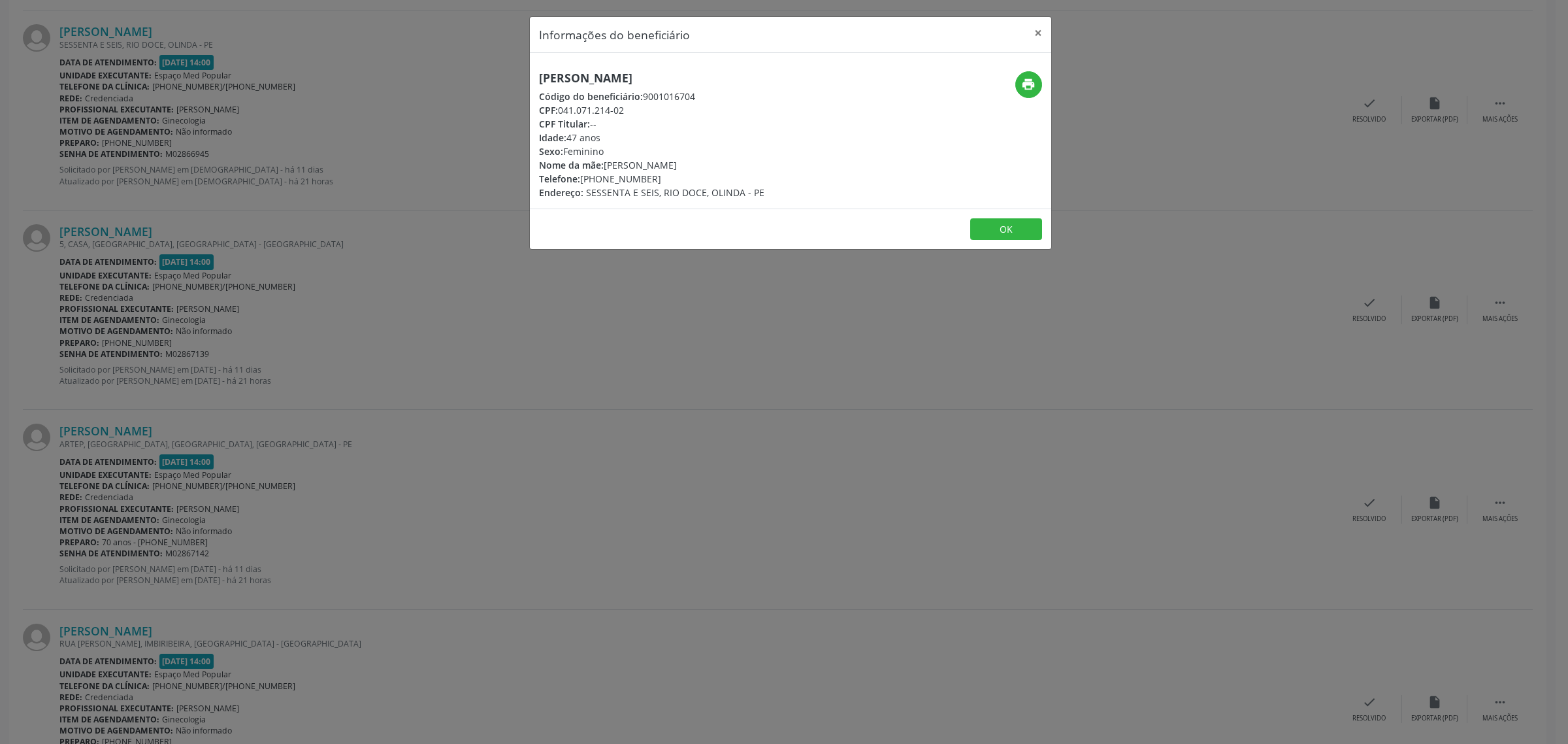
drag, startPoint x: 737, startPoint y: 79, endPoint x: 536, endPoint y: 79, distance: 201.0
click at [536, 79] on div "[PERSON_NAME] Código do beneficiário: 9001016704 CPF: 041.071.214-02 CPF Titula…" at bounding box center [704, 135] width 348 height 128
drag, startPoint x: 654, startPoint y: 178, endPoint x: 583, endPoint y: 180, distance: 71.0
click at [583, 180] on div "Telefone: [PHONE_NUMBER]" at bounding box center [651, 178] width 226 height 14
click at [552, 359] on div "Informações do beneficiário × [PERSON_NAME] Código do beneficiário: 9001016704 …" at bounding box center [784, 372] width 1568 height 744
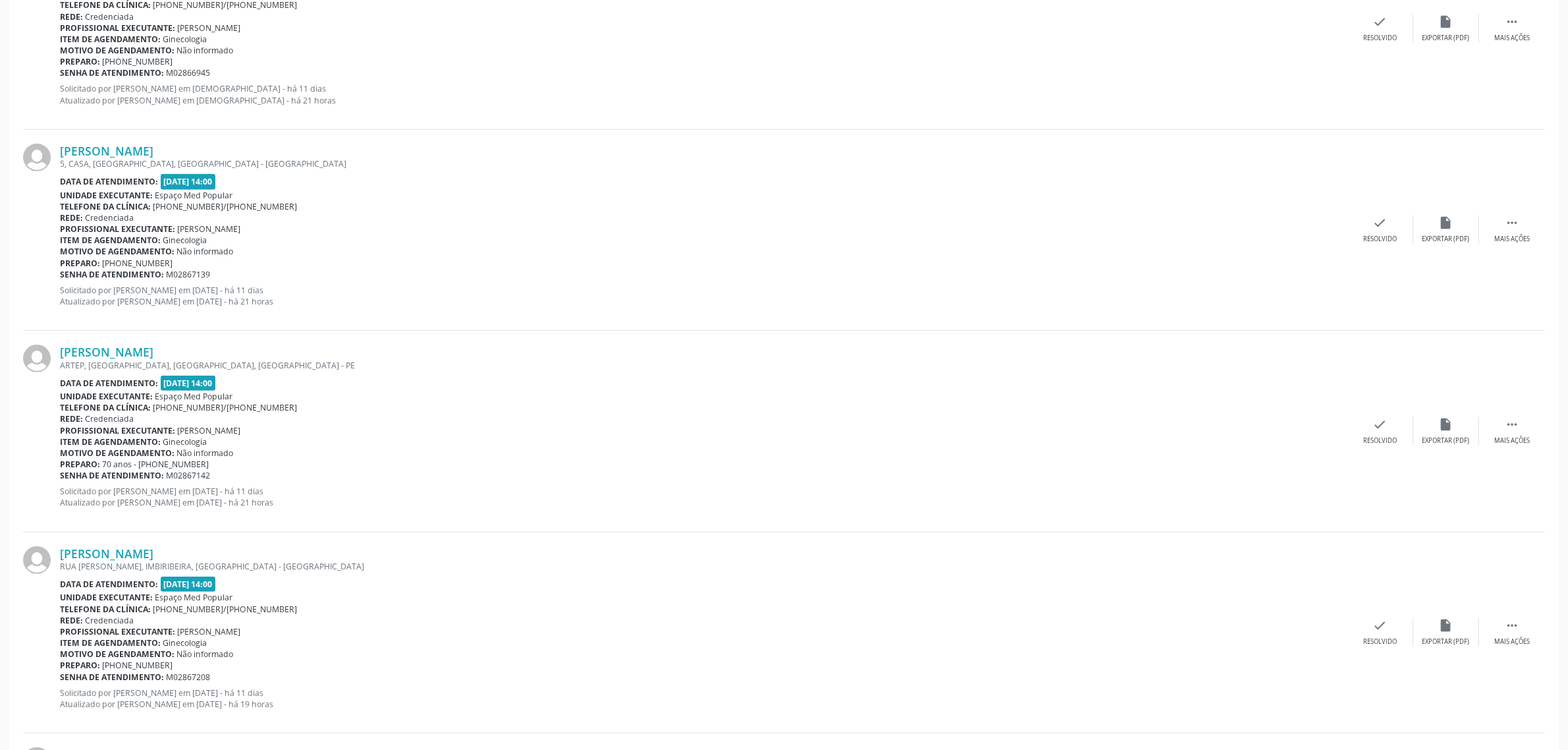
scroll to position [1153, 0]
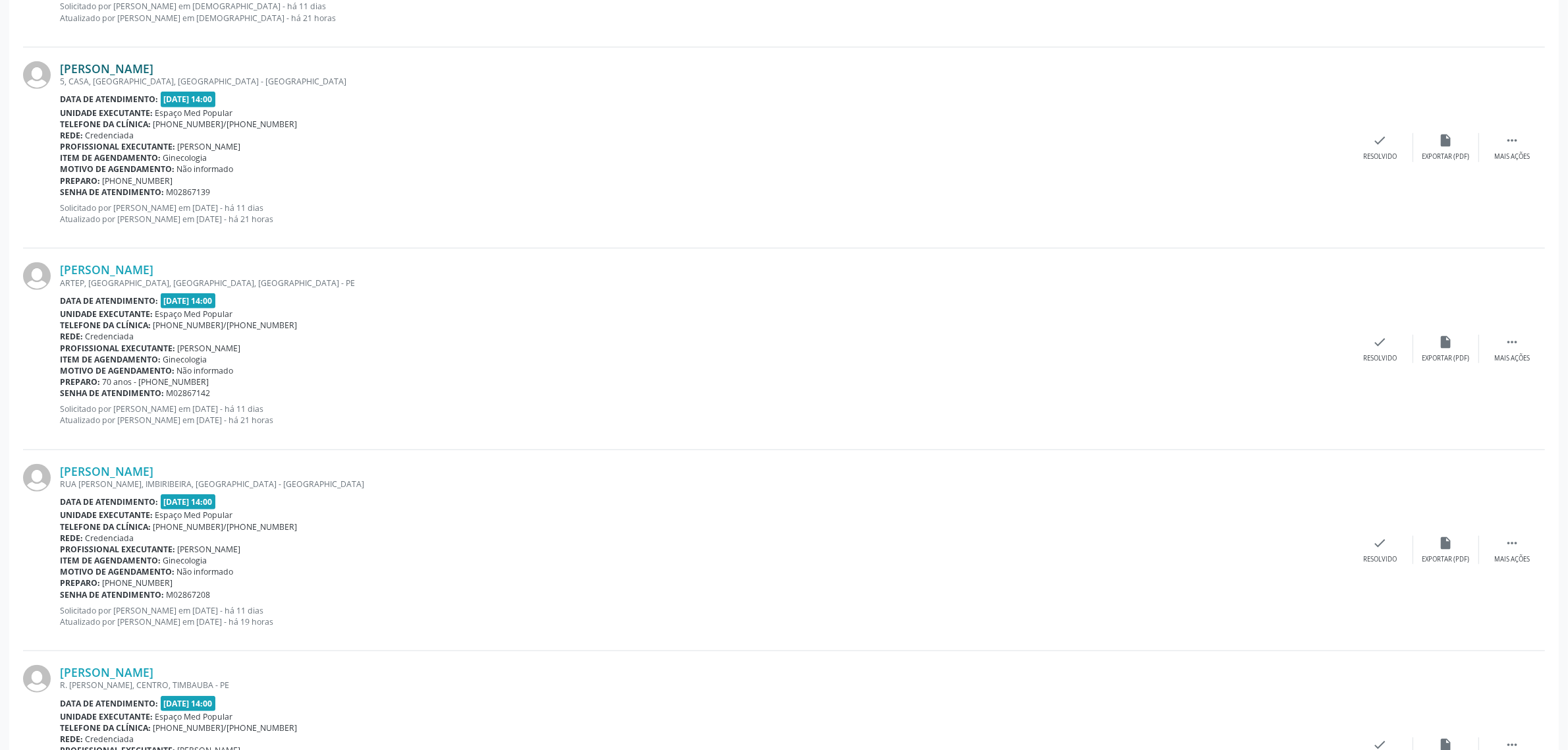
click at [142, 68] on link "[PERSON_NAME]" at bounding box center [106, 69] width 94 height 15
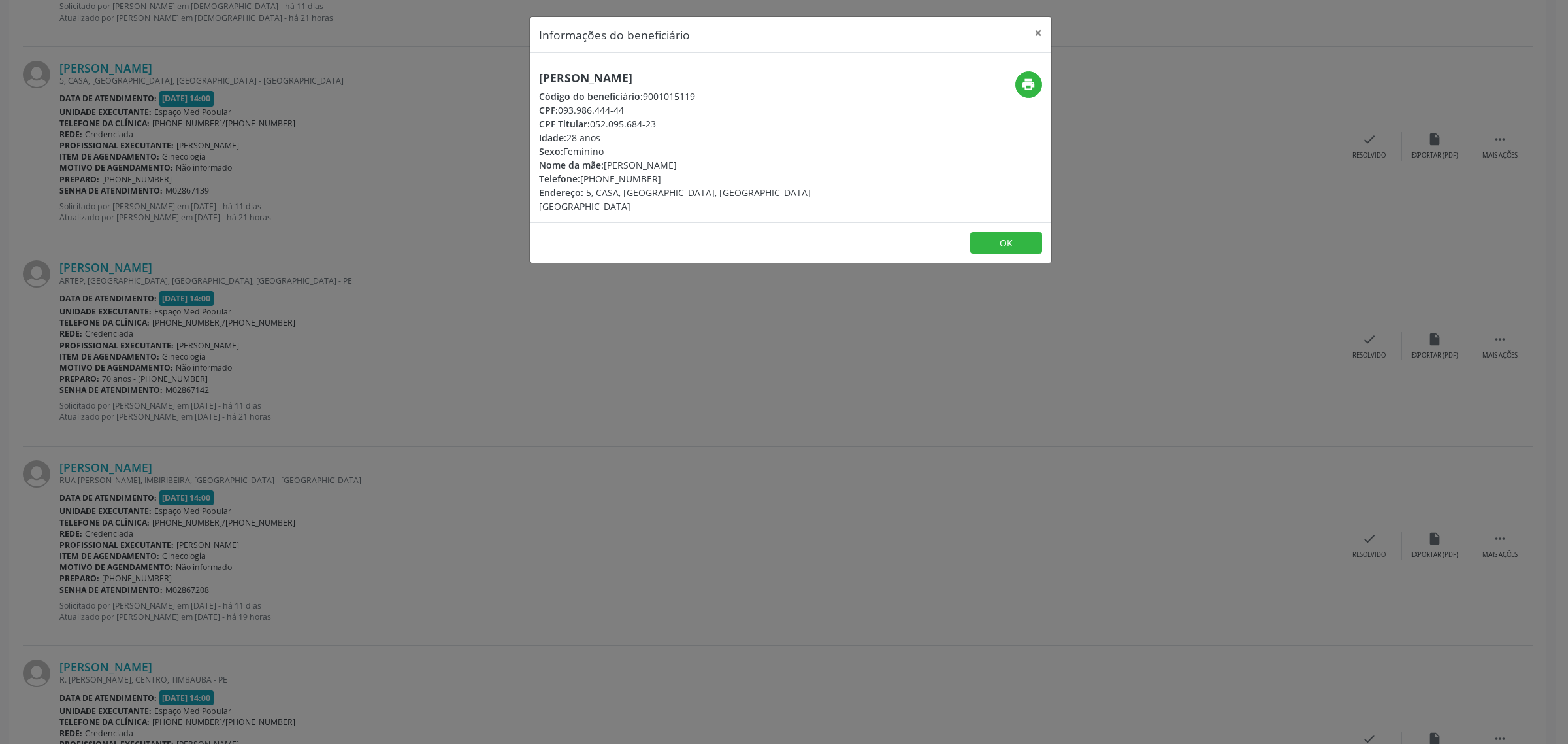
drag, startPoint x: 680, startPoint y: 76, endPoint x: 537, endPoint y: 82, distance: 143.1
click at [537, 82] on div "[PERSON_NAME] Código do beneficiário: 9001015119 CPF: 093.986.444-44 CPF Titula…" at bounding box center [704, 142] width 348 height 142
drag, startPoint x: 647, startPoint y: 176, endPoint x: 582, endPoint y: 181, distance: 65.2
click at [582, 181] on div "Telefone: [PHONE_NUMBER]" at bounding box center [703, 178] width 329 height 14
click at [559, 399] on div "Informações do beneficiário × [PERSON_NAME] Código do beneficiário: 9001015119 …" at bounding box center [784, 372] width 1568 height 744
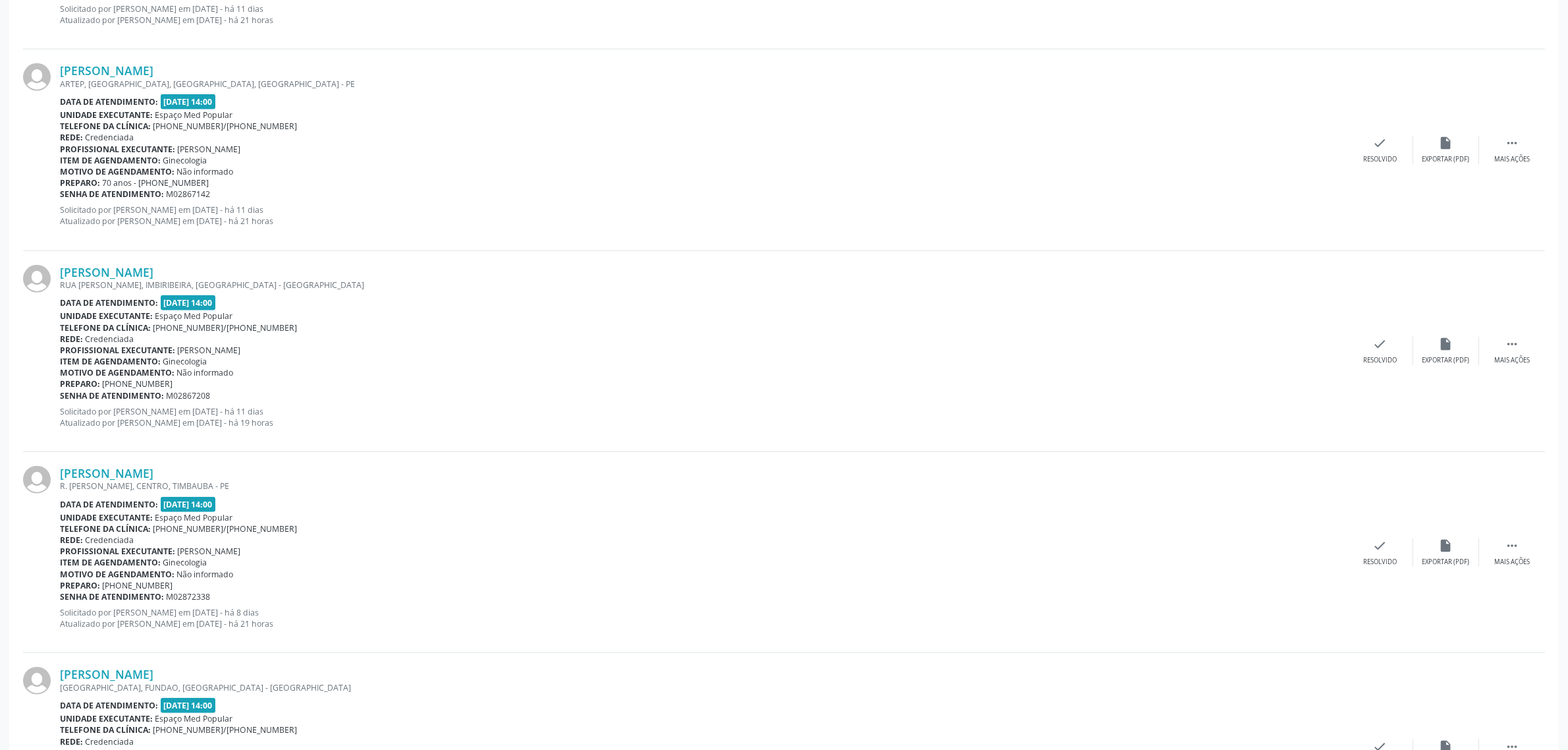
scroll to position [1270, 0]
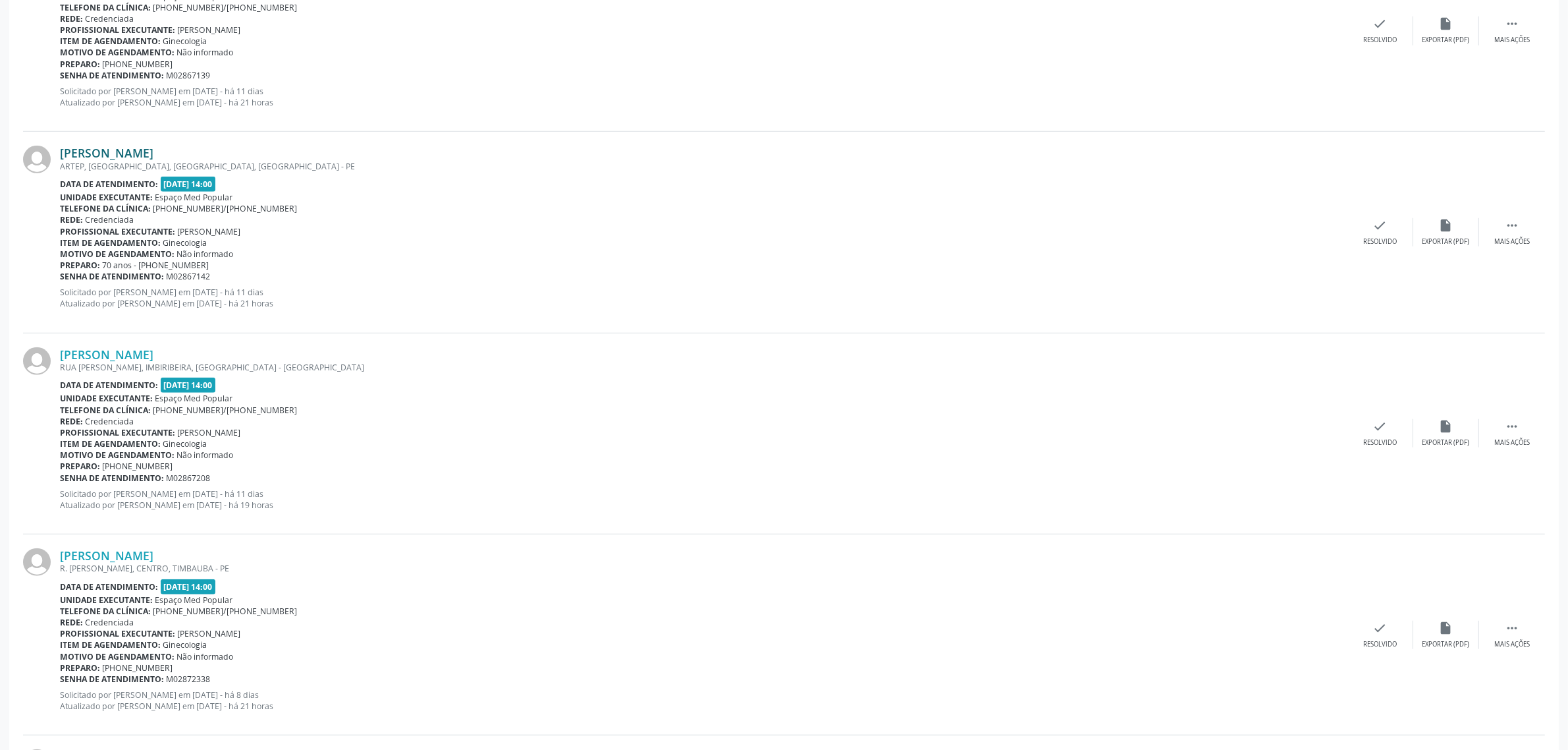
click at [115, 155] on link "[PERSON_NAME]" at bounding box center [106, 153] width 94 height 15
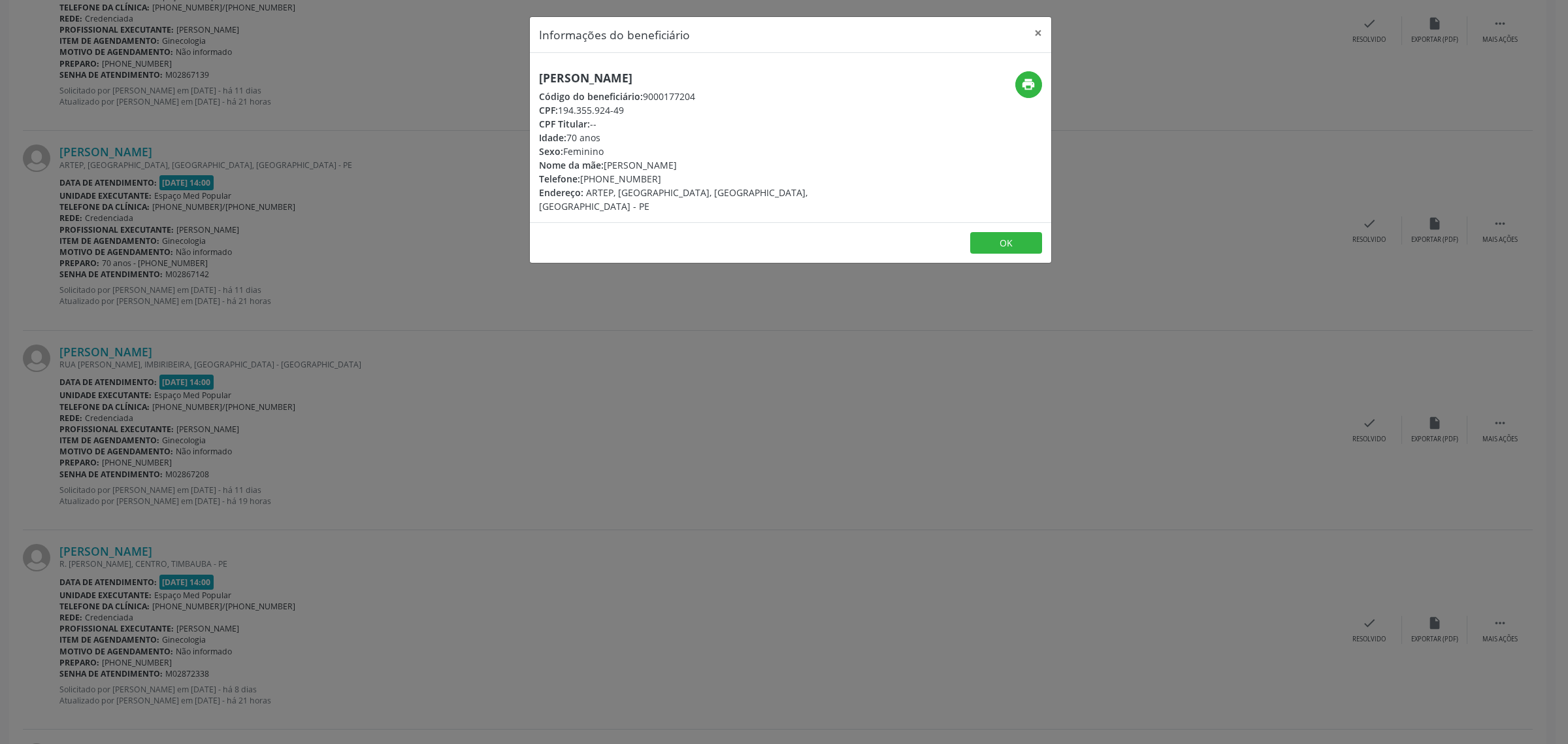
drag, startPoint x: 656, startPoint y: 76, endPoint x: 528, endPoint y: 76, distance: 128.0
click at [529, 76] on div "Informações do beneficiário × [PERSON_NAME] Código do beneficiário: 9000177204 …" at bounding box center [790, 140] width 523 height 248
drag, startPoint x: 655, startPoint y: 180, endPoint x: 585, endPoint y: 185, distance: 70.2
click at [585, 185] on div "Telefone: [PHONE_NUMBER]" at bounding box center [703, 178] width 329 height 14
click at [570, 372] on div "Informações do beneficiário × [PERSON_NAME] Código do beneficiário: 9000177204 …" at bounding box center [784, 372] width 1568 height 744
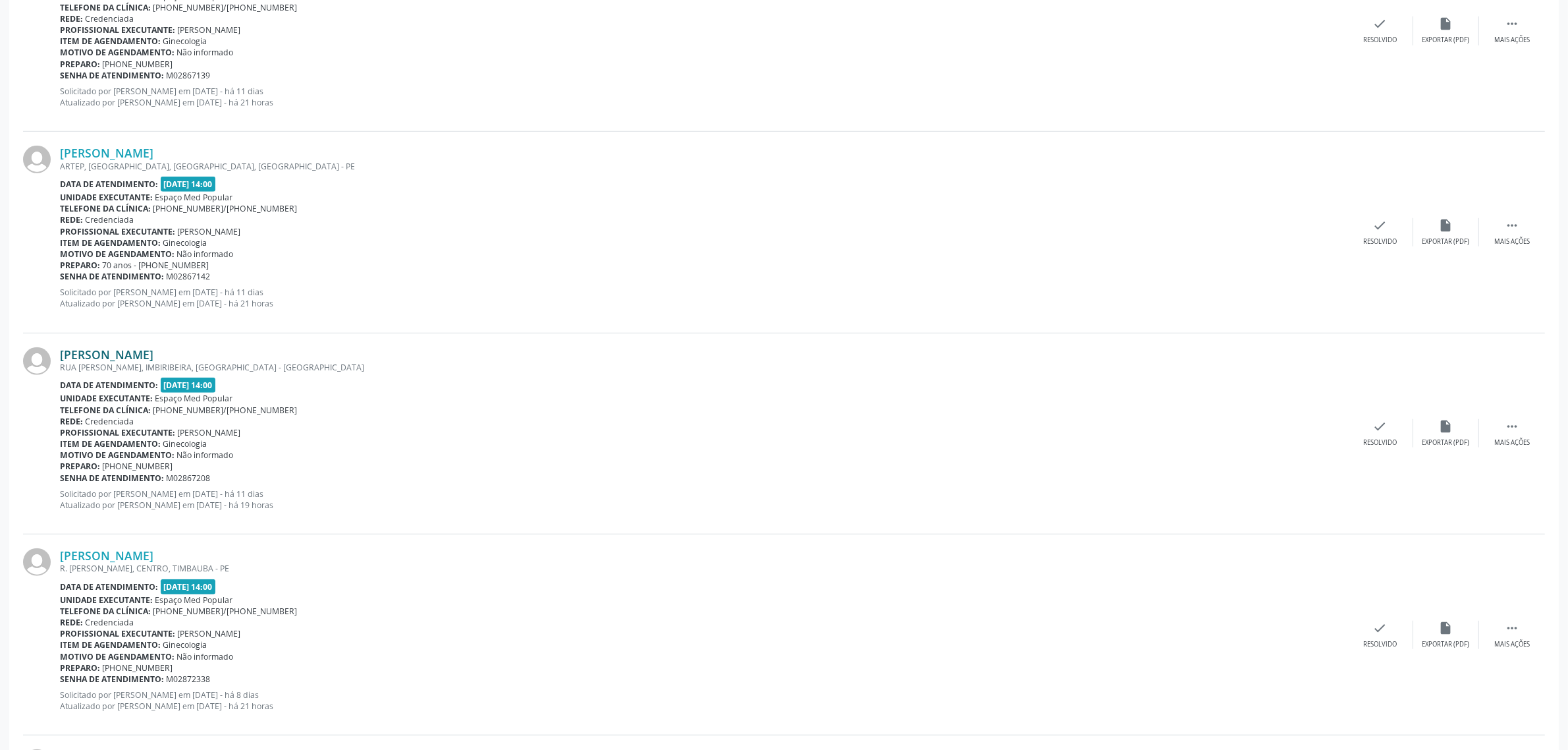
click at [113, 354] on link "[PERSON_NAME]" at bounding box center [106, 354] width 94 height 15
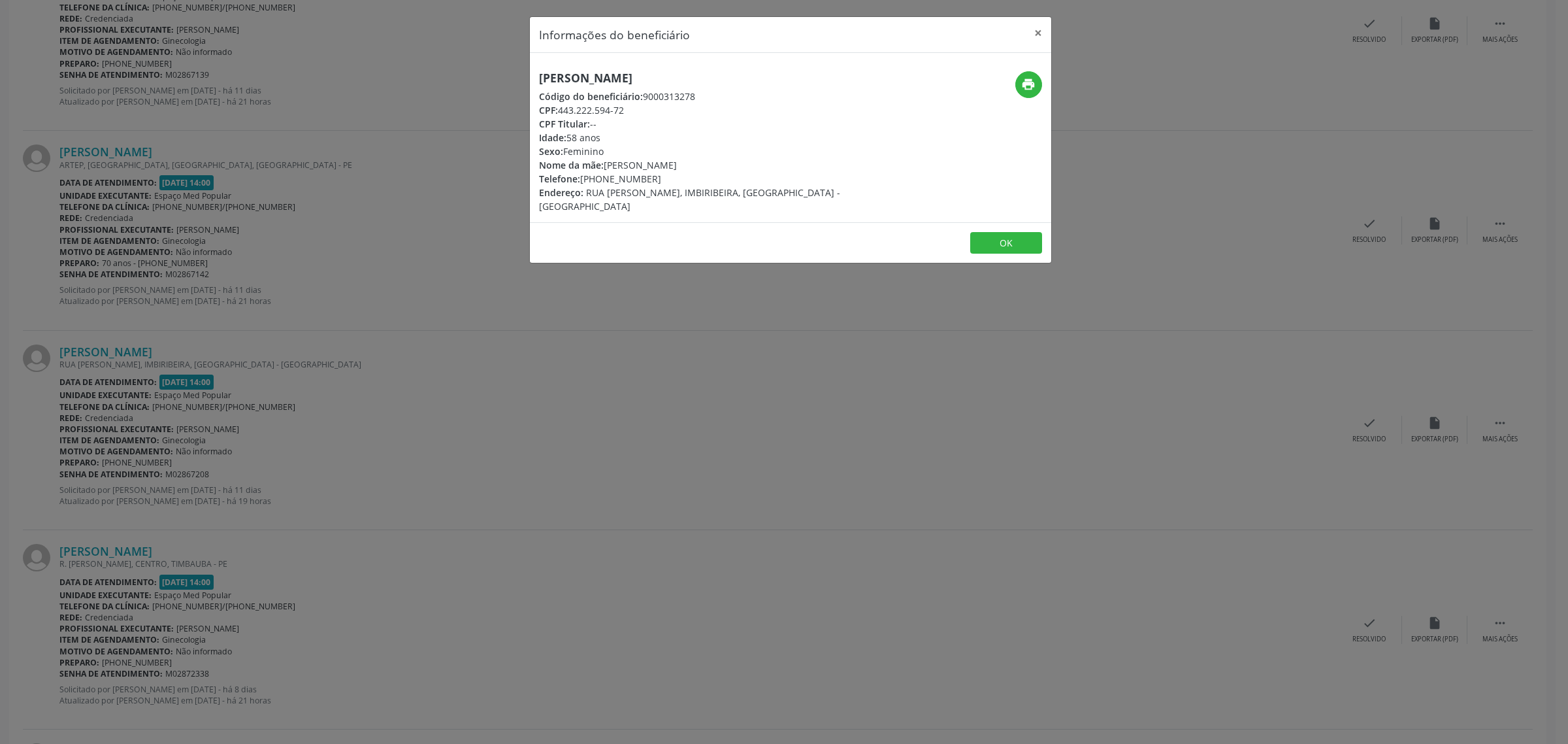
drag, startPoint x: 741, startPoint y: 80, endPoint x: 536, endPoint y: 79, distance: 205.0
click at [539, 79] on h5 "[PERSON_NAME]" at bounding box center [703, 78] width 329 height 14
drag, startPoint x: 657, startPoint y: 175, endPoint x: 583, endPoint y: 175, distance: 74.0
click at [583, 175] on div "Telefone: [PHONE_NUMBER]" at bounding box center [703, 178] width 329 height 14
click at [570, 343] on div "Informações do beneficiário × [PERSON_NAME] Código do beneficiário: 9000313278 …" at bounding box center [784, 372] width 1568 height 744
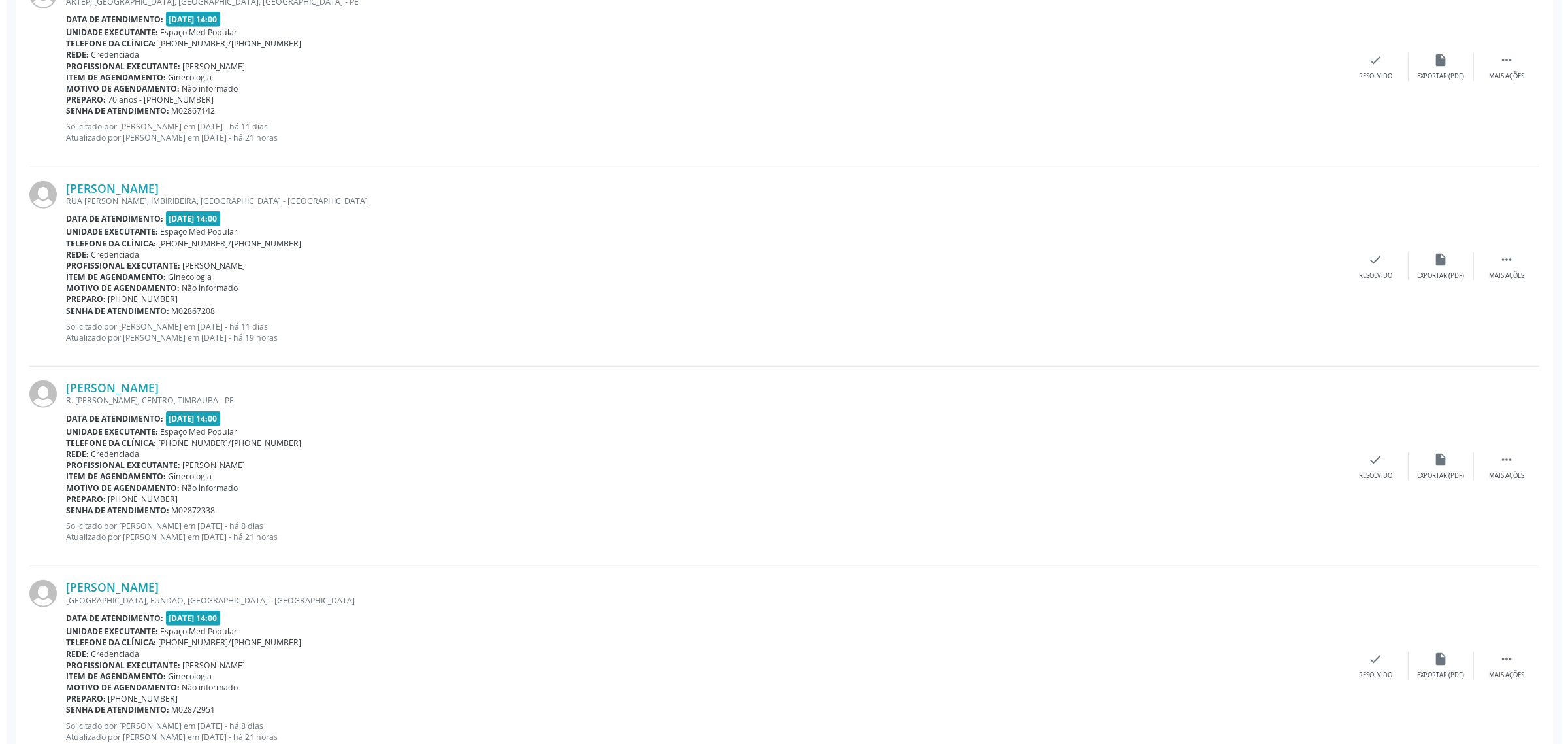
scroll to position [1505, 0]
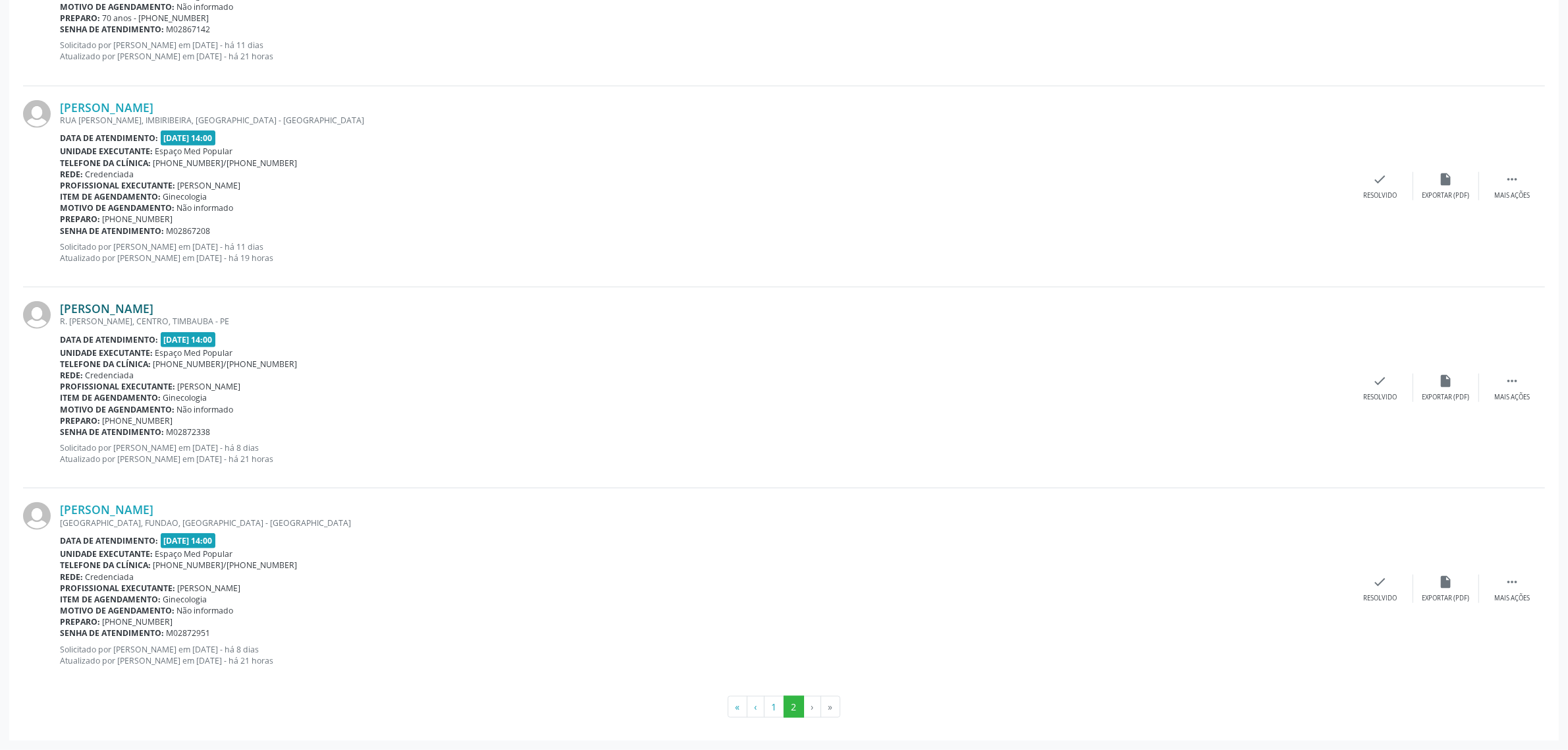
click at [146, 306] on link "[PERSON_NAME]" at bounding box center [106, 308] width 94 height 15
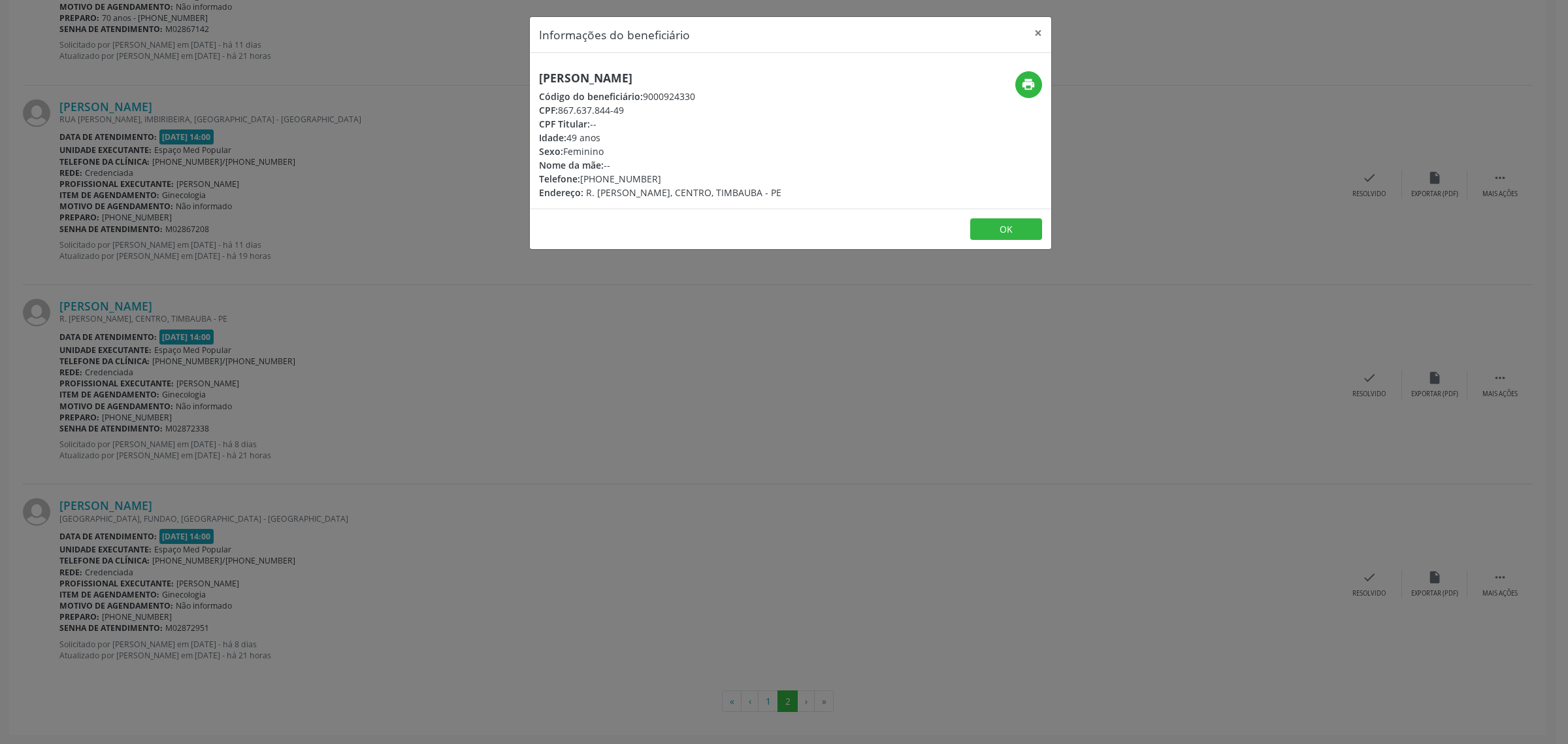
drag, startPoint x: 748, startPoint y: 76, endPoint x: 543, endPoint y: 79, distance: 205.0
click at [543, 79] on h5 "[PERSON_NAME]" at bounding box center [660, 78] width 243 height 14
click at [790, 66] on div "[PERSON_NAME] Código do beneficiário: 9000924330 CPF: 867.637.844-49 CPF Titula…" at bounding box center [790, 130] width 521 height 155
drag, startPoint x: 753, startPoint y: 76, endPoint x: 500, endPoint y: 82, distance: 253.1
click at [500, 82] on div "Informações do beneficiário × [PERSON_NAME][GEOGRAPHIC_DATA] Código do benefici…" at bounding box center [784, 372] width 1568 height 744
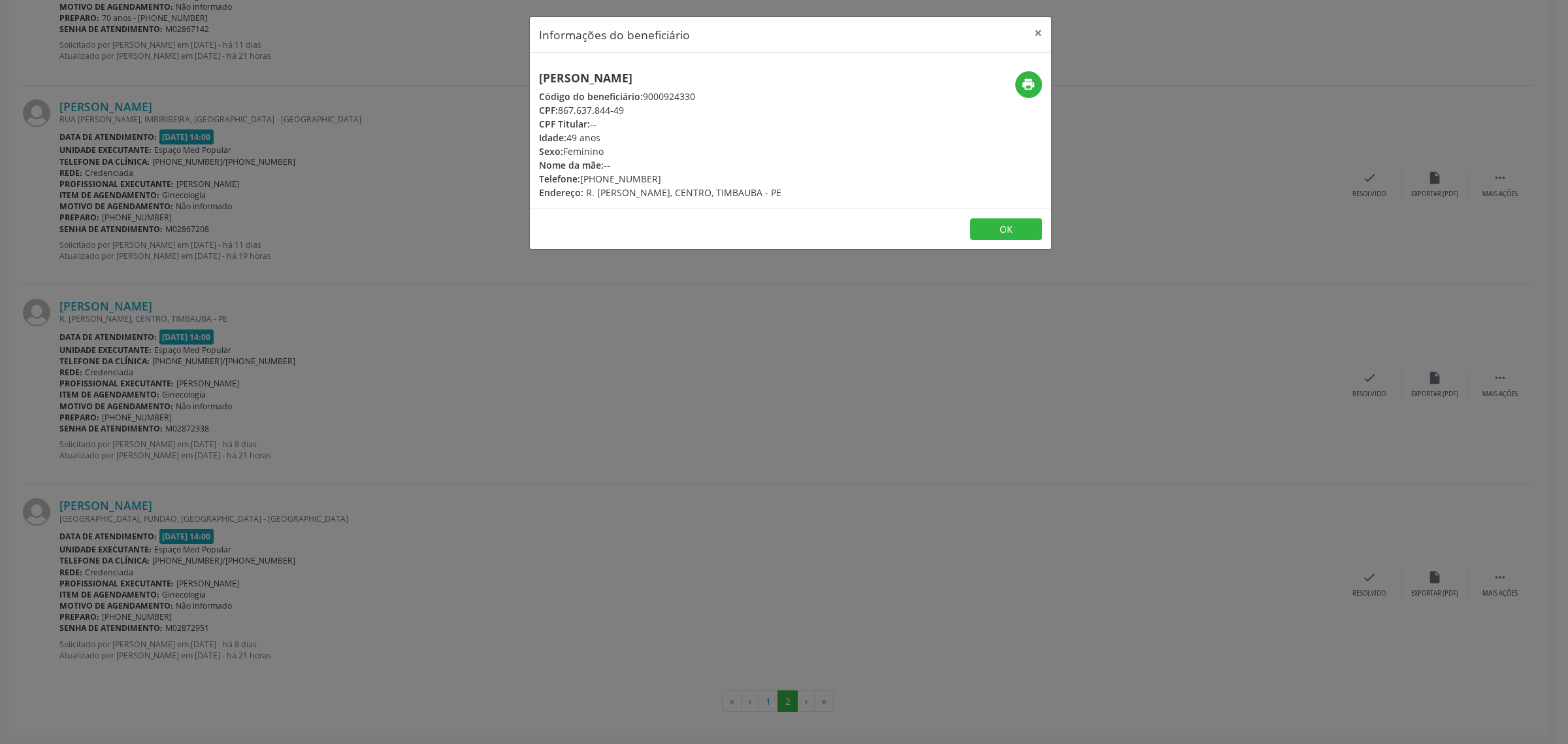
drag, startPoint x: 651, startPoint y: 178, endPoint x: 578, endPoint y: 180, distance: 73.0
click at [578, 180] on div "Telefone: [PHONE_NUMBER]" at bounding box center [660, 178] width 243 height 14
click at [690, 310] on div "Informações do beneficiário × [PERSON_NAME][GEOGRAPHIC_DATA] Código do benefici…" at bounding box center [784, 372] width 1568 height 744
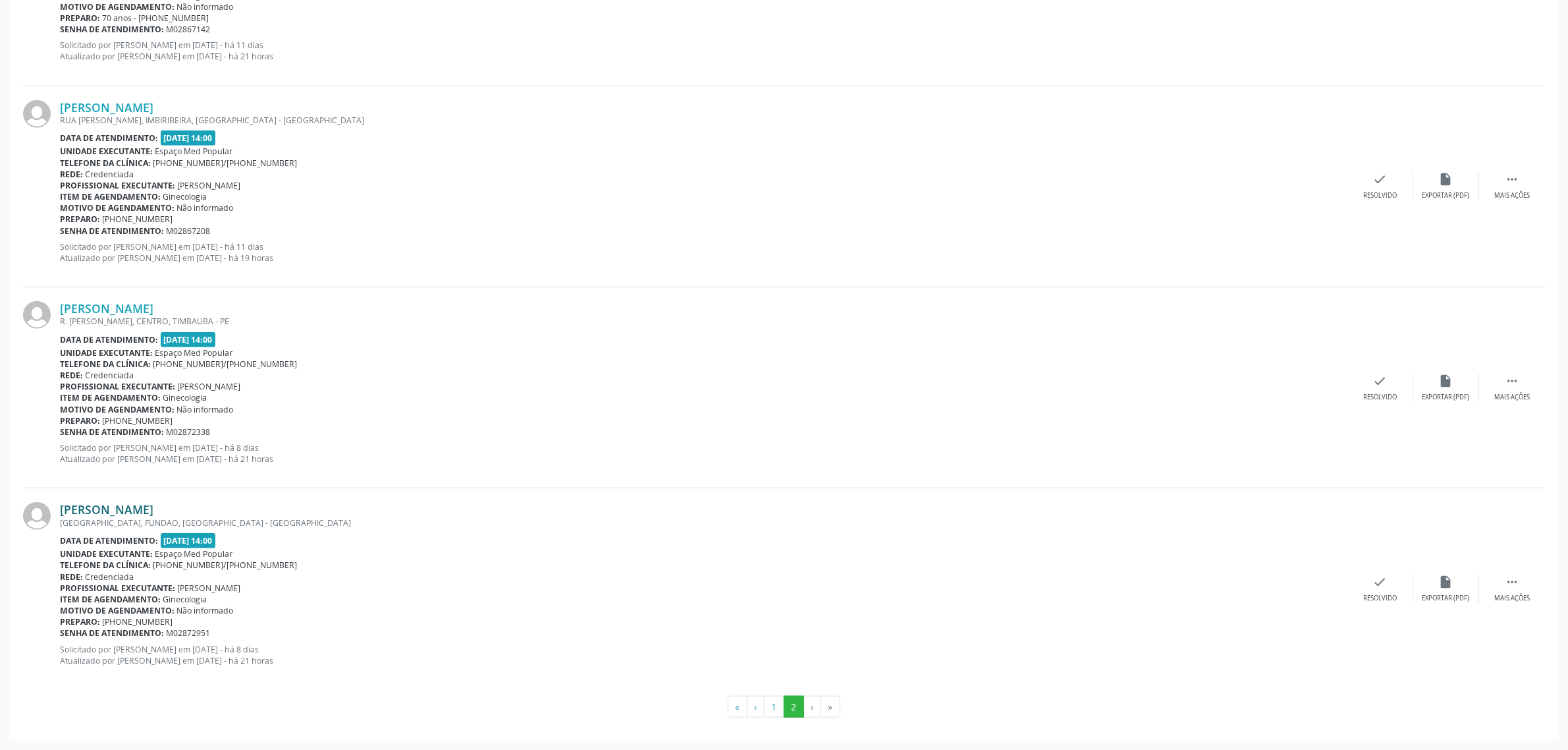
click at [144, 513] on link "[PERSON_NAME]" at bounding box center [106, 509] width 94 height 15
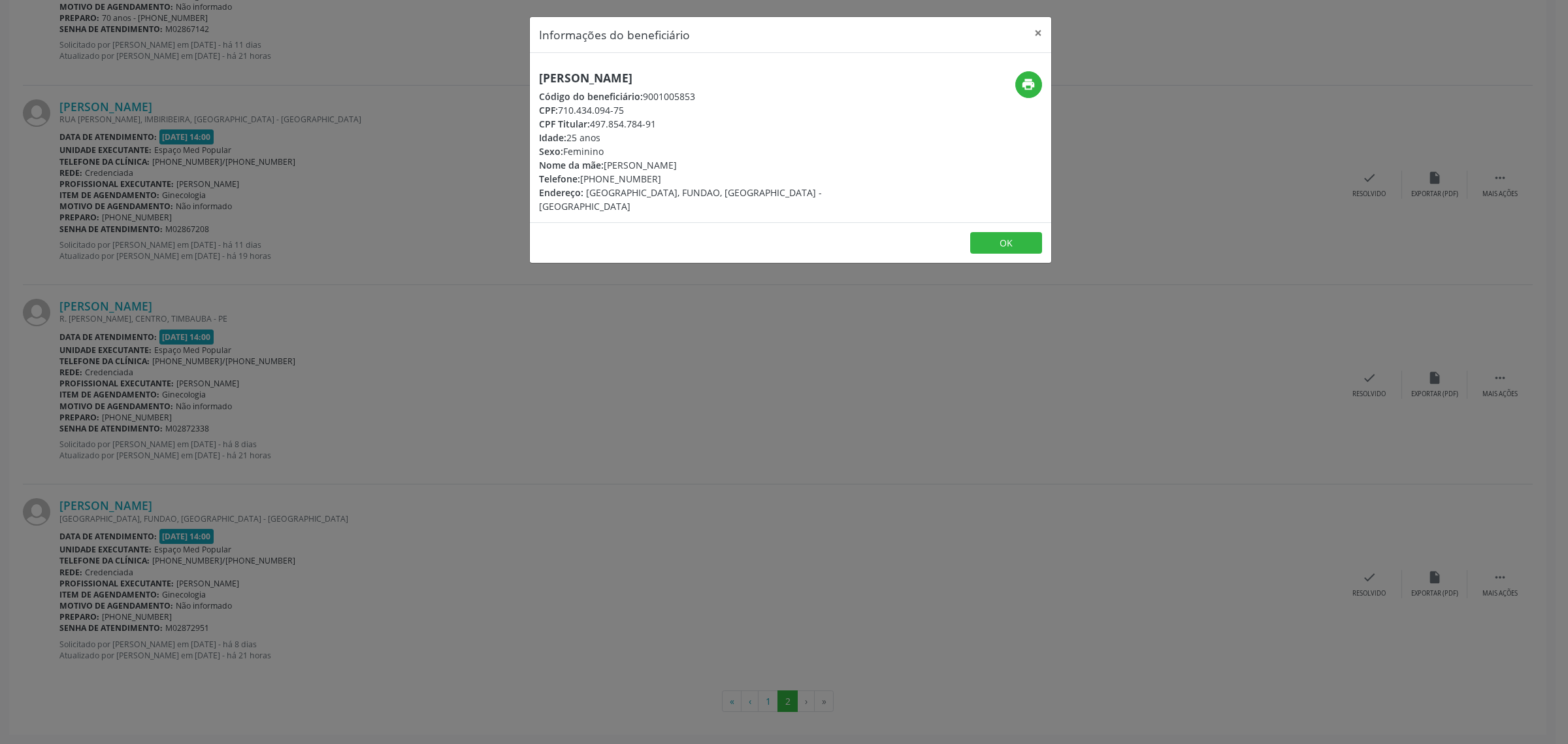
drag, startPoint x: 697, startPoint y: 70, endPoint x: 531, endPoint y: 79, distance: 166.2
click at [531, 79] on div "[PERSON_NAME] Código do beneficiário: 9001005853 CPF: 710.434.094-75 CPF Titula…" at bounding box center [704, 142] width 348 height 142
drag, startPoint x: 650, startPoint y: 177, endPoint x: 583, endPoint y: 178, distance: 67.0
click at [583, 178] on div "Telefone: [PHONE_NUMBER]" at bounding box center [703, 178] width 329 height 14
